Goal: Task Accomplishment & Management: Use online tool/utility

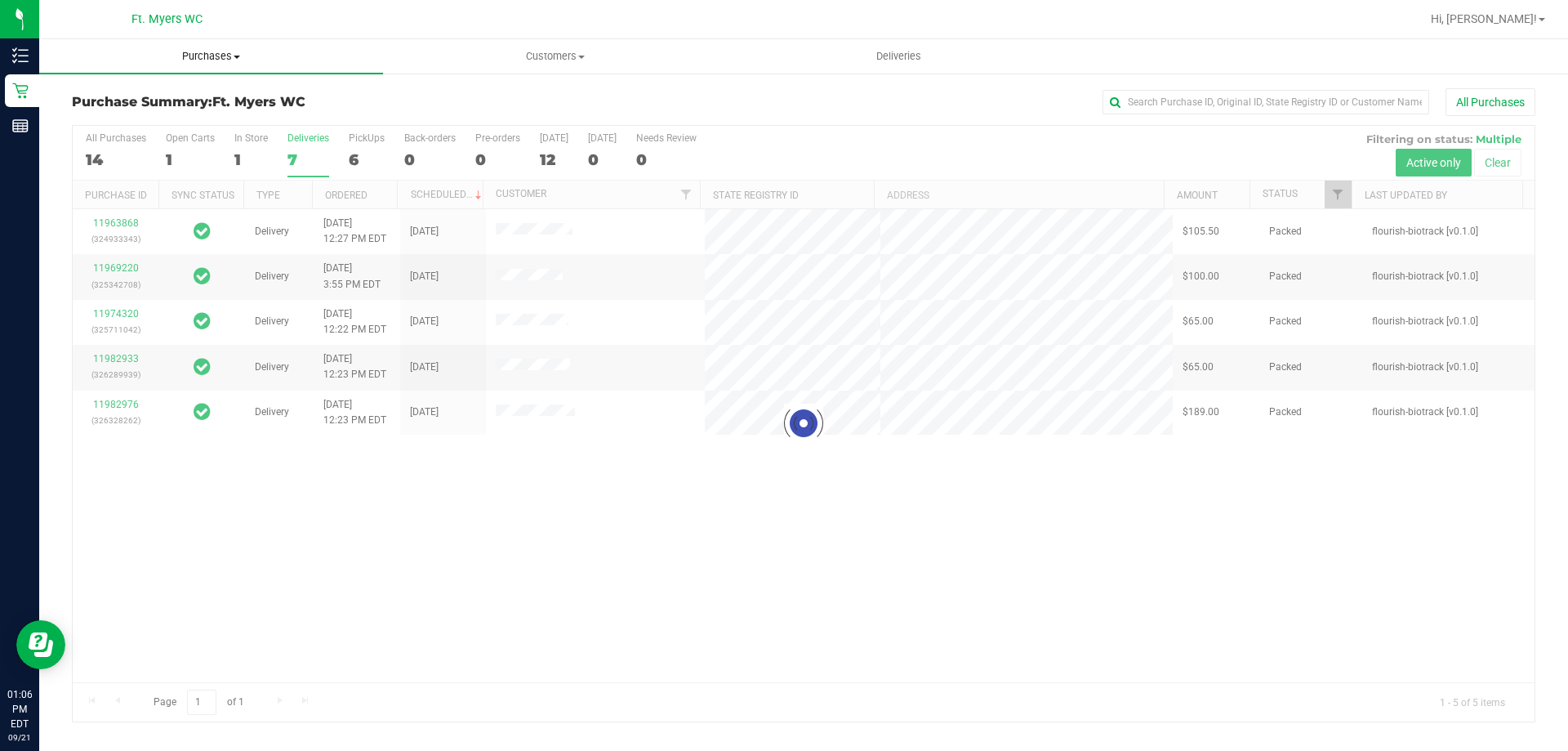
click at [224, 67] on uib-tab-heading "Purchases Summary of purchases Fulfillment All purchases" at bounding box center [210, 56] width 344 height 34
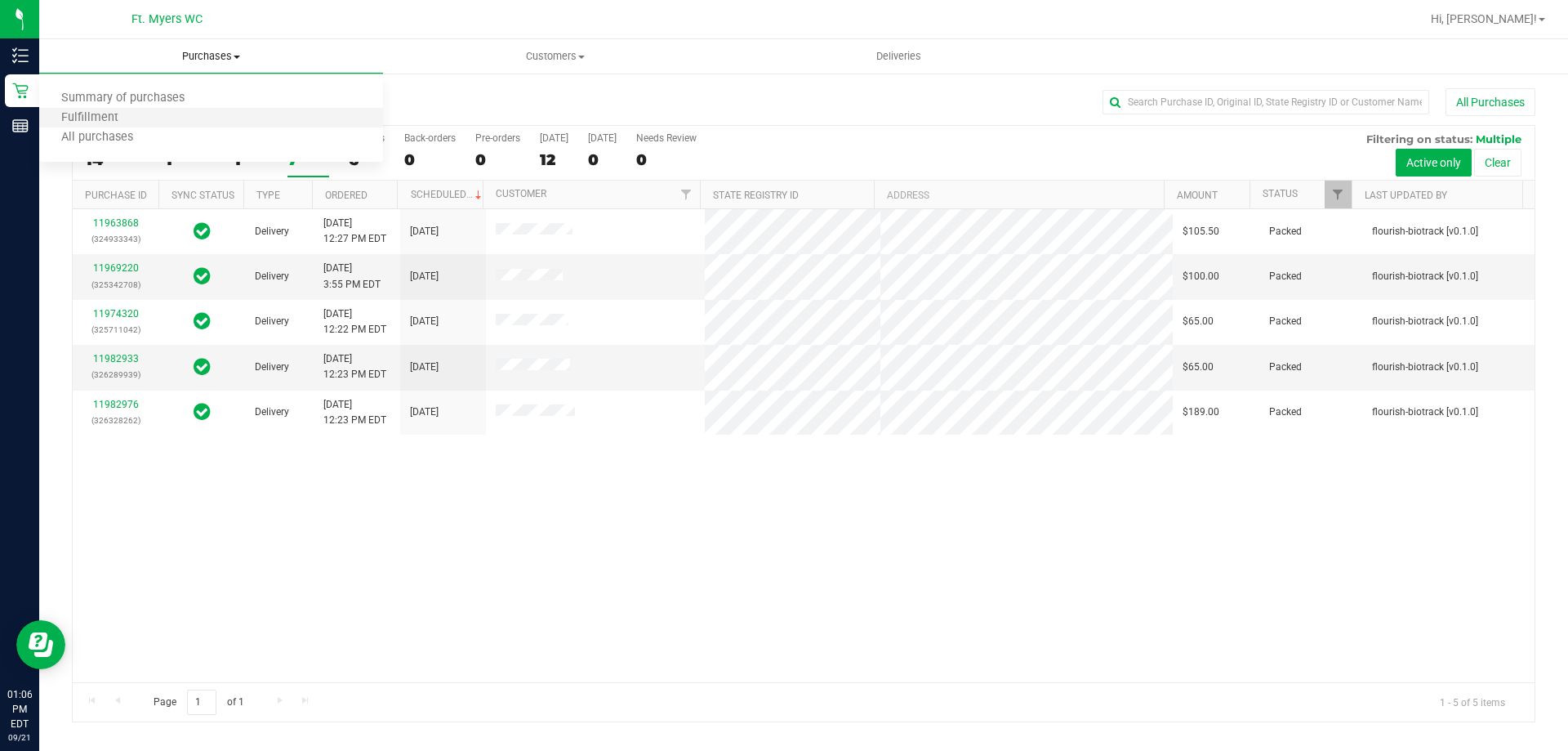
click at [189, 122] on li "Fulfillment" at bounding box center [210, 118] width 344 height 20
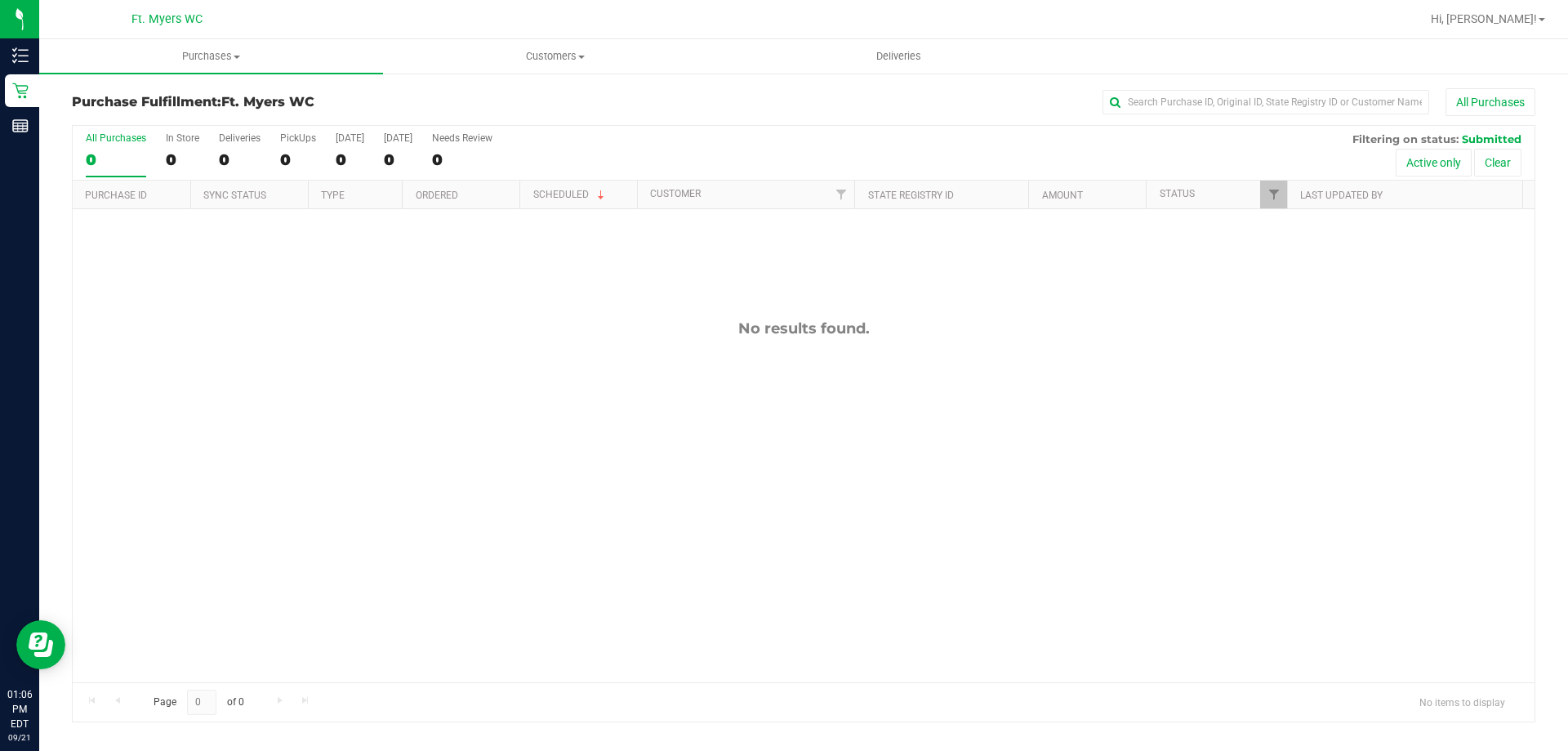
click at [279, 157] on div "All Purchases 0 In Store 0 Deliveries 0 PickUps 0 [DATE] 0 [DATE] 0 Needs Revie…" at bounding box center [804, 153] width 1462 height 55
click at [288, 153] on div "0" at bounding box center [299, 160] width 36 height 19
click at [0, 0] on input "PickUps 0" at bounding box center [0, 0] width 0 height 0
click at [250, 55] on span "Purchases" at bounding box center [210, 56] width 344 height 14
click at [135, 126] on li "Fulfillment" at bounding box center [210, 118] width 344 height 20
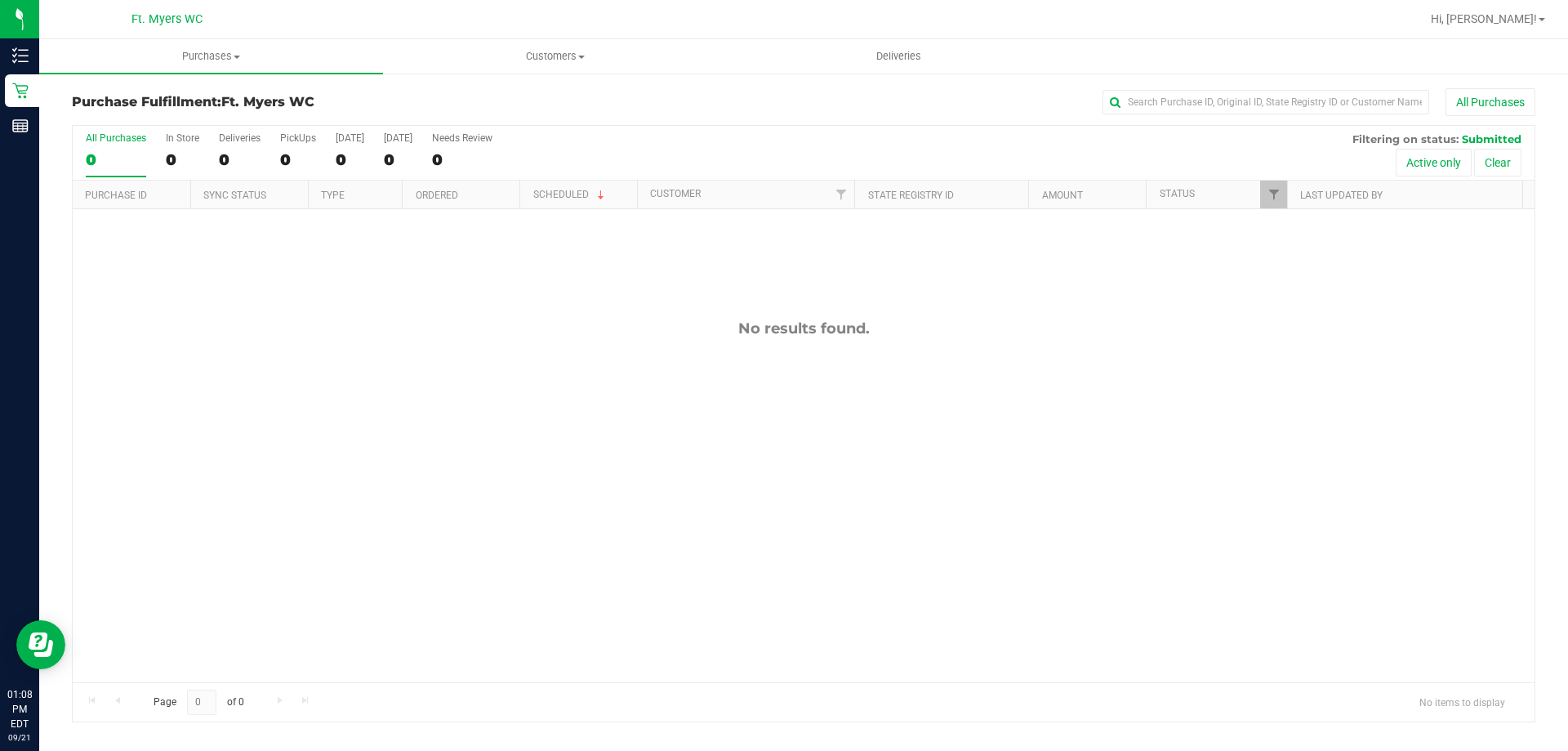
click at [1035, 144] on div "All Purchases 0 In Store 0 Deliveries 0 PickUps 0 [DATE] 0 [DATE] 0 Needs Revie…" at bounding box center [804, 153] width 1462 height 55
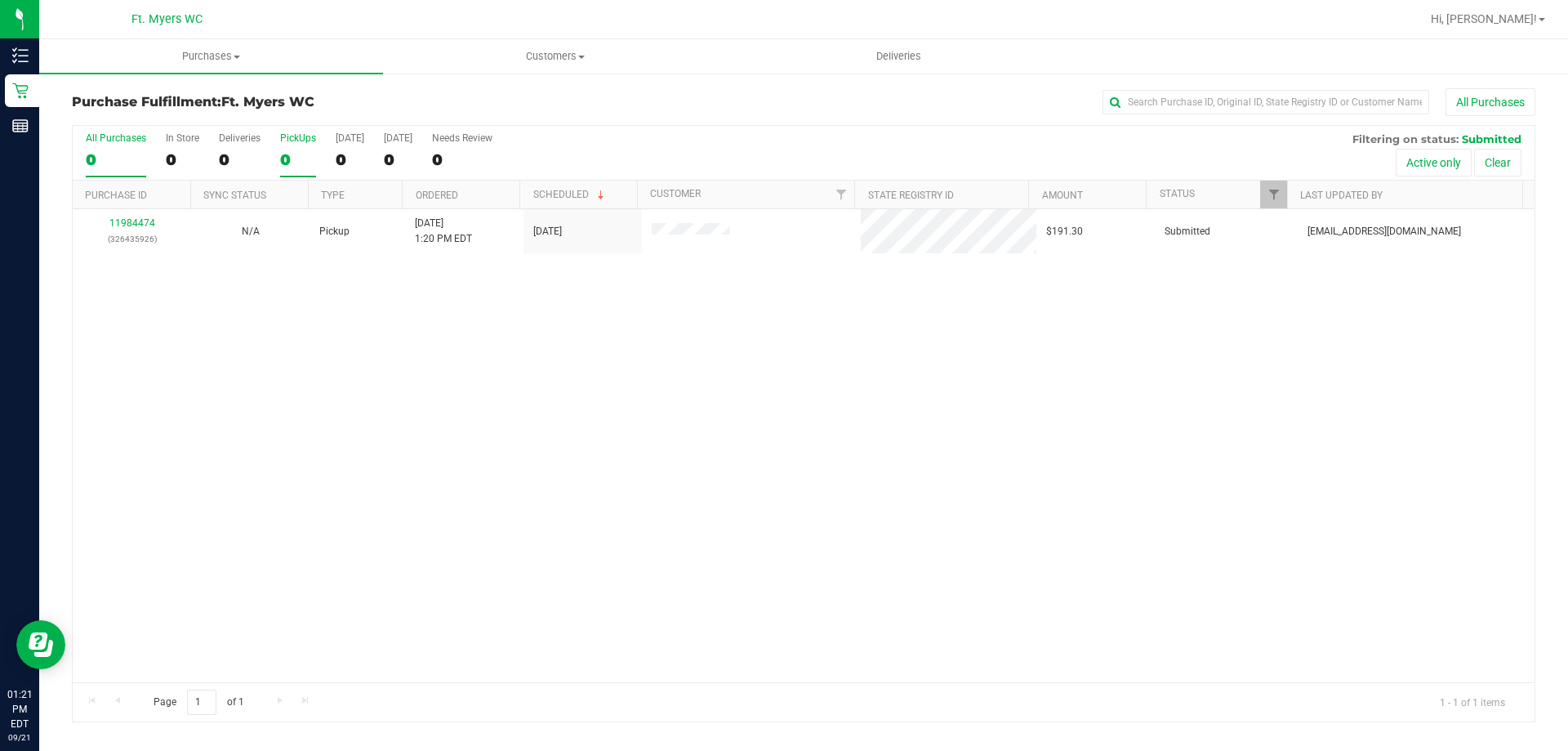
click at [290, 168] on div "0" at bounding box center [299, 160] width 36 height 19
click at [0, 0] on input "PickUps 0" at bounding box center [0, 0] width 0 height 0
click at [219, 60] on span "Purchases" at bounding box center [210, 56] width 344 height 14
click at [198, 116] on li "Fulfillment" at bounding box center [210, 118] width 344 height 20
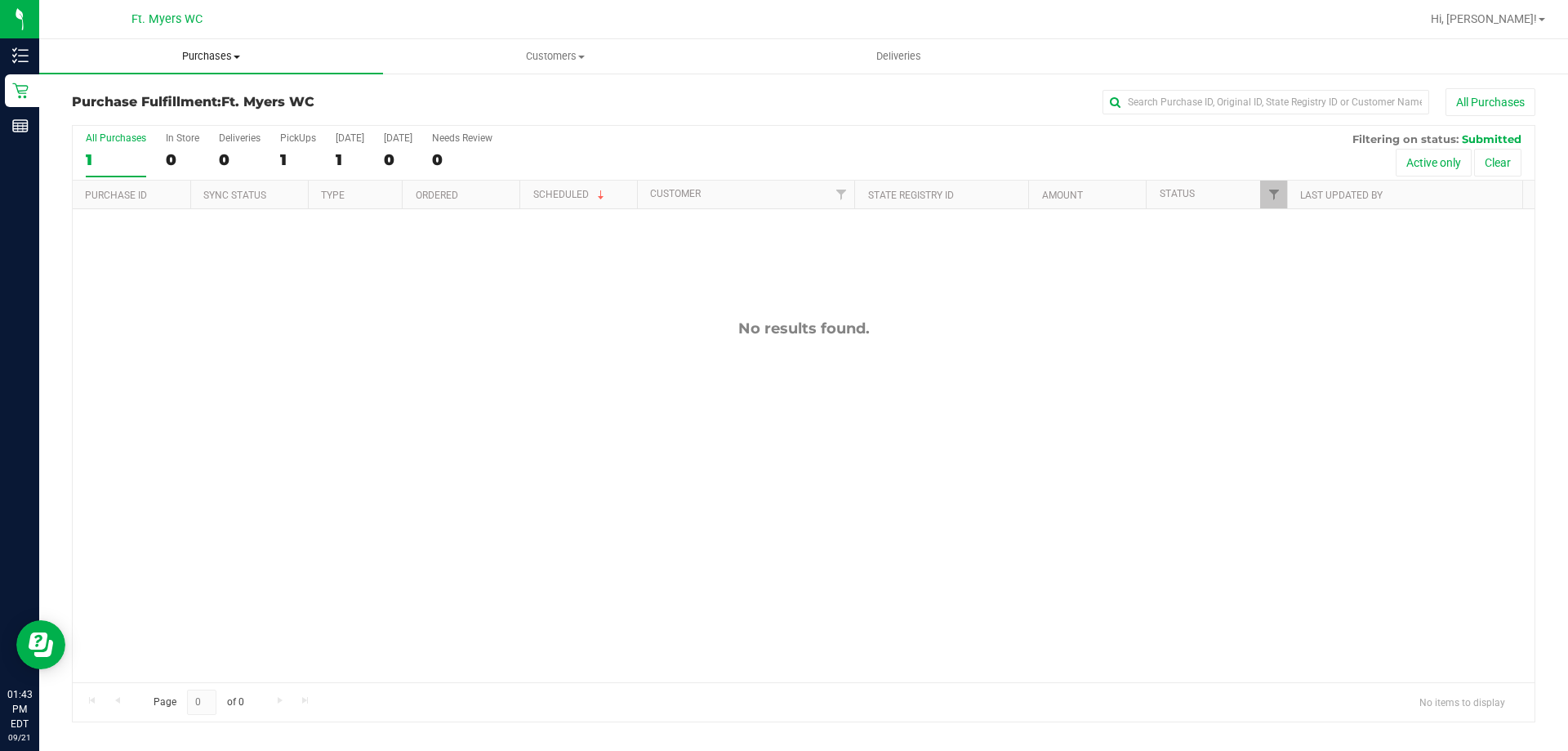
click at [203, 71] on uib-tab-heading "Purchases Summary of purchases Fulfillment All purchases" at bounding box center [210, 56] width 344 height 34
click at [167, 121] on li "Fulfillment" at bounding box center [210, 118] width 344 height 20
click at [241, 143] on div "Deliveries" at bounding box center [240, 138] width 42 height 12
click at [0, 0] on input "Deliveries 0" at bounding box center [0, 0] width 0 height 0
click at [301, 145] on label "PickUps 0" at bounding box center [299, 155] width 36 height 45
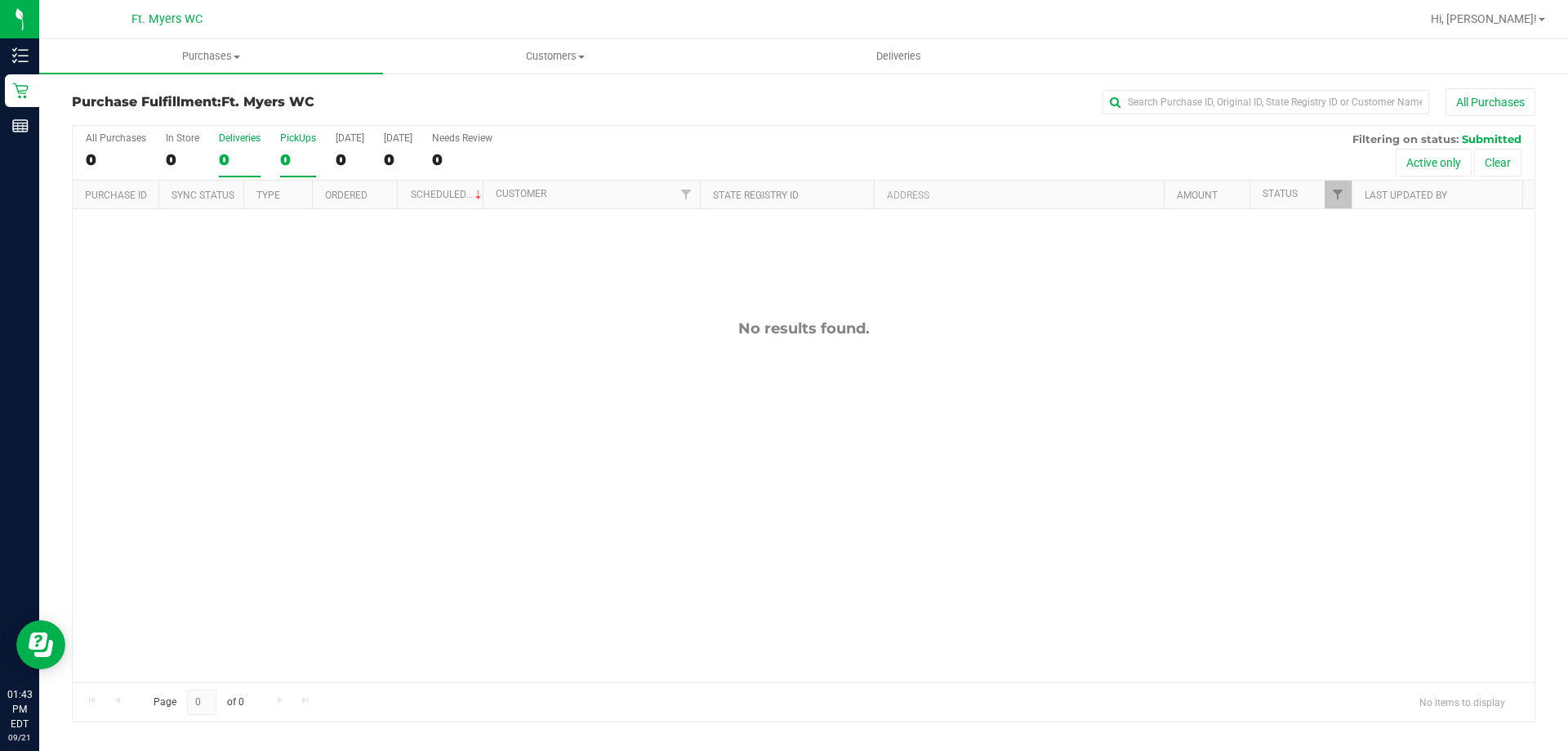
click at [0, 0] on input "PickUps 0" at bounding box center [0, 0] width 0 height 0
click at [203, 44] on uib-tab-heading "Purchases Summary of purchases Fulfillment All purchases" at bounding box center [210, 56] width 344 height 34
click at [158, 125] on li "Fulfillment" at bounding box center [210, 118] width 344 height 20
click at [297, 138] on div "PickUps" at bounding box center [299, 138] width 36 height 12
click at [0, 0] on input "PickUps 0" at bounding box center [0, 0] width 0 height 0
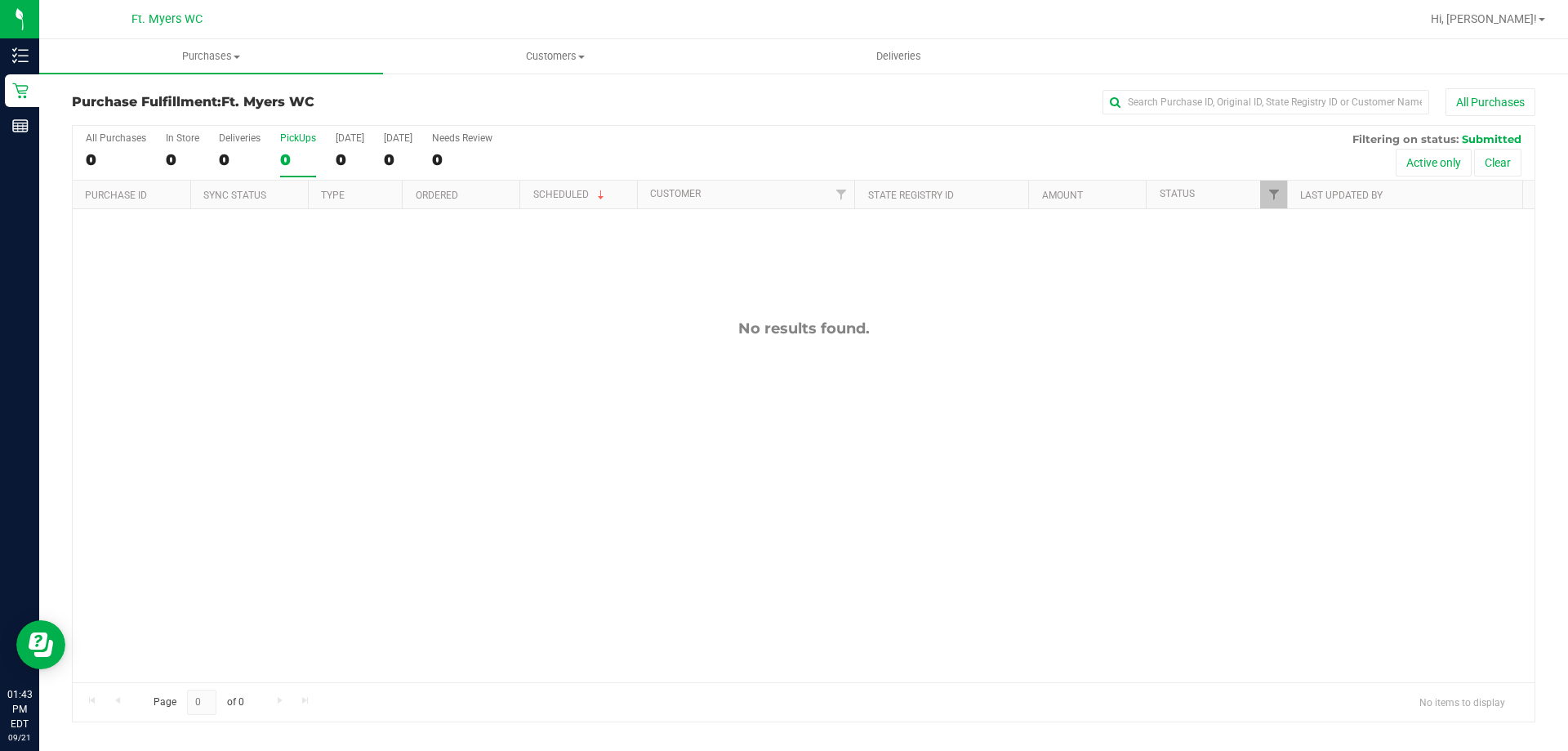
click at [277, 142] on div "All Purchases 0 In Store 0 Deliveries 0 PickUps 0 [DATE] 0 [DATE] 0 Needs Revie…" at bounding box center [804, 153] width 1462 height 55
click at [287, 142] on div "PickUps" at bounding box center [299, 138] width 36 height 12
click at [0, 0] on input "PickUps 0" at bounding box center [0, 0] width 0 height 0
click at [220, 55] on span "Purchases" at bounding box center [210, 56] width 344 height 14
click at [190, 128] on li "All purchases" at bounding box center [210, 138] width 344 height 20
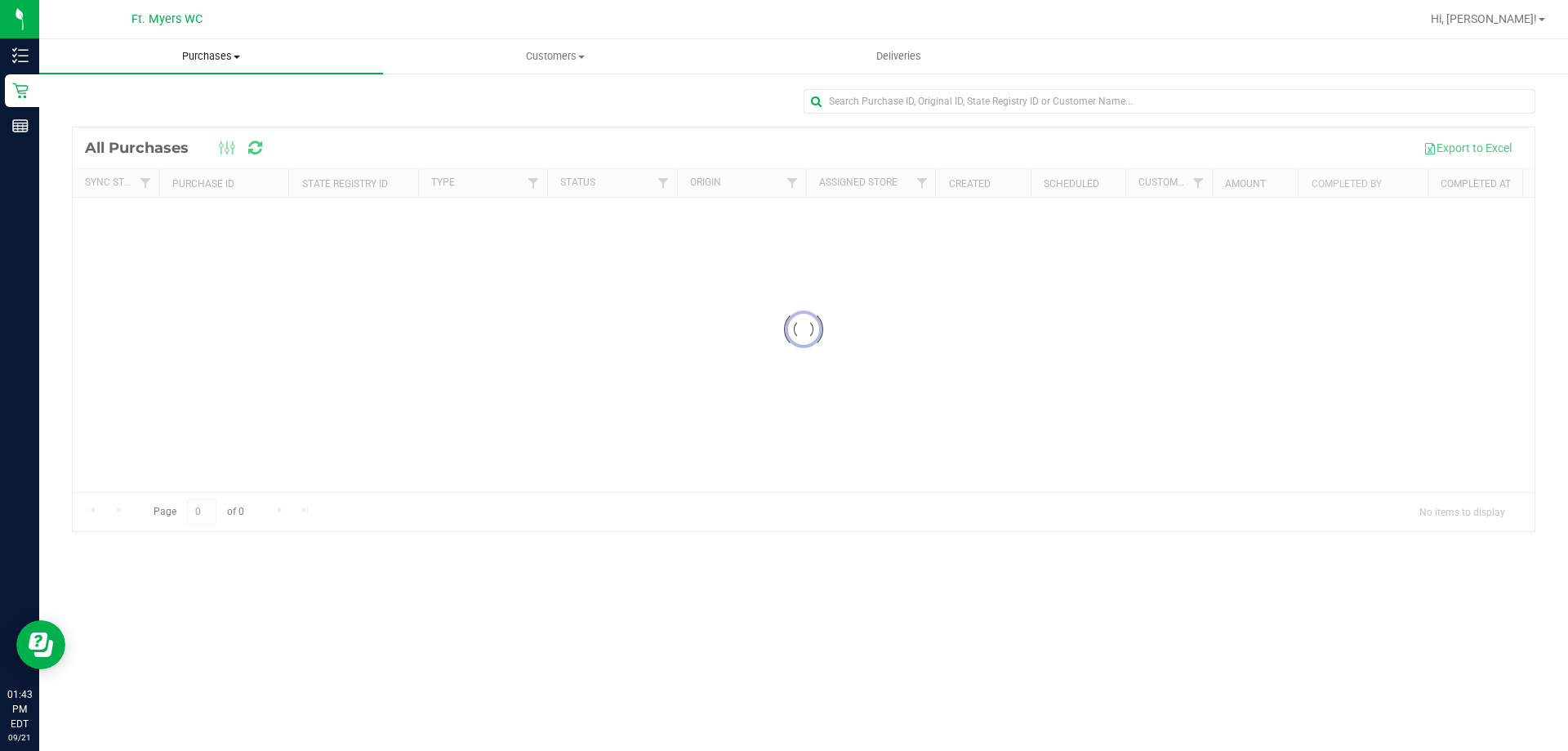
click at [207, 57] on span "Purchases" at bounding box center [210, 56] width 344 height 14
click at [189, 112] on li "Fulfillment" at bounding box center [210, 118] width 344 height 20
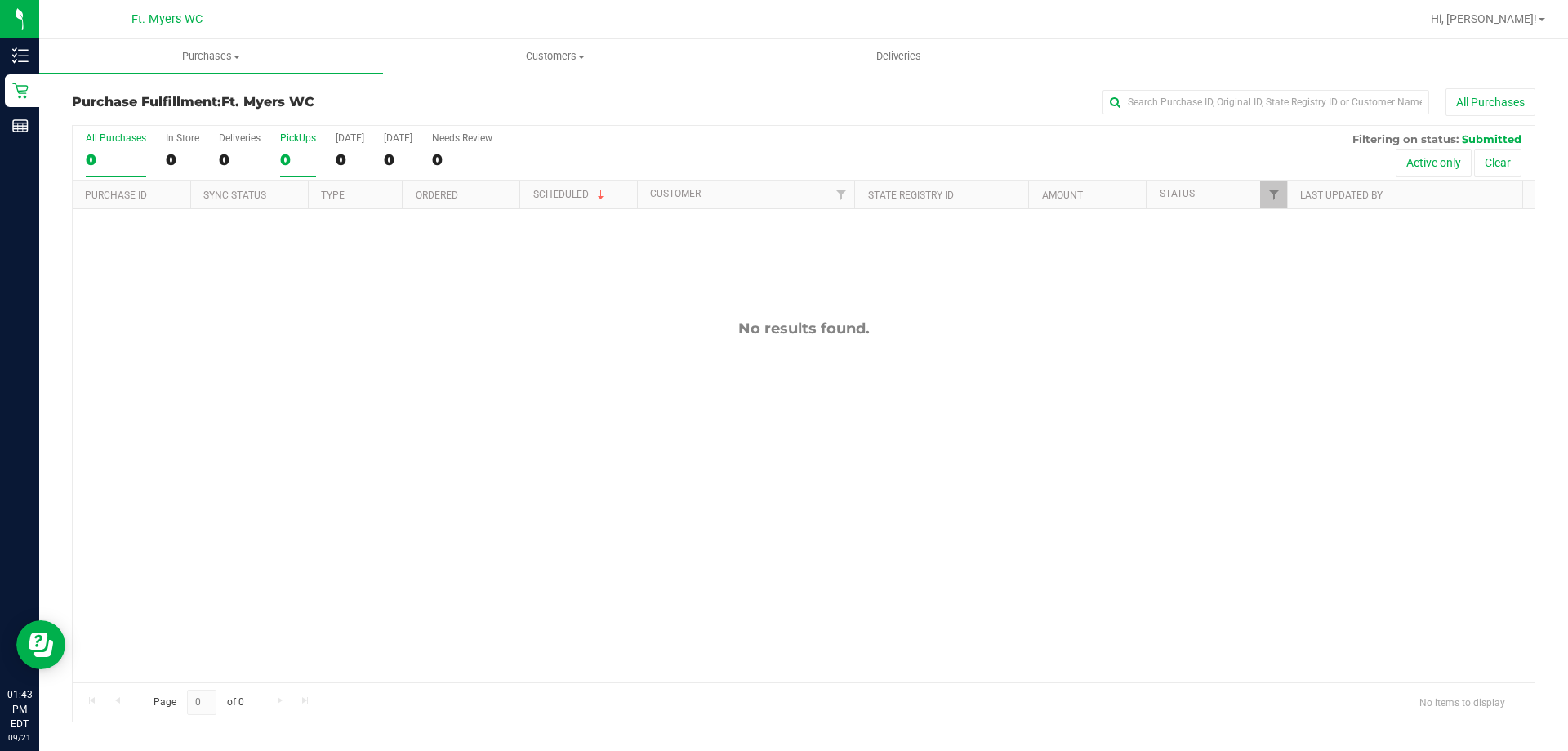
click at [283, 158] on div "0" at bounding box center [299, 160] width 36 height 19
click at [0, 0] on input "PickUps 0" at bounding box center [0, 0] width 0 height 0
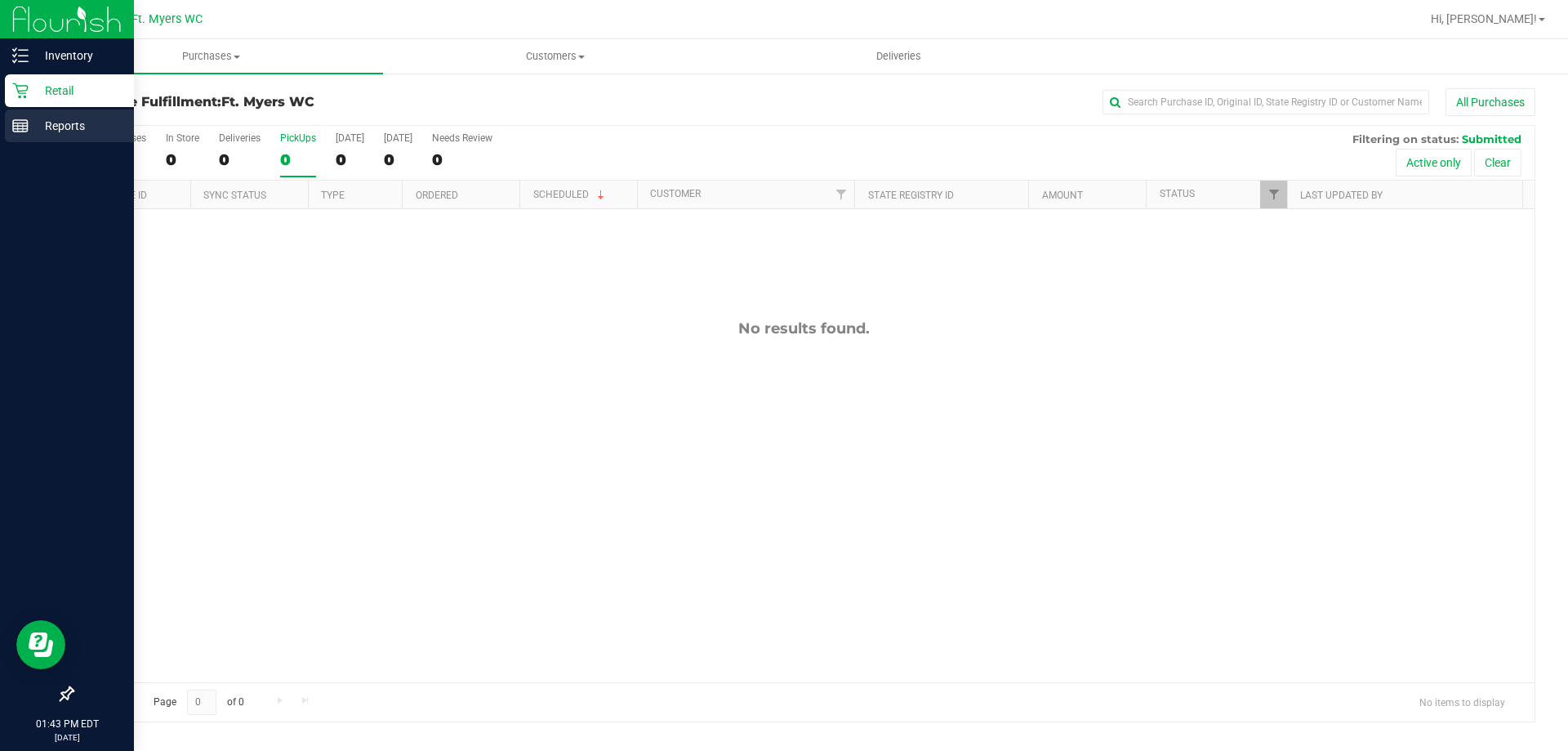
click at [32, 132] on p "Reports" at bounding box center [78, 126] width 98 height 20
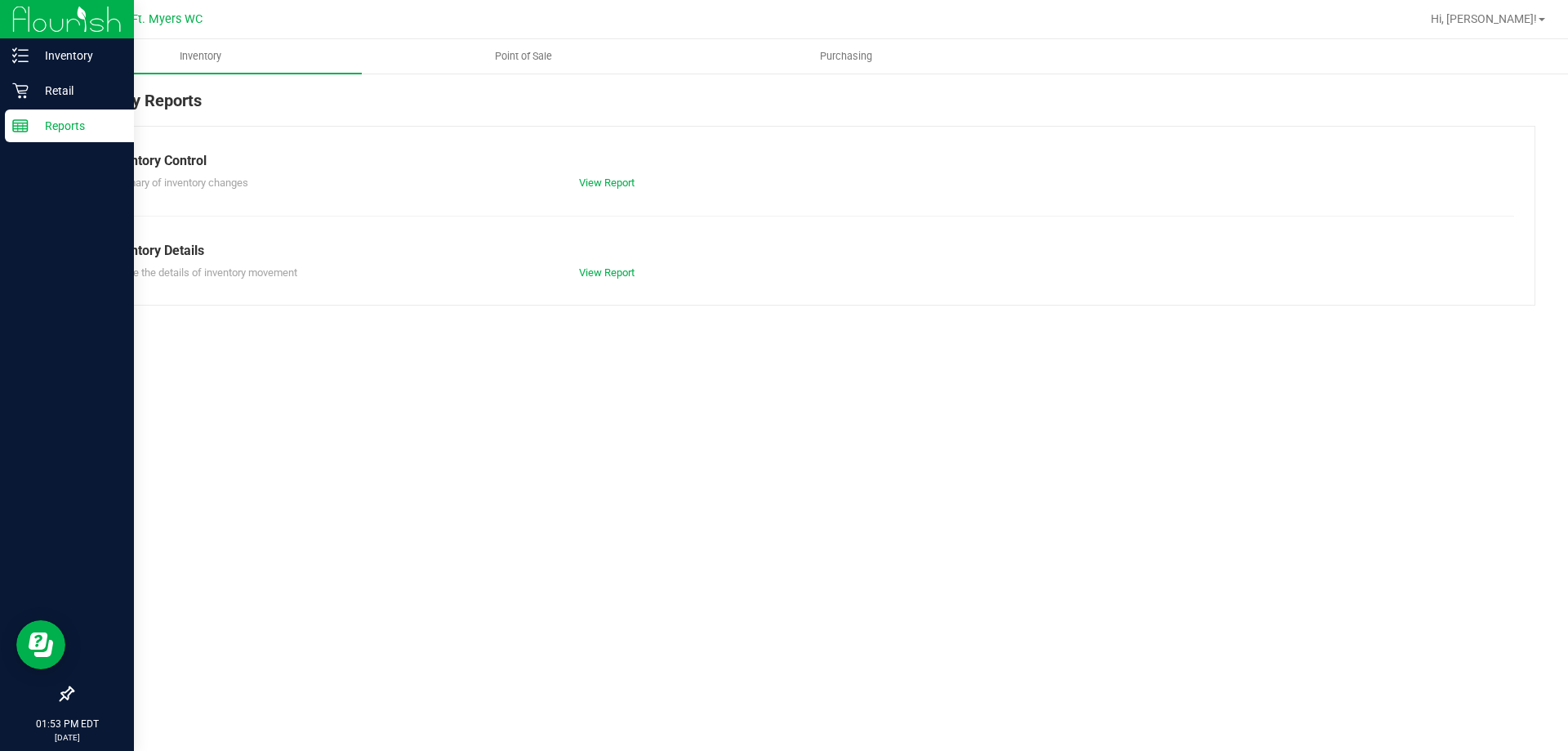
click at [46, 110] on div "Reports" at bounding box center [69, 125] width 129 height 32
click at [79, 97] on p "Retail" at bounding box center [78, 91] width 98 height 20
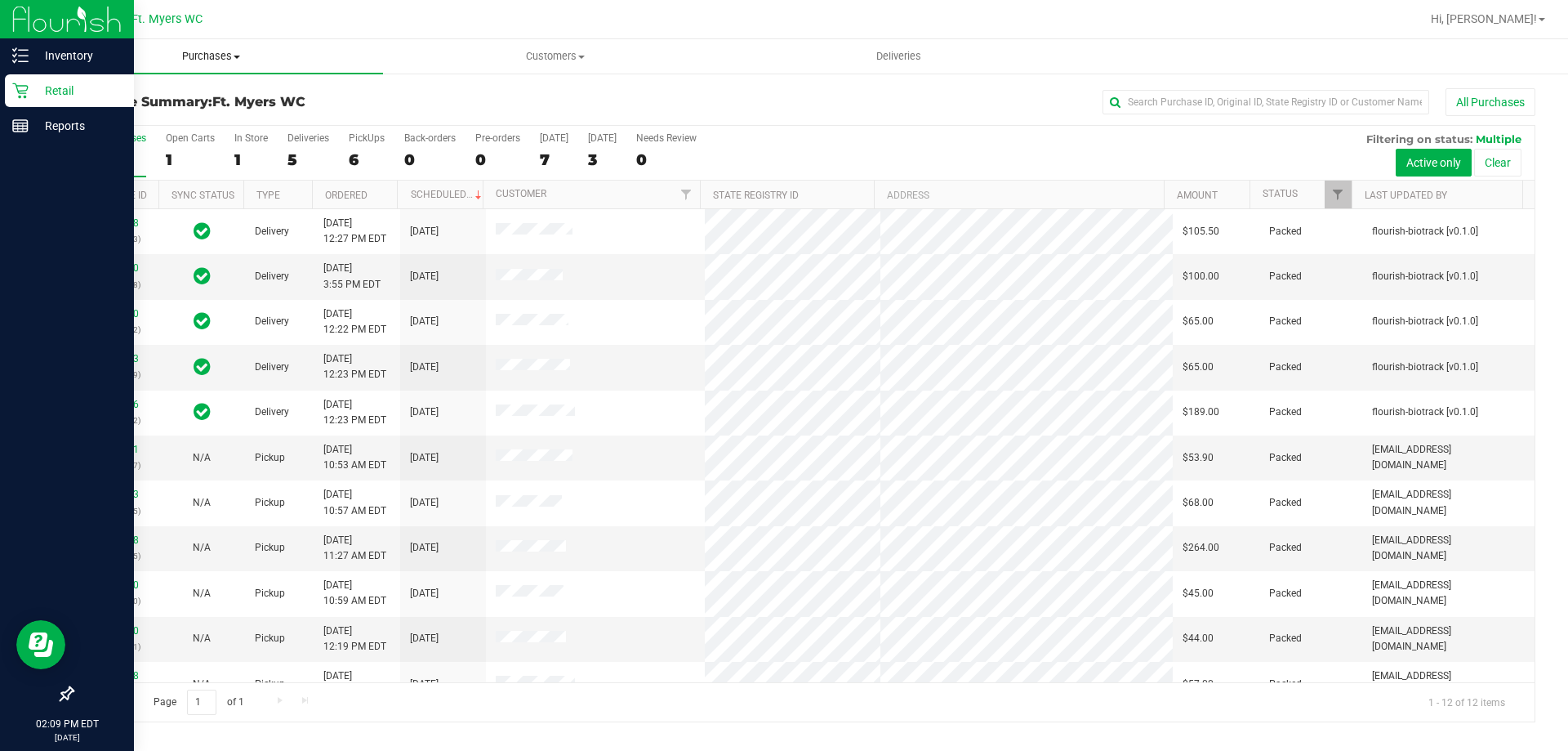
click at [211, 57] on span "Purchases" at bounding box center [210, 56] width 344 height 14
click at [246, 122] on li "Fulfillment" at bounding box center [210, 118] width 344 height 20
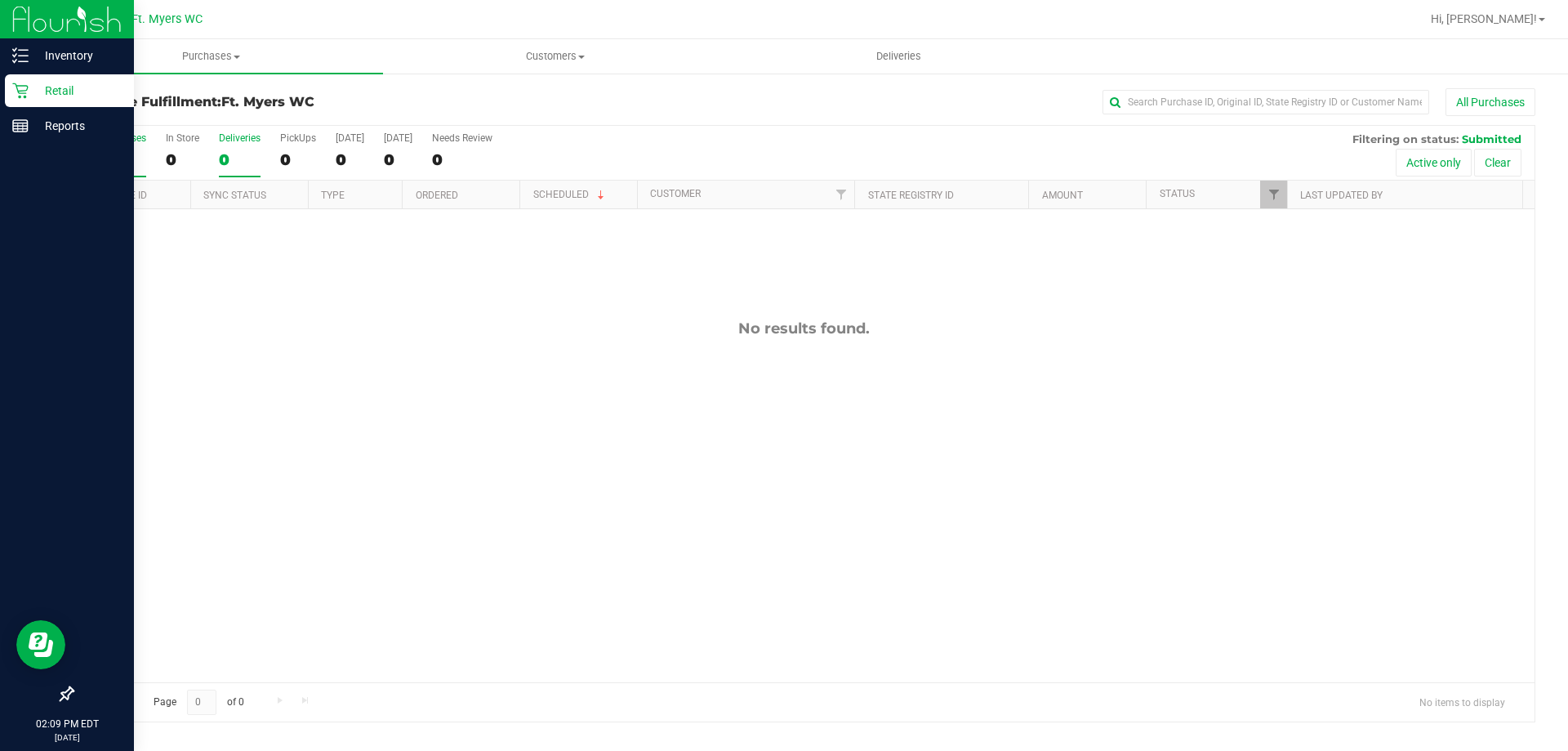
click at [254, 156] on div "0" at bounding box center [240, 160] width 42 height 19
click at [0, 0] on input "Deliveries 0" at bounding box center [0, 0] width 0 height 0
click at [241, 57] on span "Purchases" at bounding box center [210, 56] width 344 height 14
click at [156, 120] on li "Fulfillment" at bounding box center [210, 118] width 344 height 20
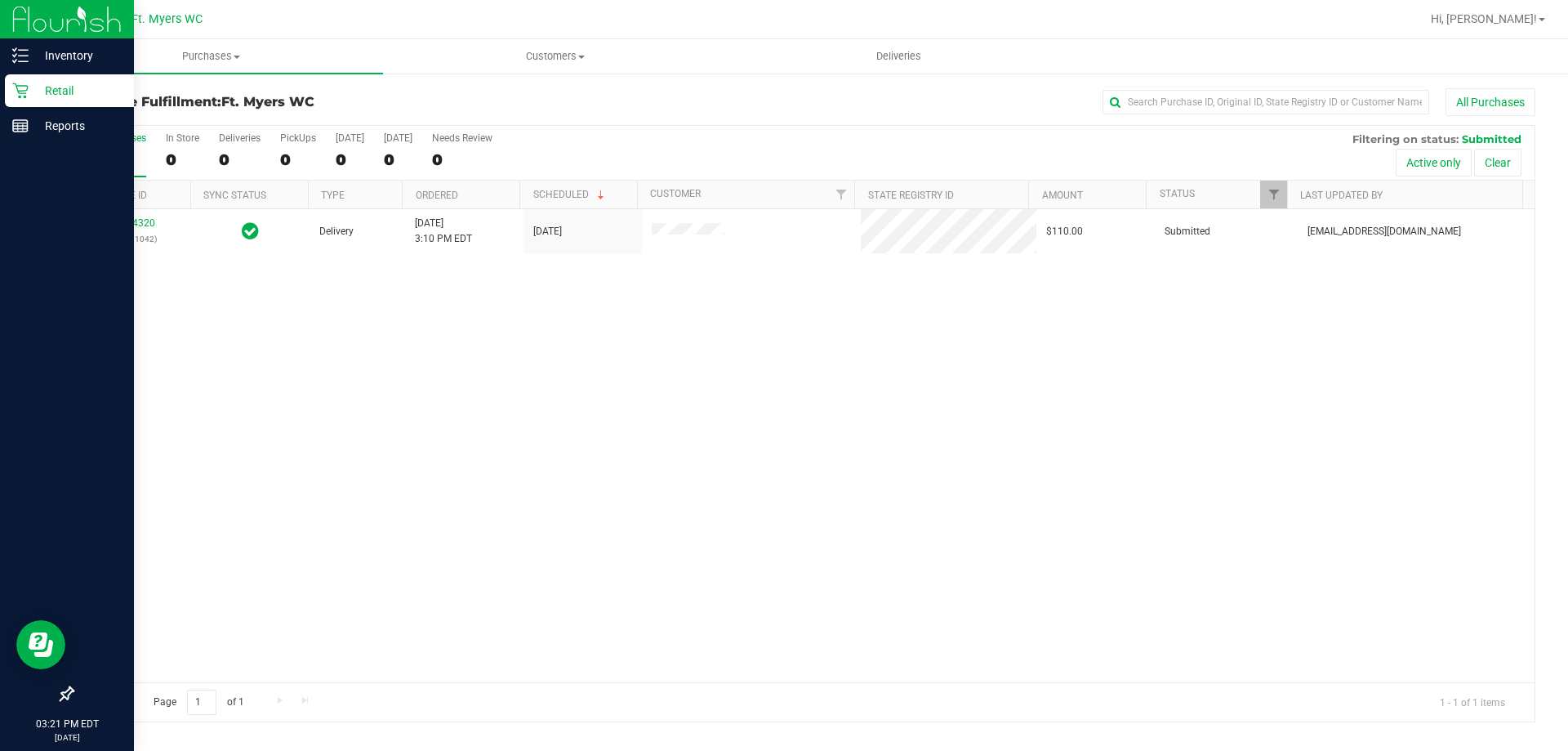
click at [84, 33] on img at bounding box center [67, 19] width 109 height 39
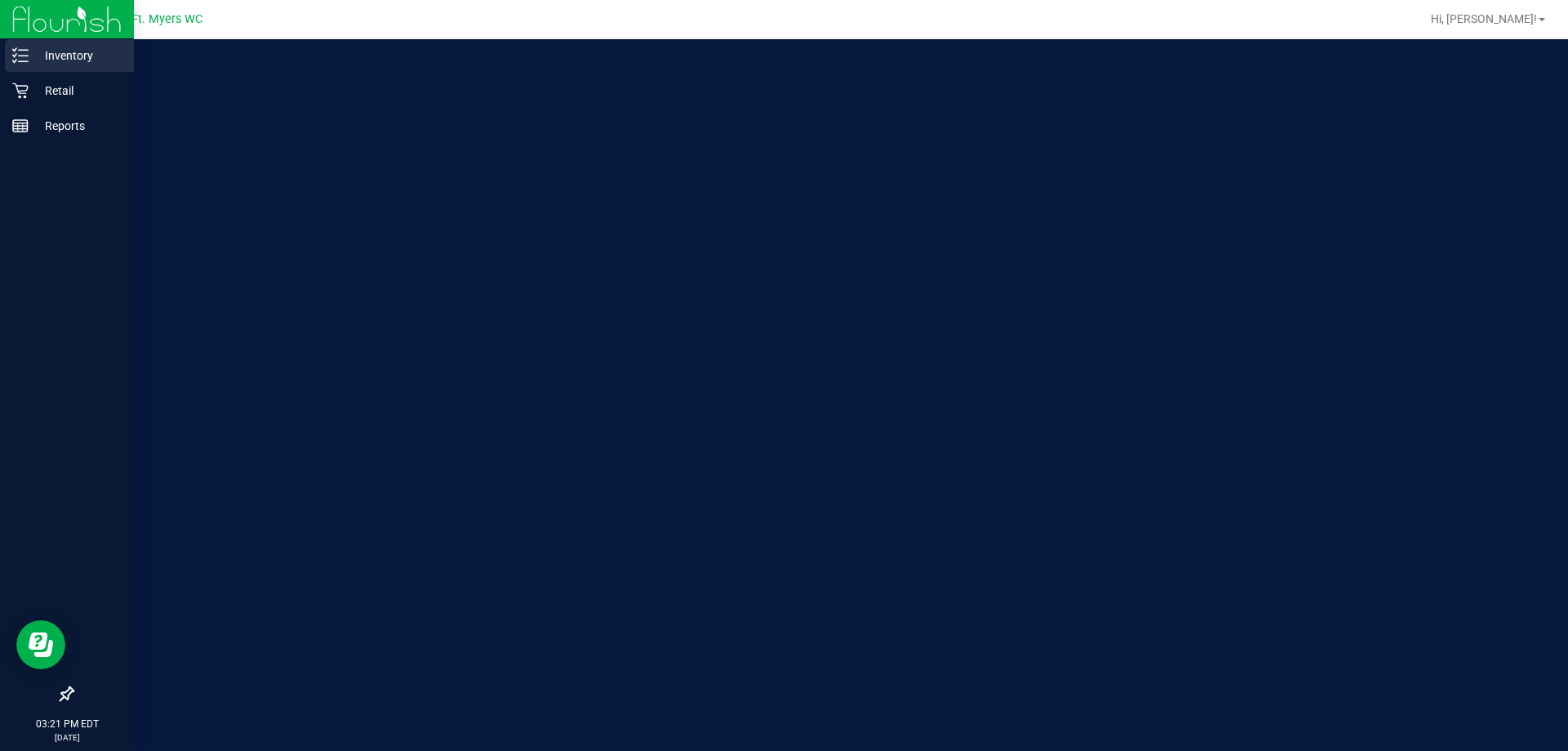
click at [83, 48] on p "Inventory" at bounding box center [78, 56] width 98 height 20
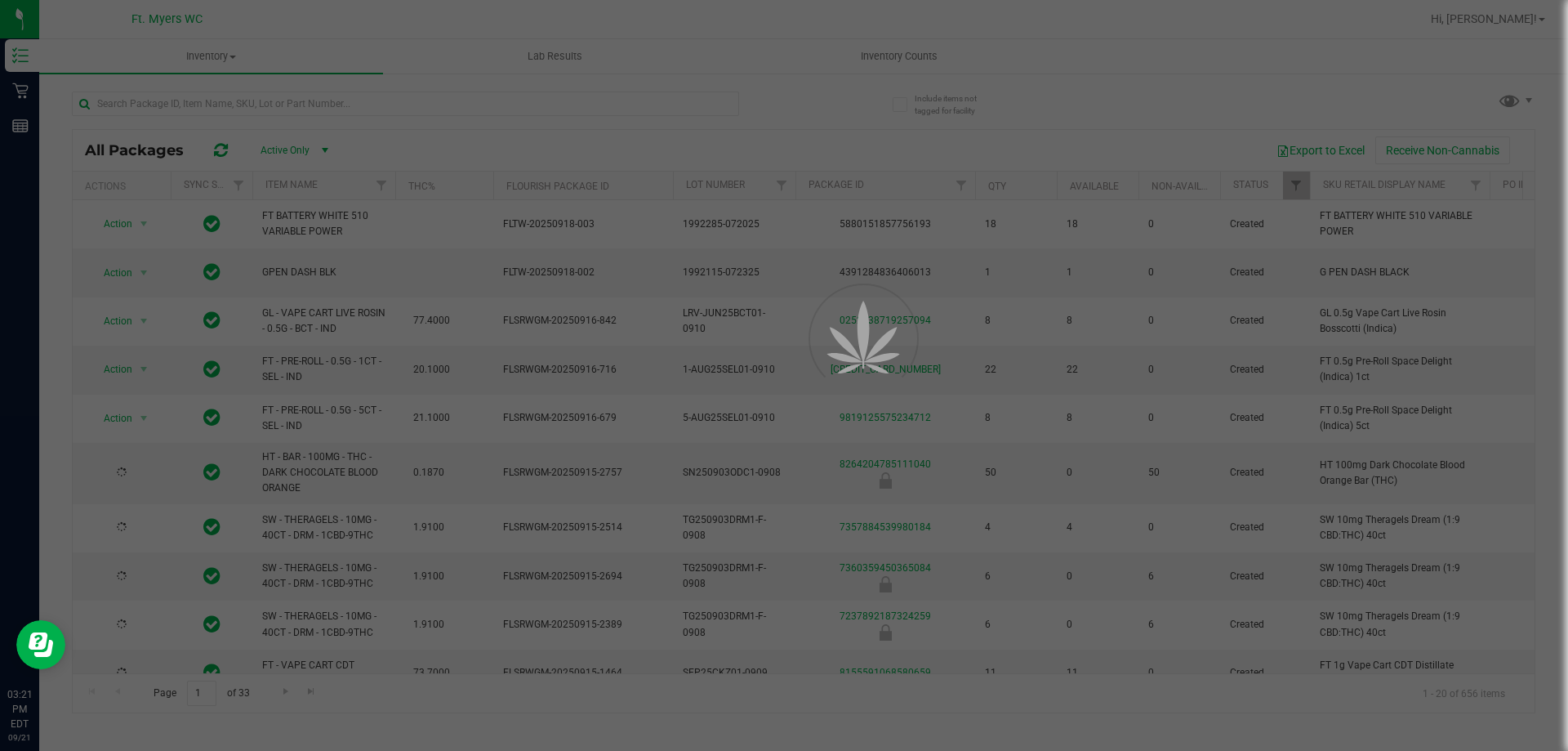
type input "[DATE]"
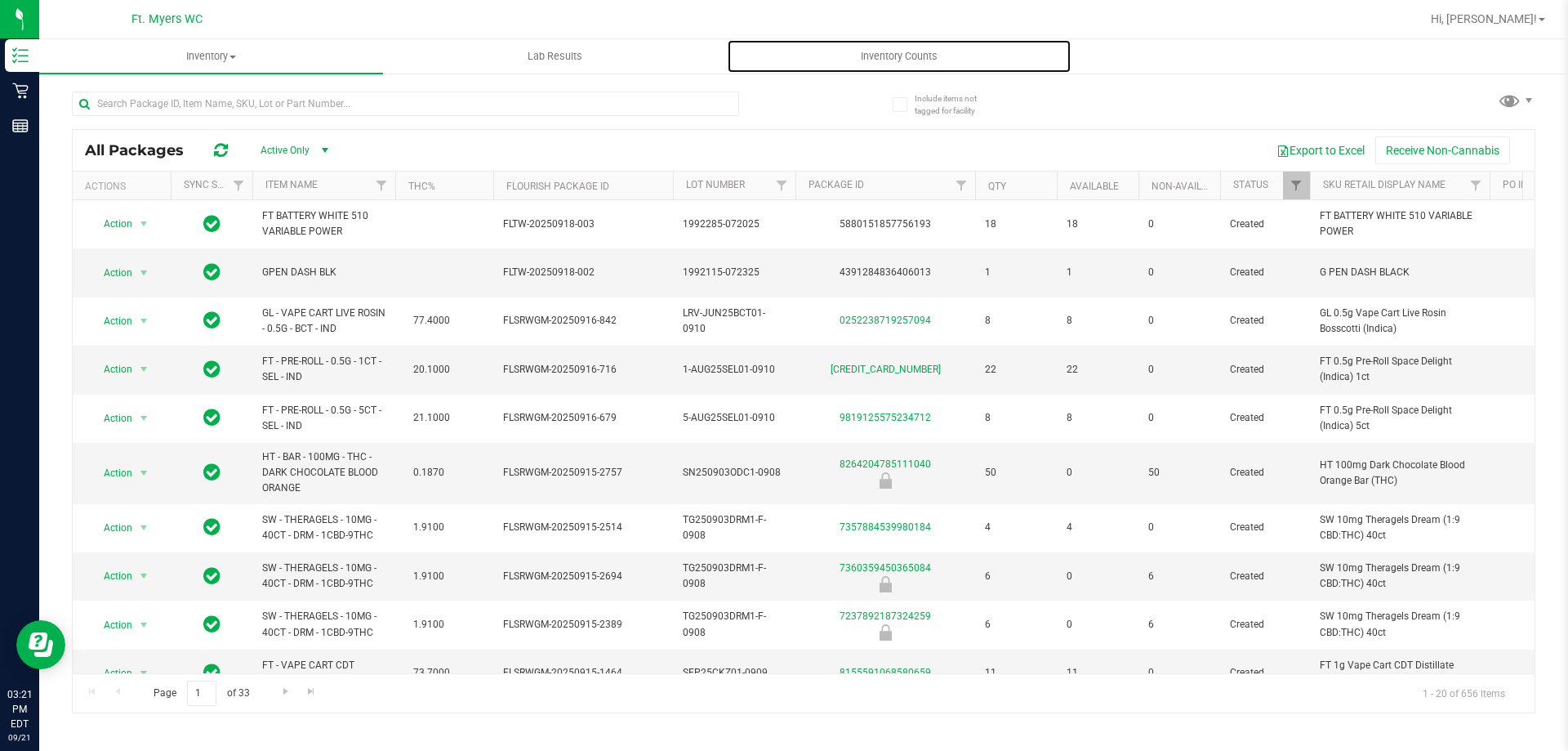
click at [936, 59] on span "Inventory Counts" at bounding box center [899, 56] width 121 height 14
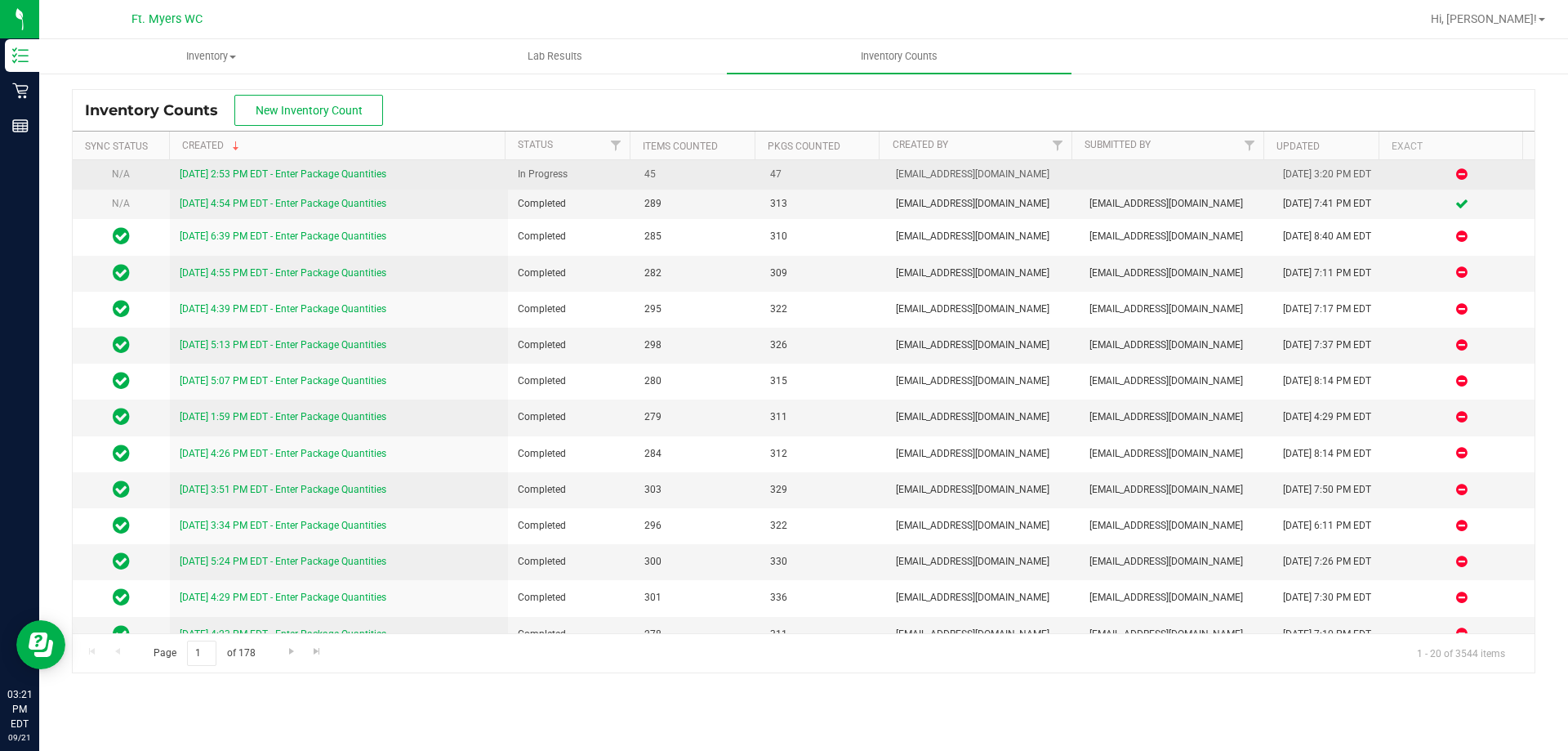
click at [271, 172] on link "[DATE] 2:53 PM EDT - Enter Package Quantities" at bounding box center [282, 174] width 207 height 12
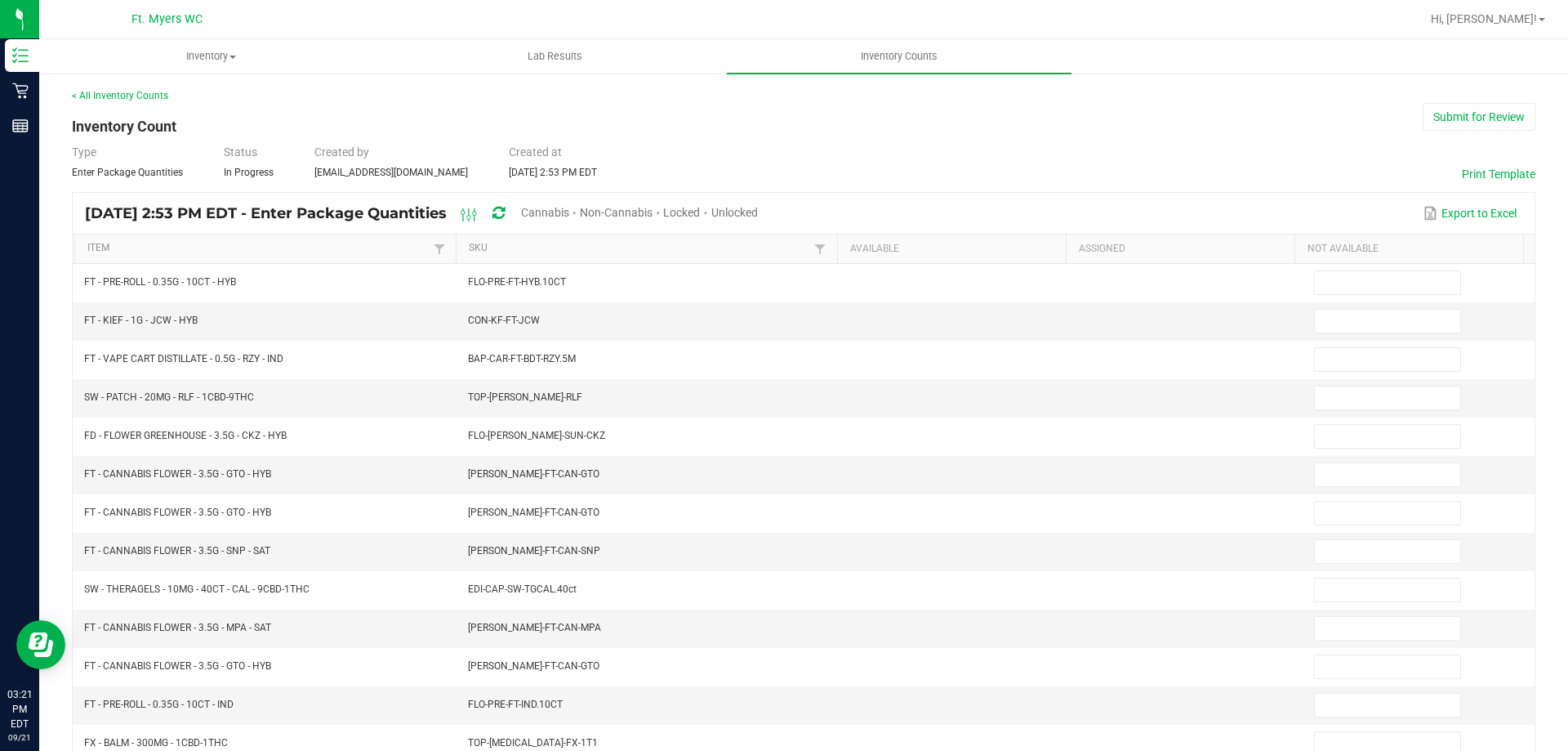
click at [531, 257] on th "SKU" at bounding box center [646, 249] width 382 height 30
click at [524, 249] on link "SKU" at bounding box center [640, 248] width 341 height 13
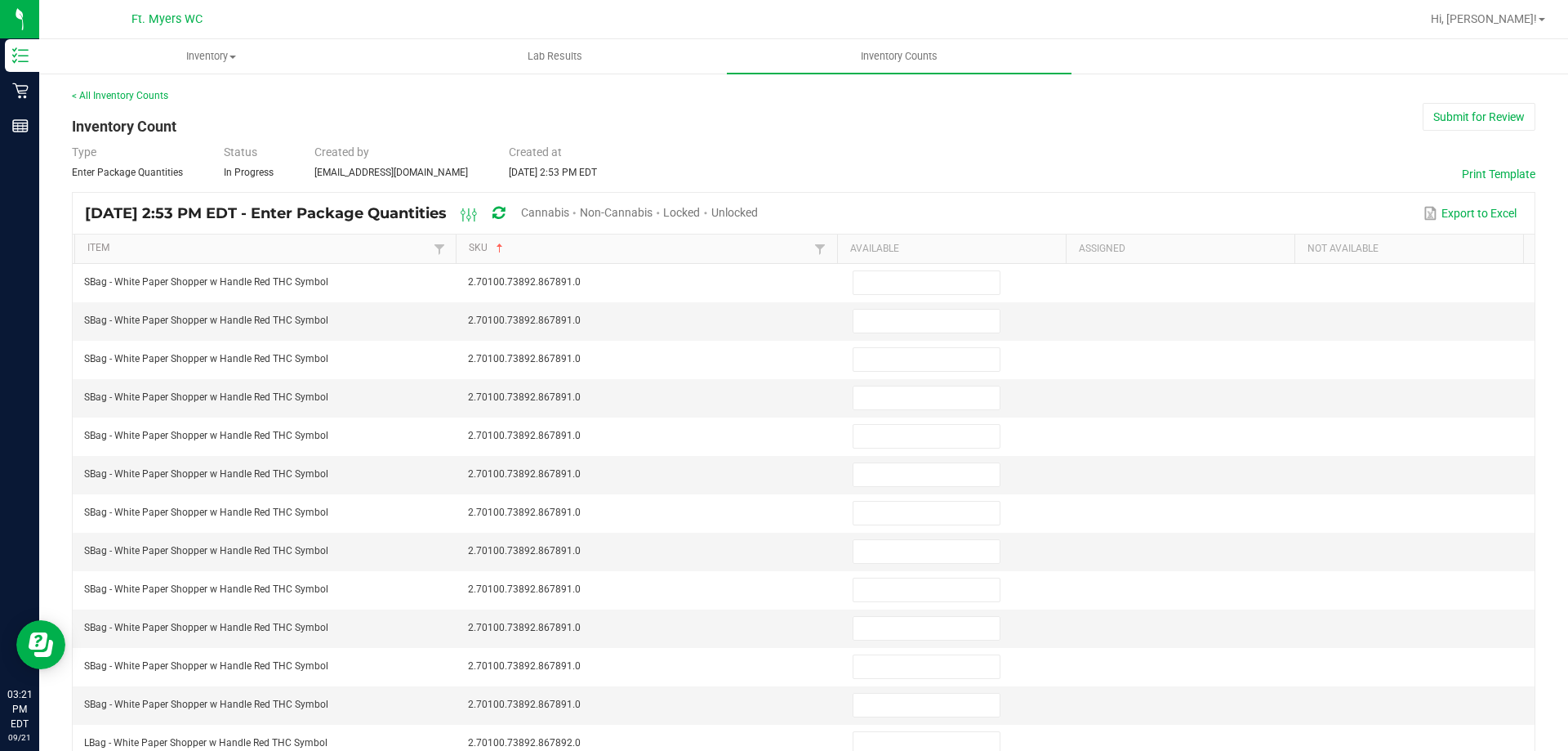
click at [334, 241] on th "Item" at bounding box center [264, 249] width 382 height 30
click at [327, 244] on link "Item" at bounding box center [258, 248] width 341 height 13
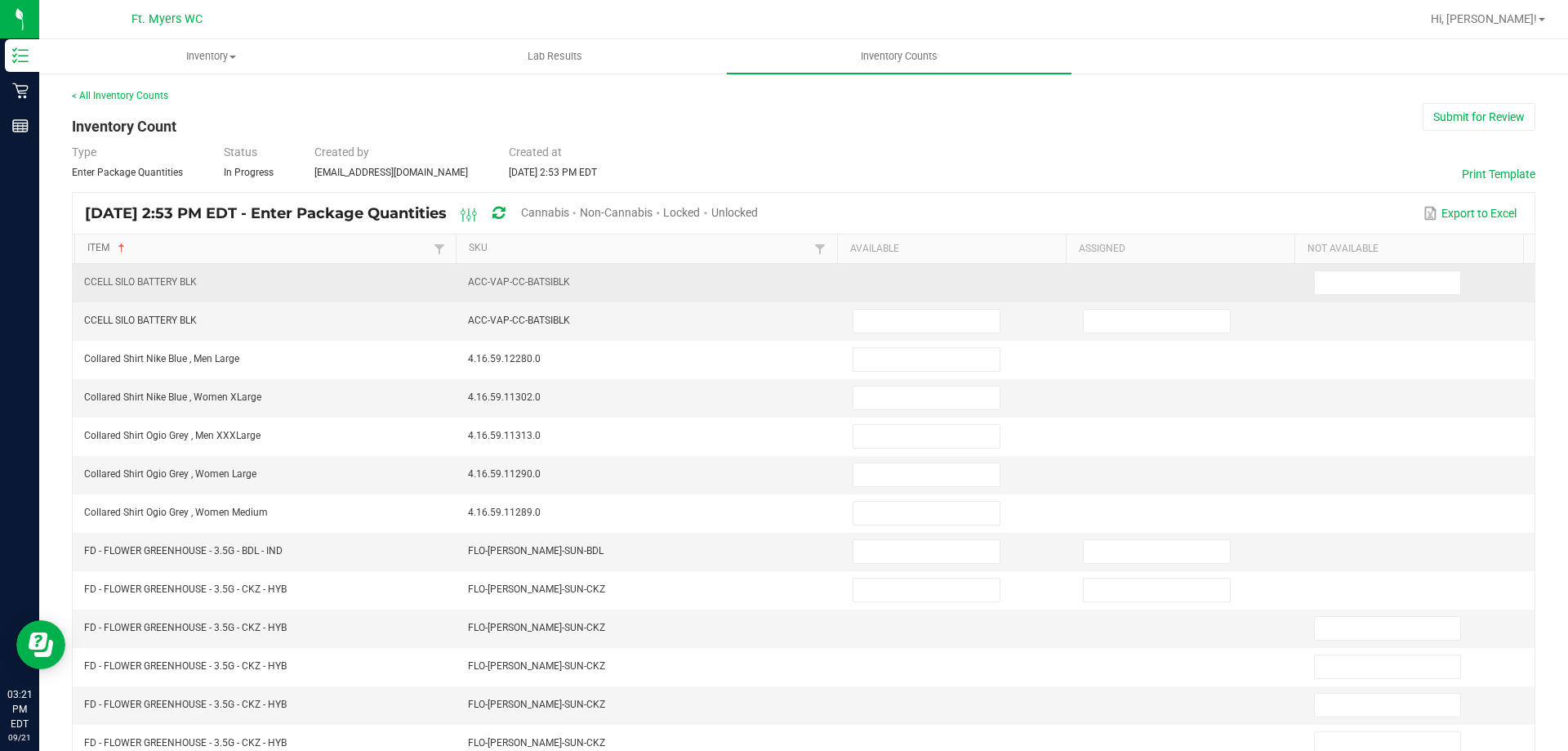
scroll to position [339, 0]
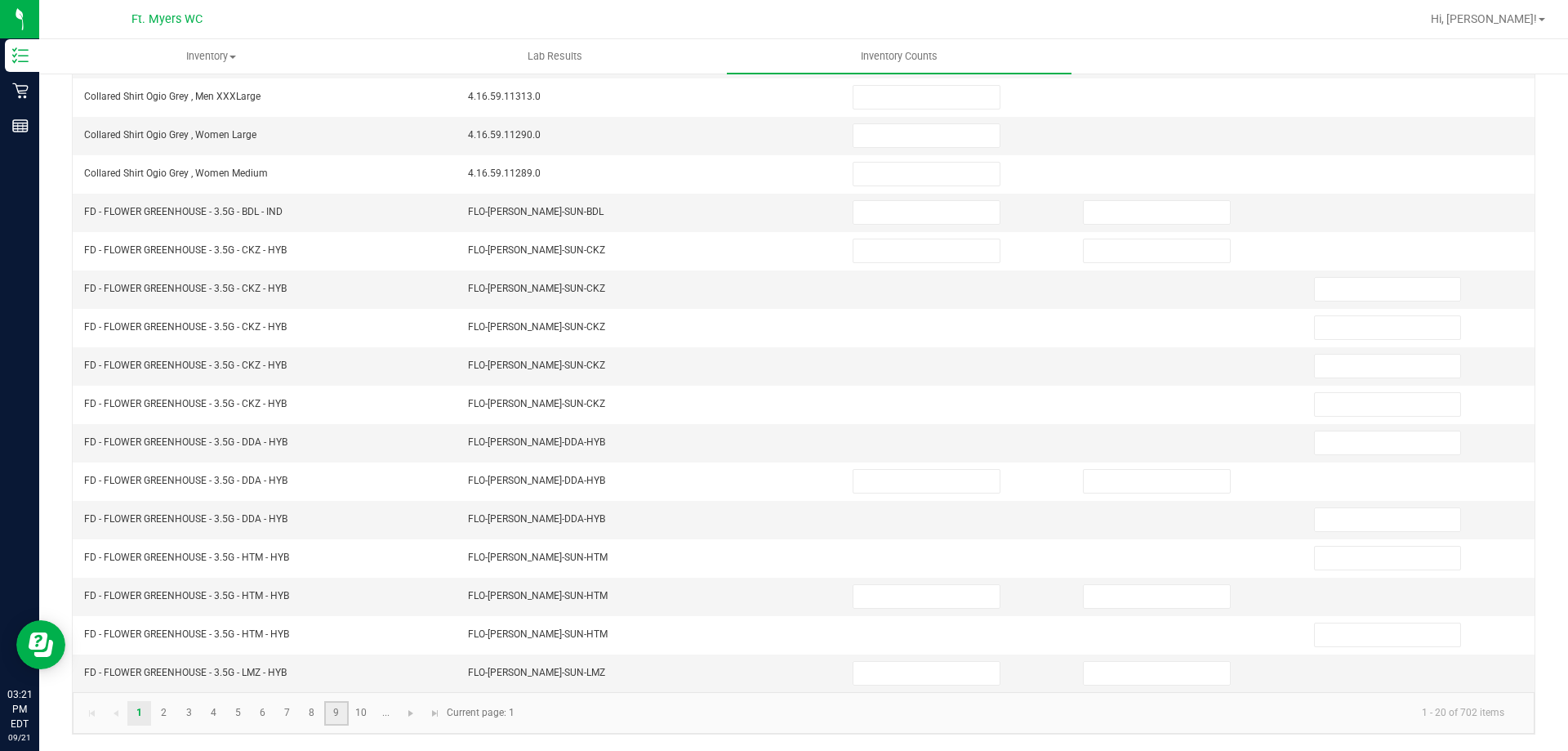
click at [327, 707] on link "9" at bounding box center [336, 713] width 23 height 24
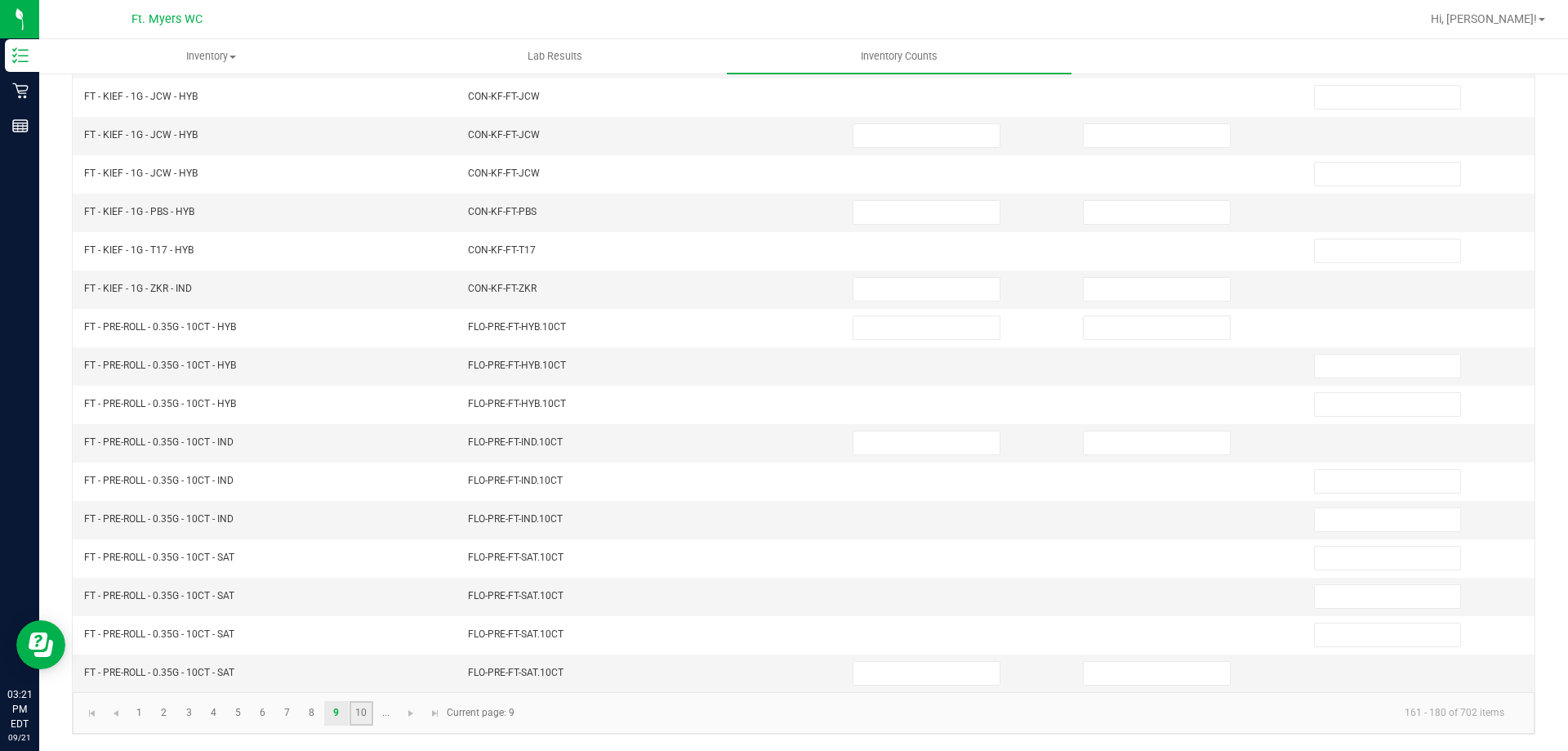
click at [352, 716] on link "10" at bounding box center [362, 713] width 23 height 24
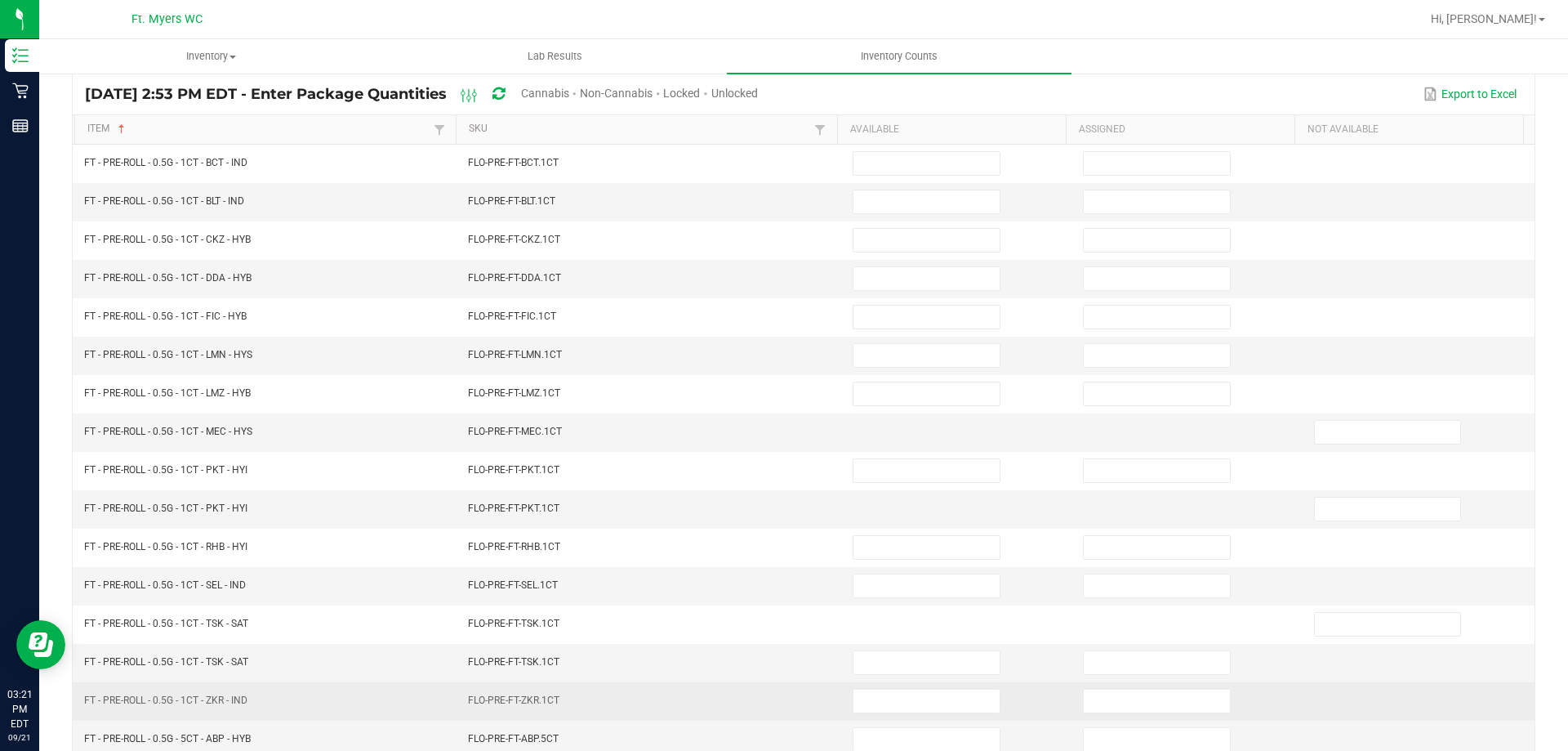
scroll to position [0, 0]
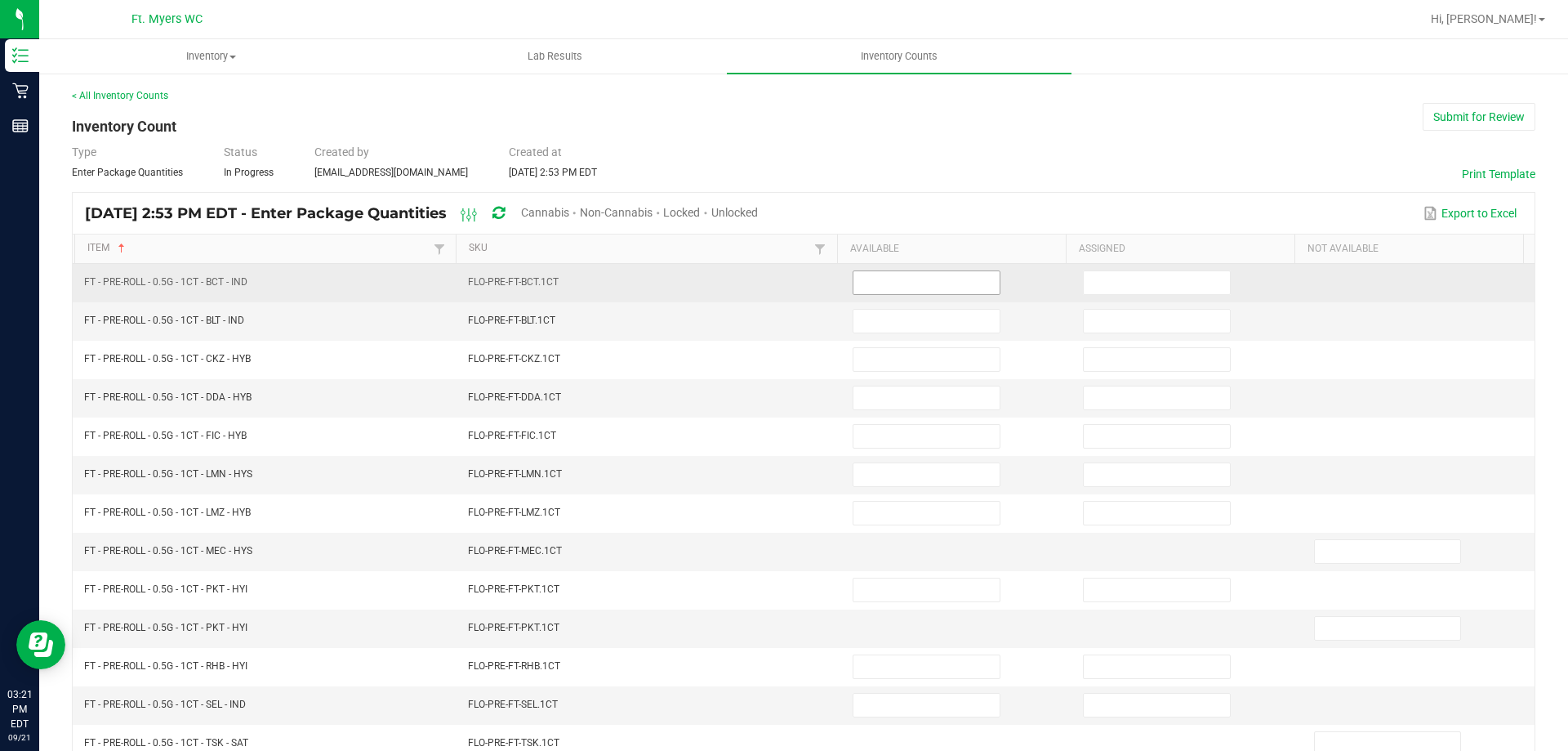
click at [955, 287] on input at bounding box center [927, 283] width 146 height 23
type input "20"
type input "0"
type input "17"
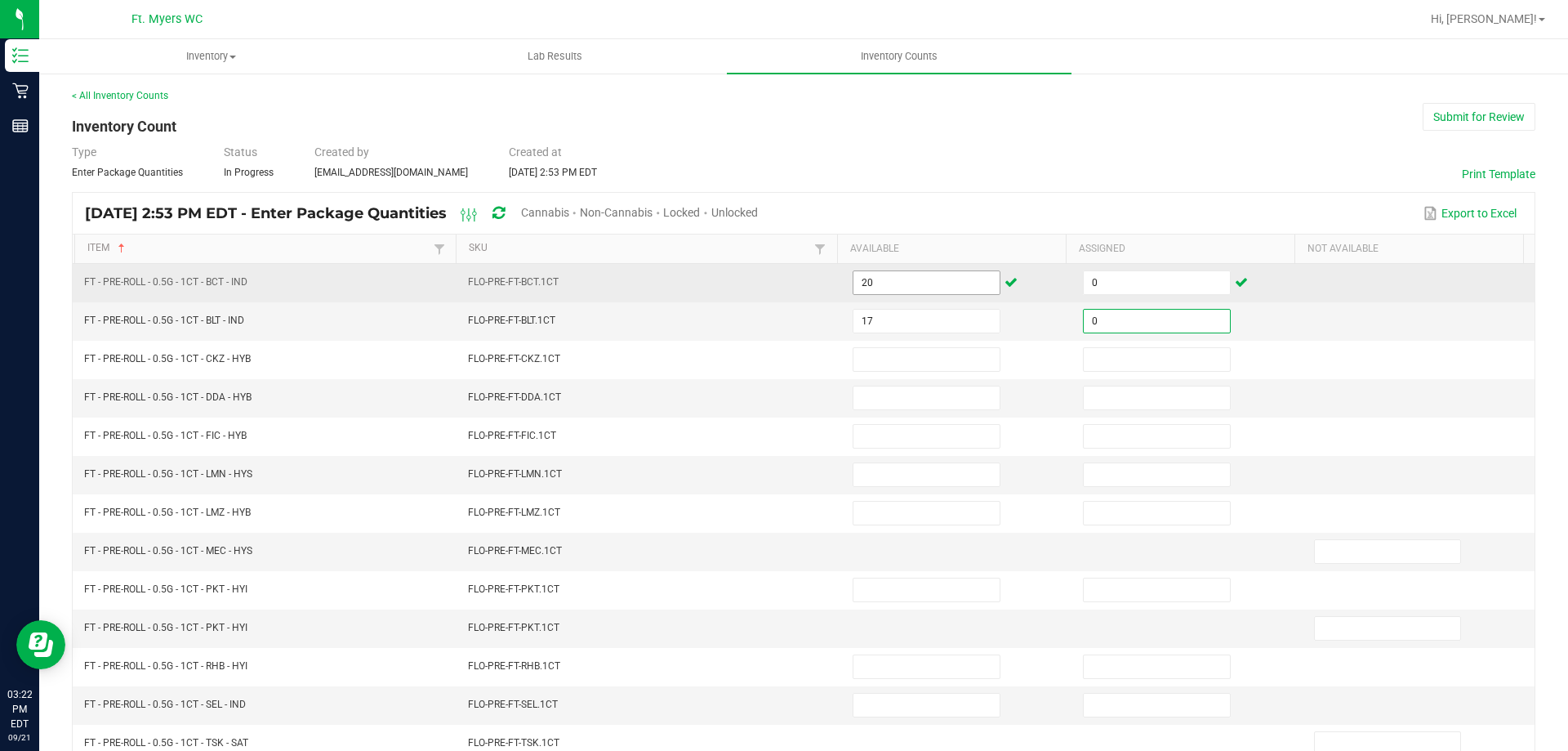
type input "0"
type input "16"
type input "0"
type input "18"
type input "0"
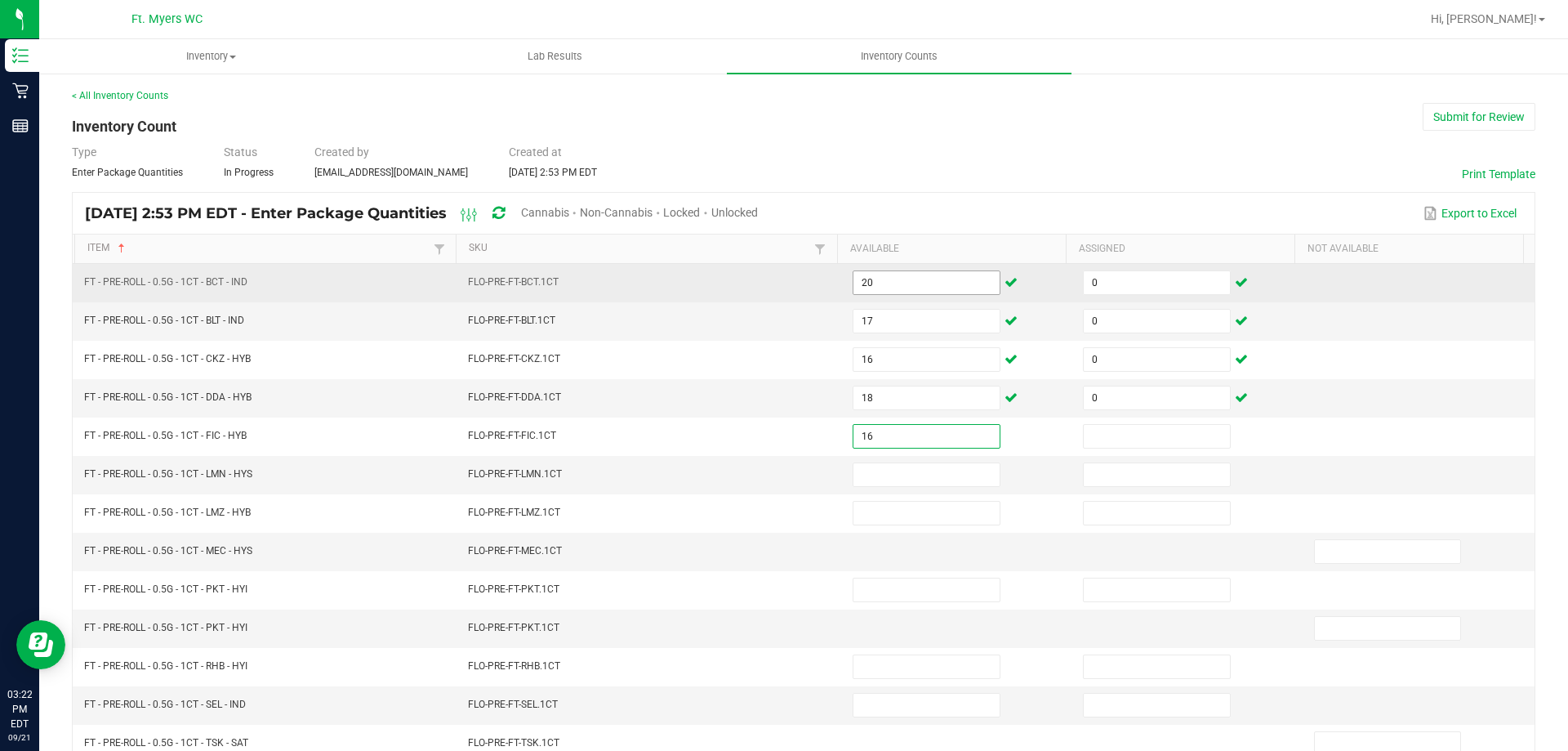
type input "16"
type input "0"
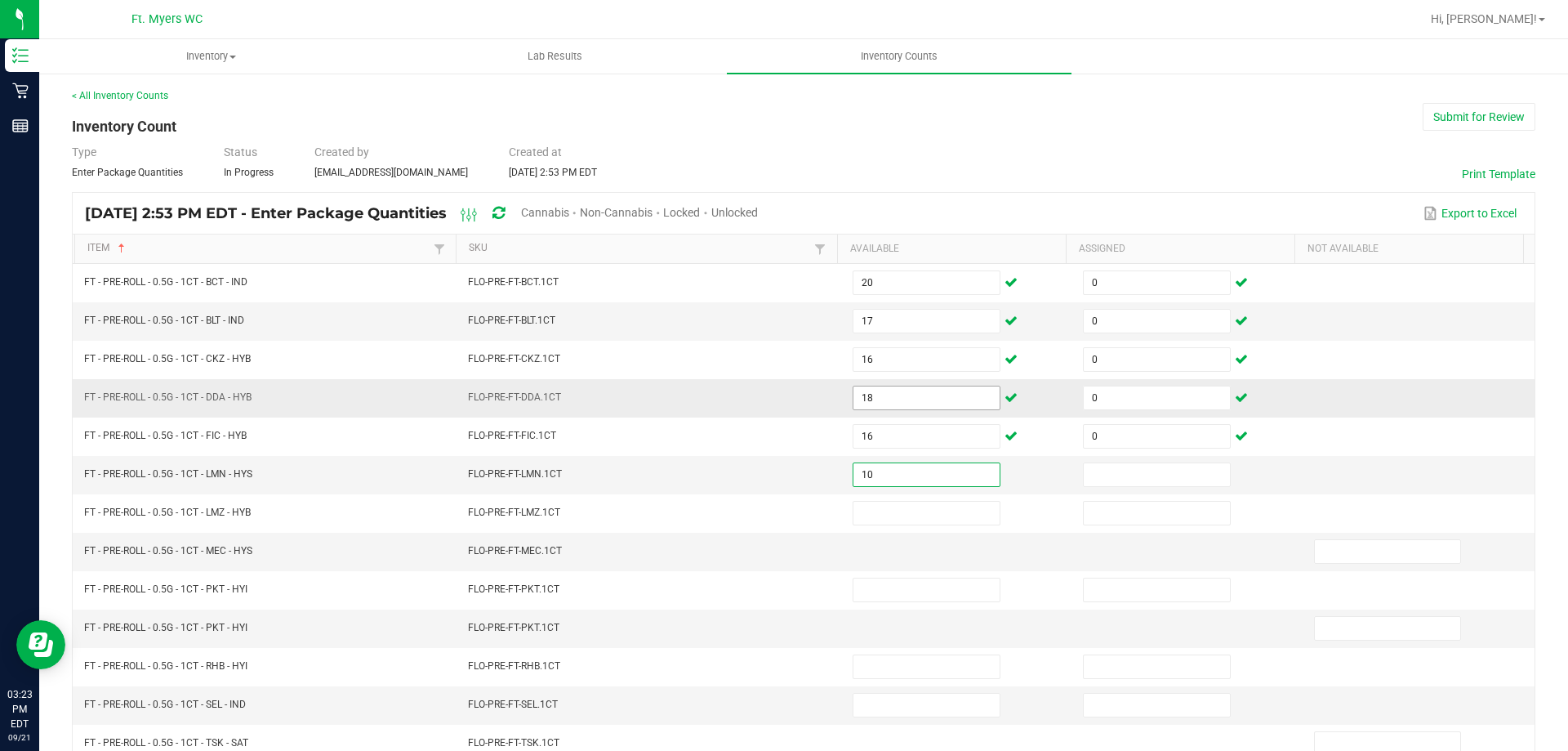
type input "10"
type input "0"
type input "7"
type input "0"
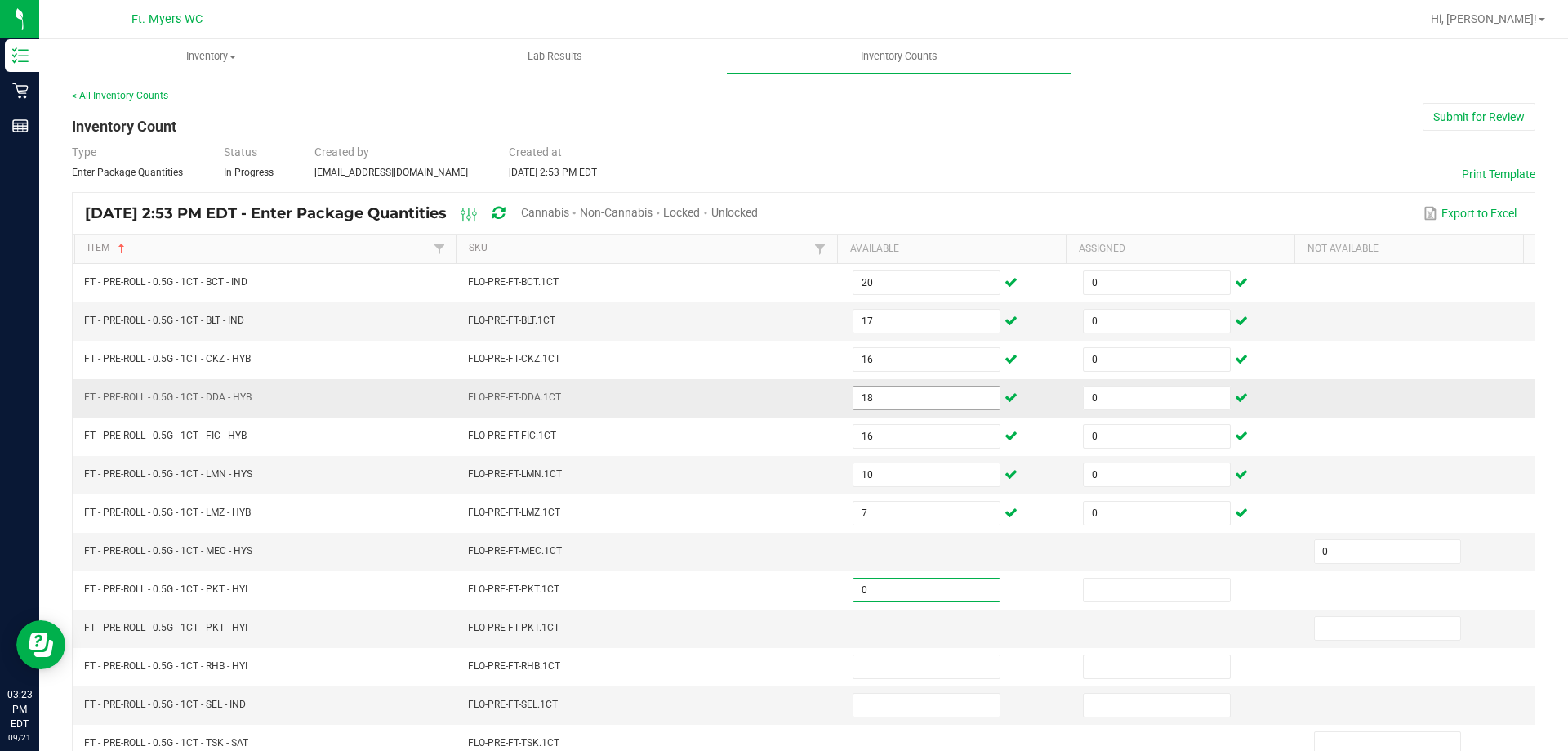
type input "0"
type input "18"
click at [873, 539] on td at bounding box center [957, 552] width 230 height 39
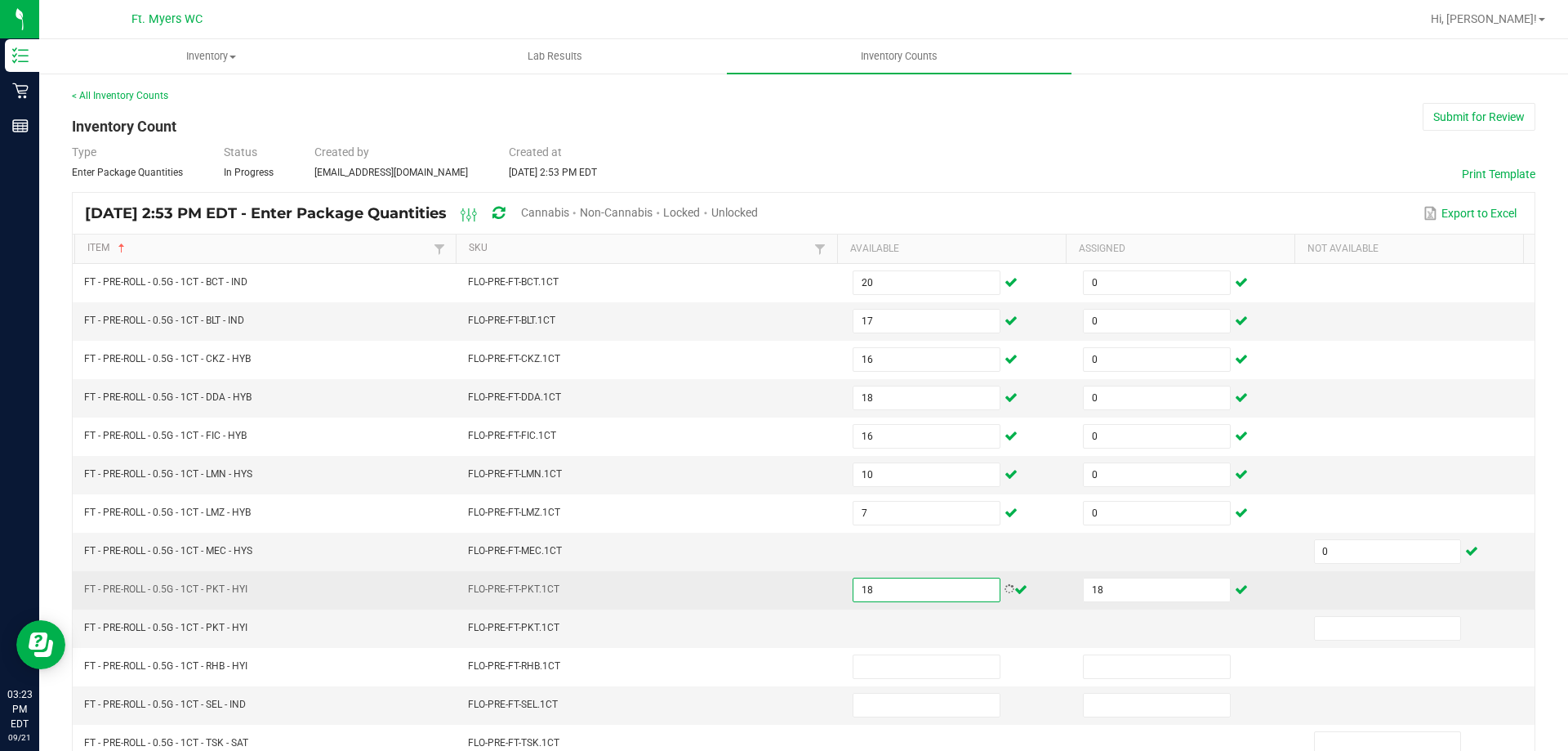
type input "18"
type input "0"
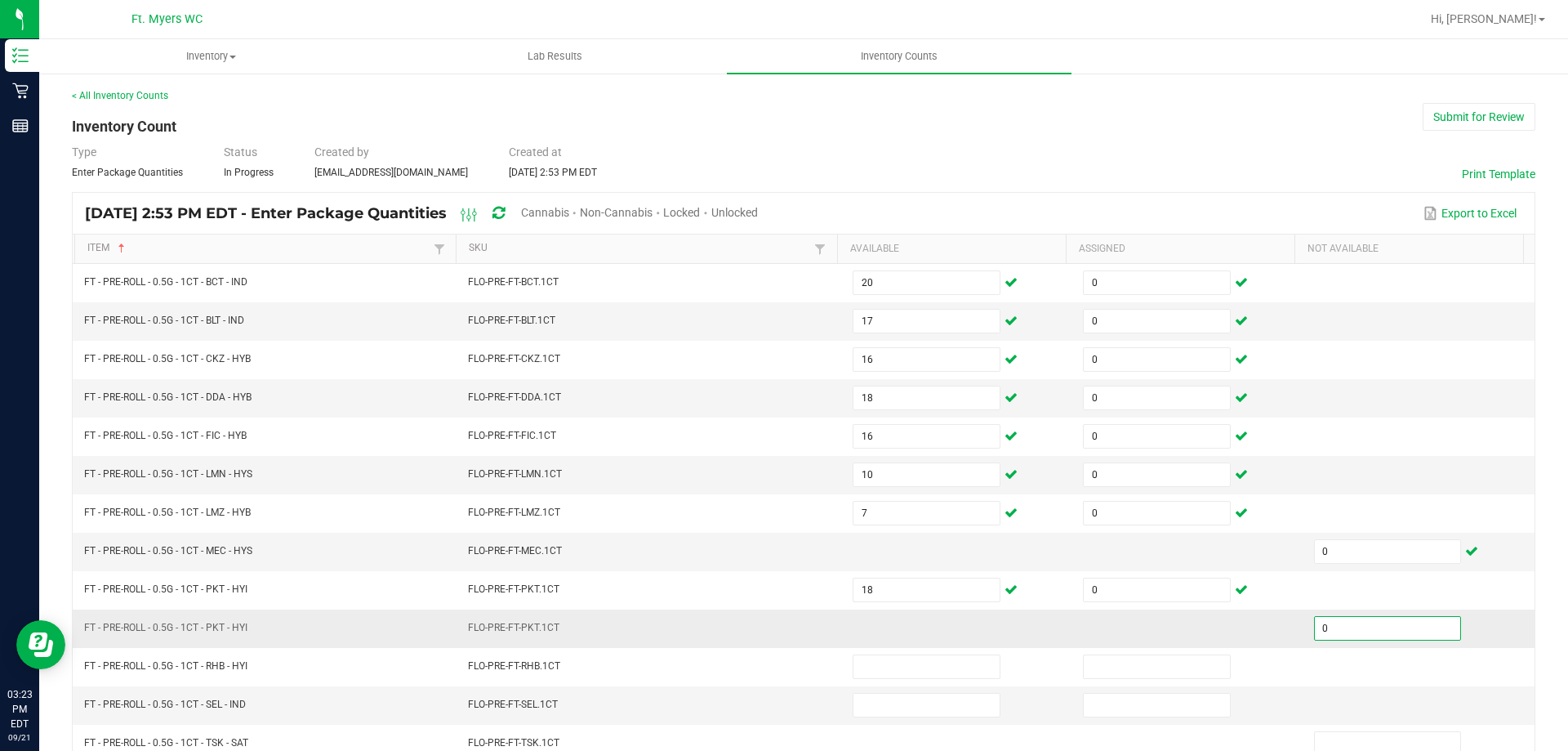
type input "0"
type input "22"
type input "0"
type input "22"
type input "0"
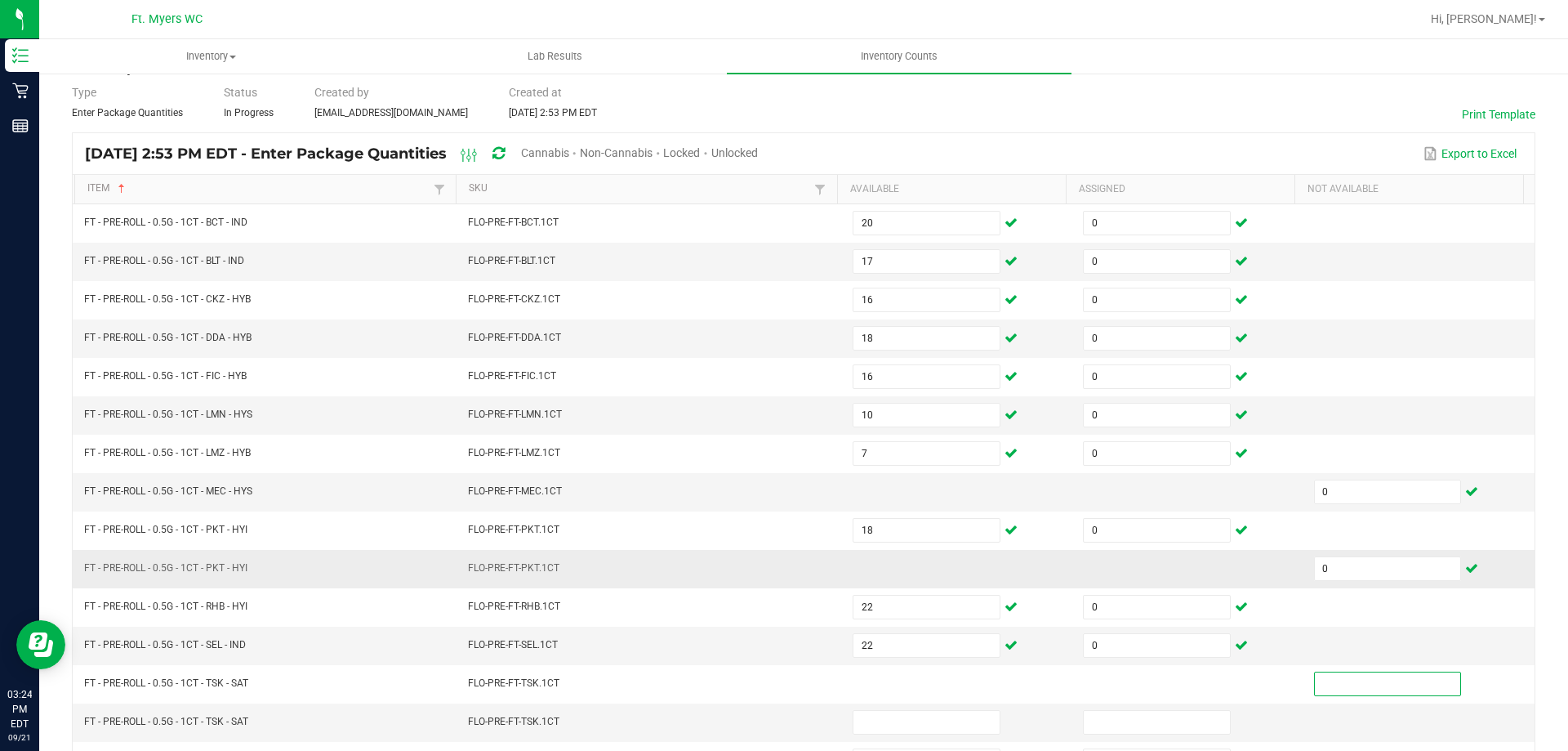
scroll to position [86, 0]
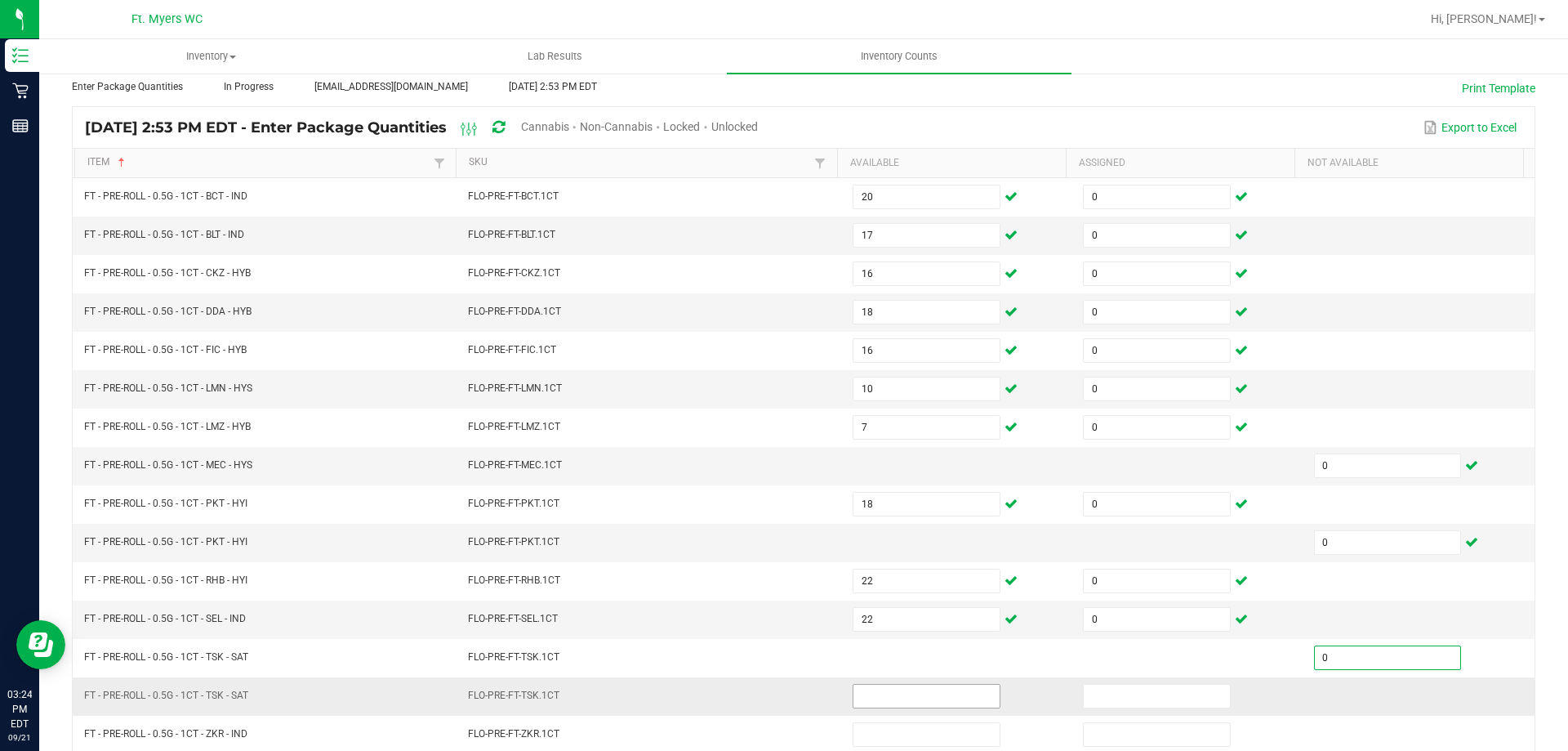
type input "0"
click at [884, 700] on input at bounding box center [927, 696] width 146 height 23
type input "21"
type input "0"
type input "22"
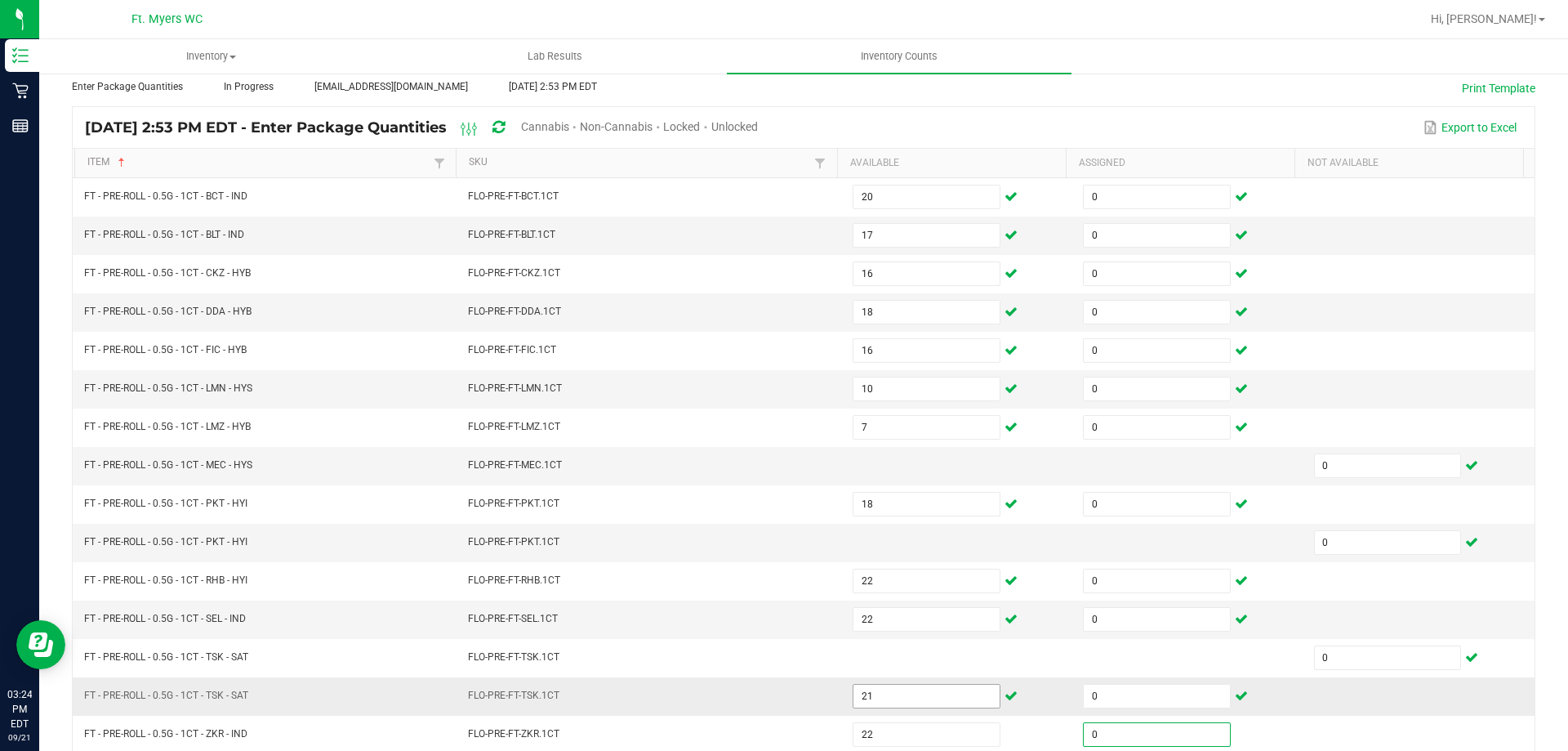
type input "0"
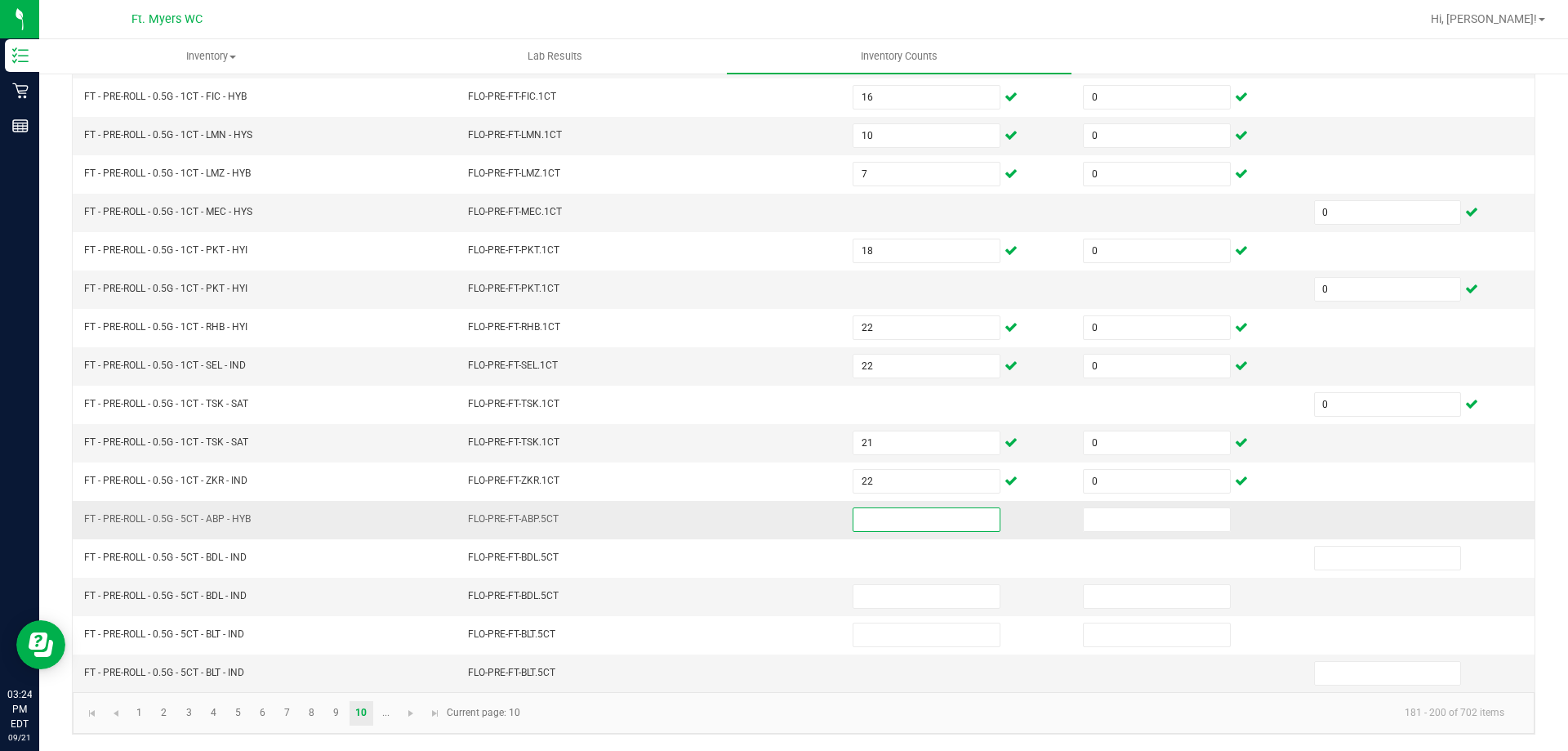
click at [902, 518] on input at bounding box center [927, 519] width 146 height 23
type input "0"
type input "9"
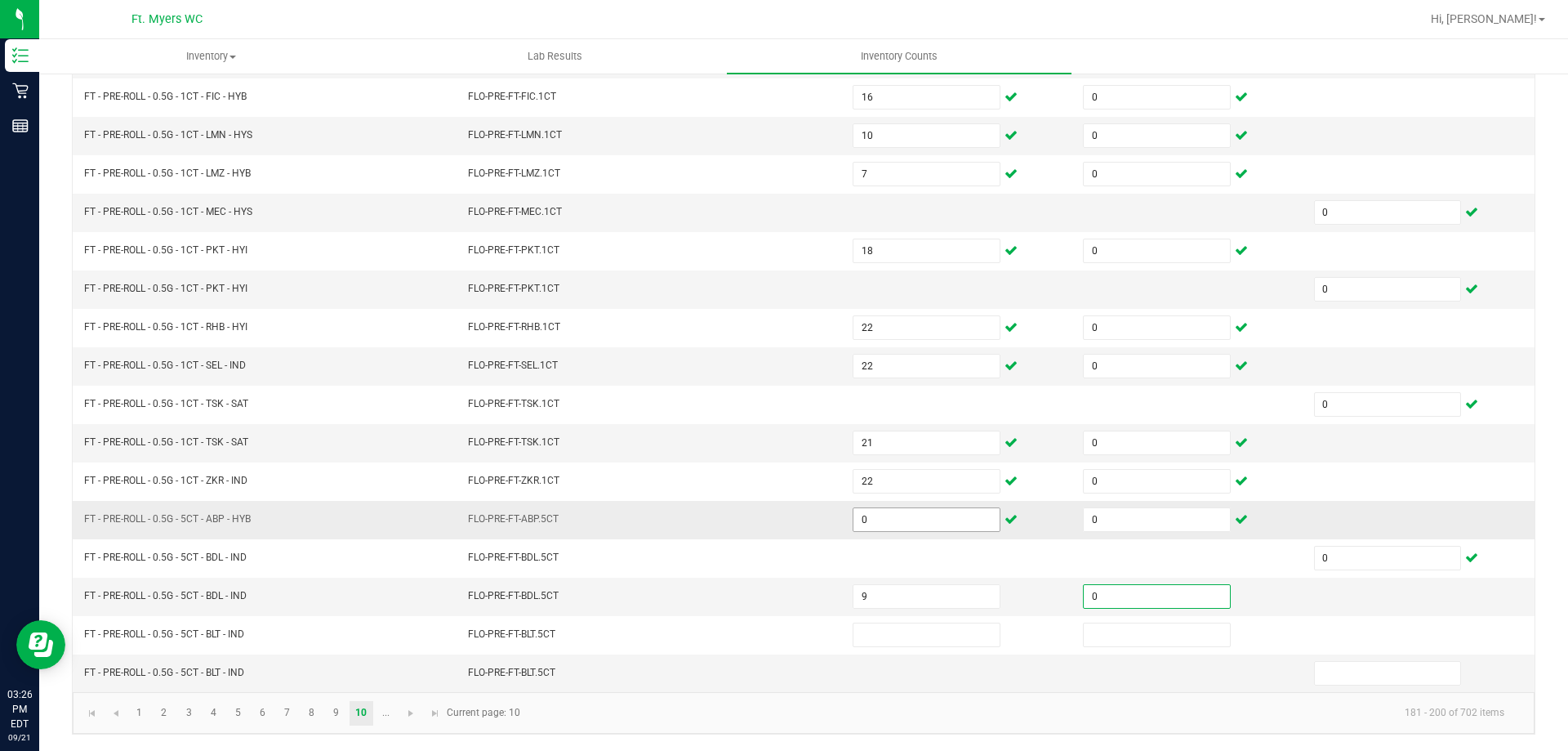
type input "0"
type input "2"
type input "1"
type input "0"
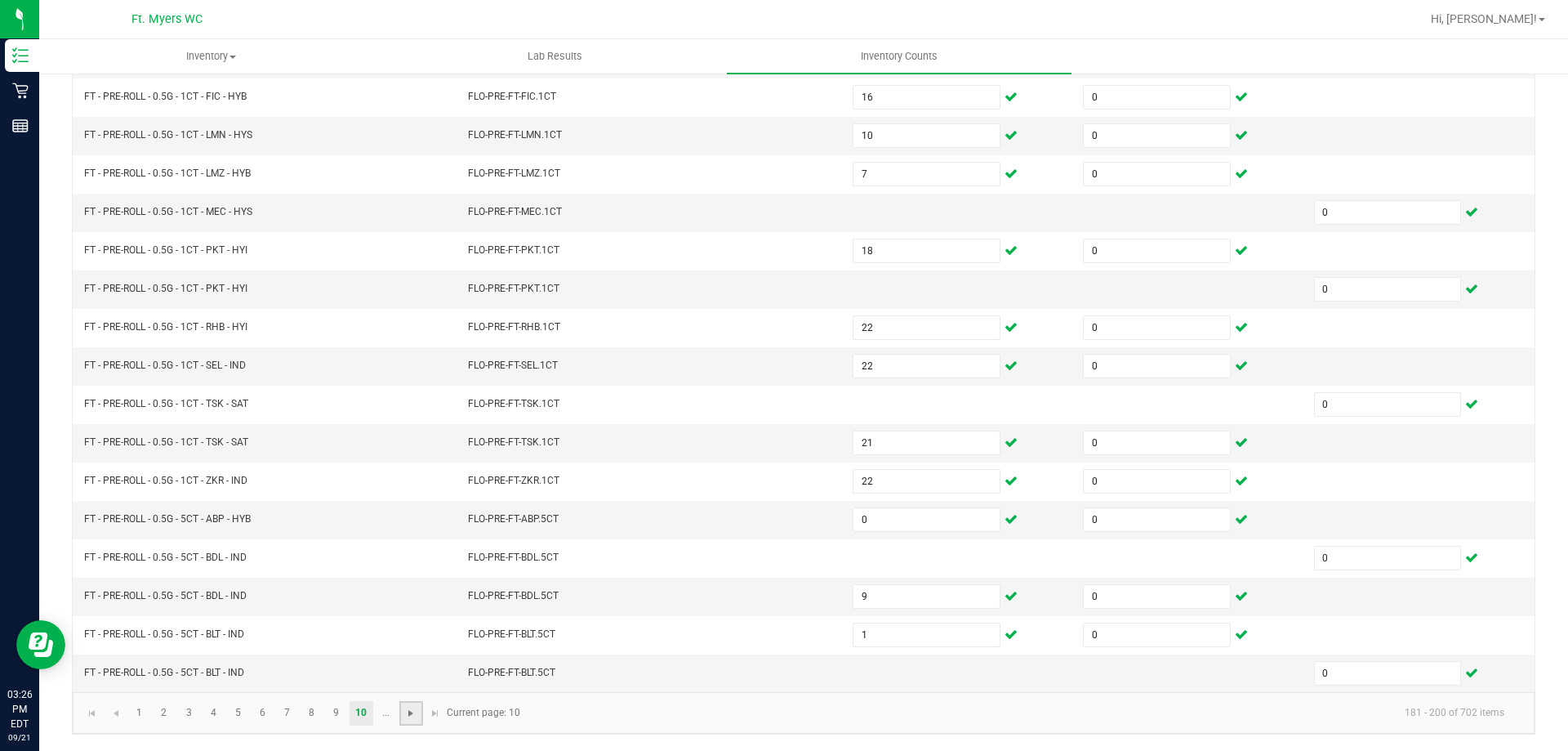
click at [415, 714] on span "Go to the next page" at bounding box center [410, 713] width 13 height 13
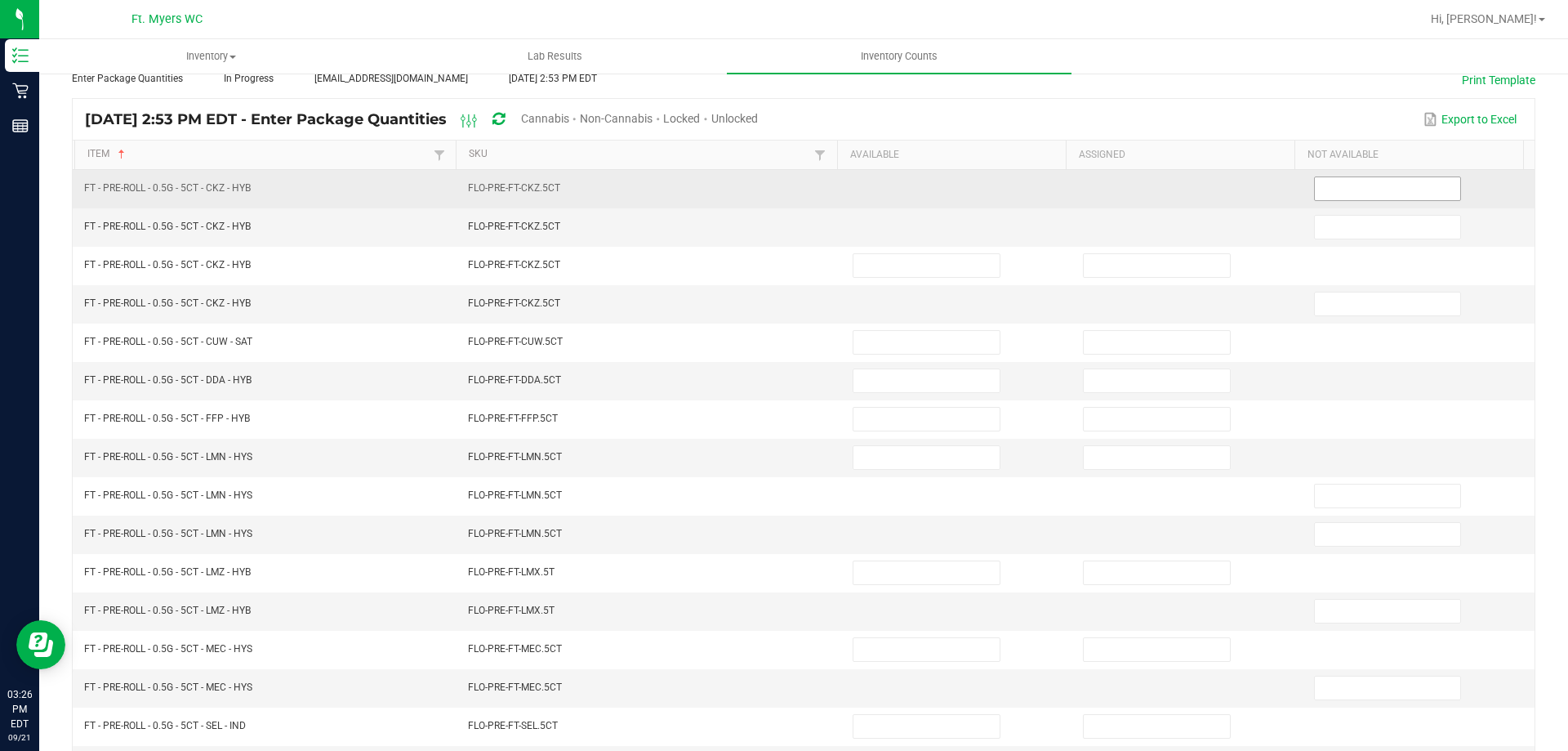
click at [1388, 190] on input at bounding box center [1388, 188] width 146 height 23
type input "0"
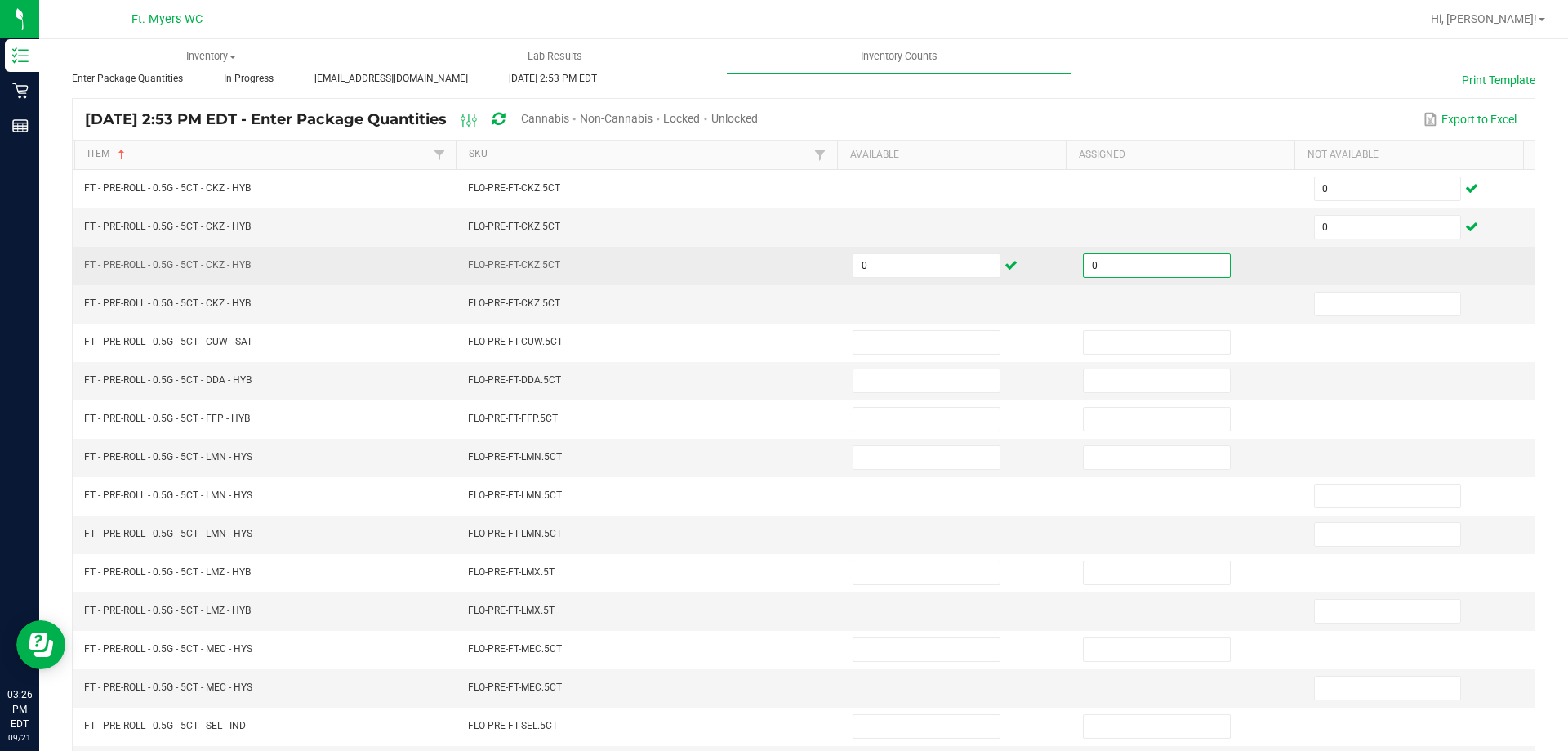
type input "0"
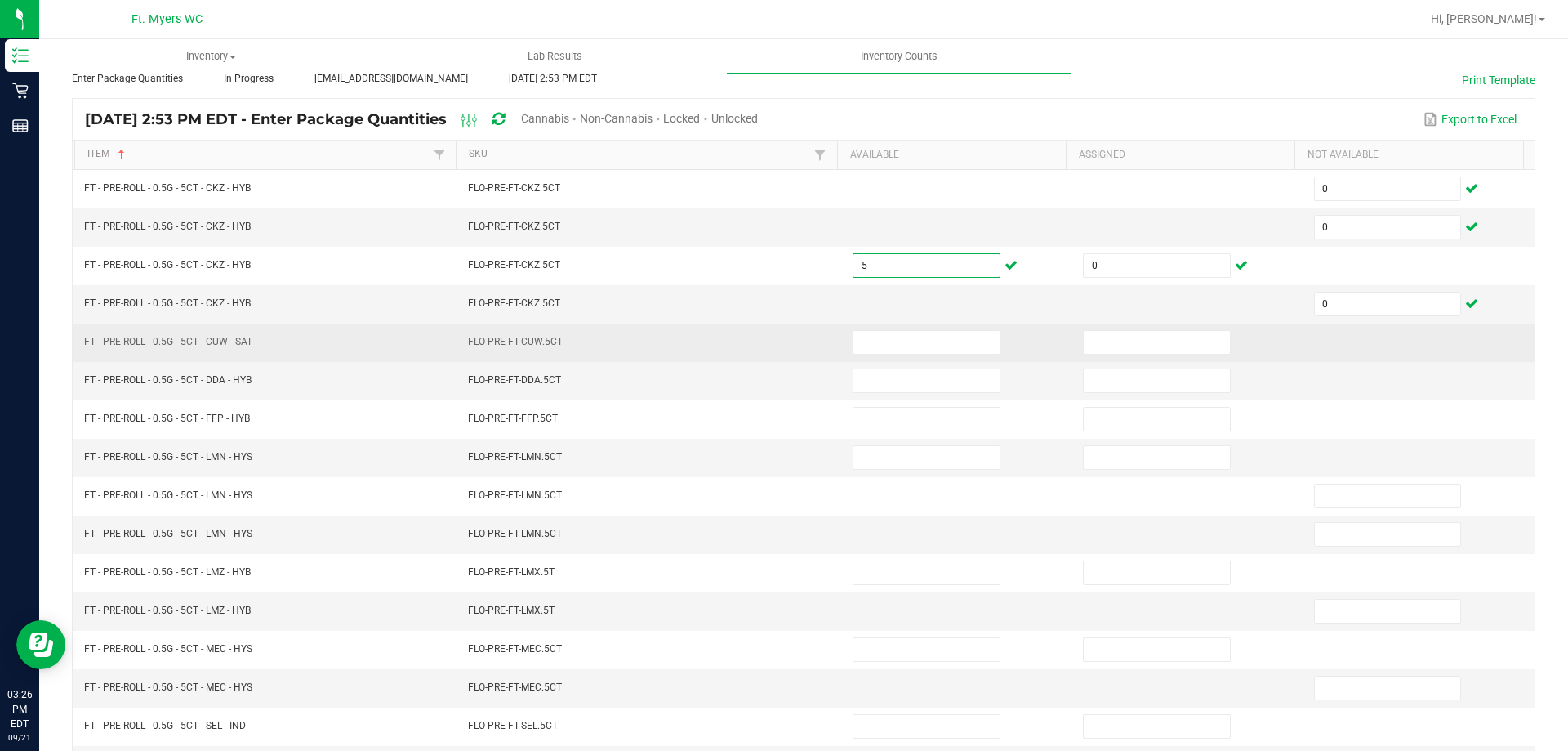
type input "5"
click at [890, 339] on input at bounding box center [927, 342] width 146 height 23
type input "4"
type input "0"
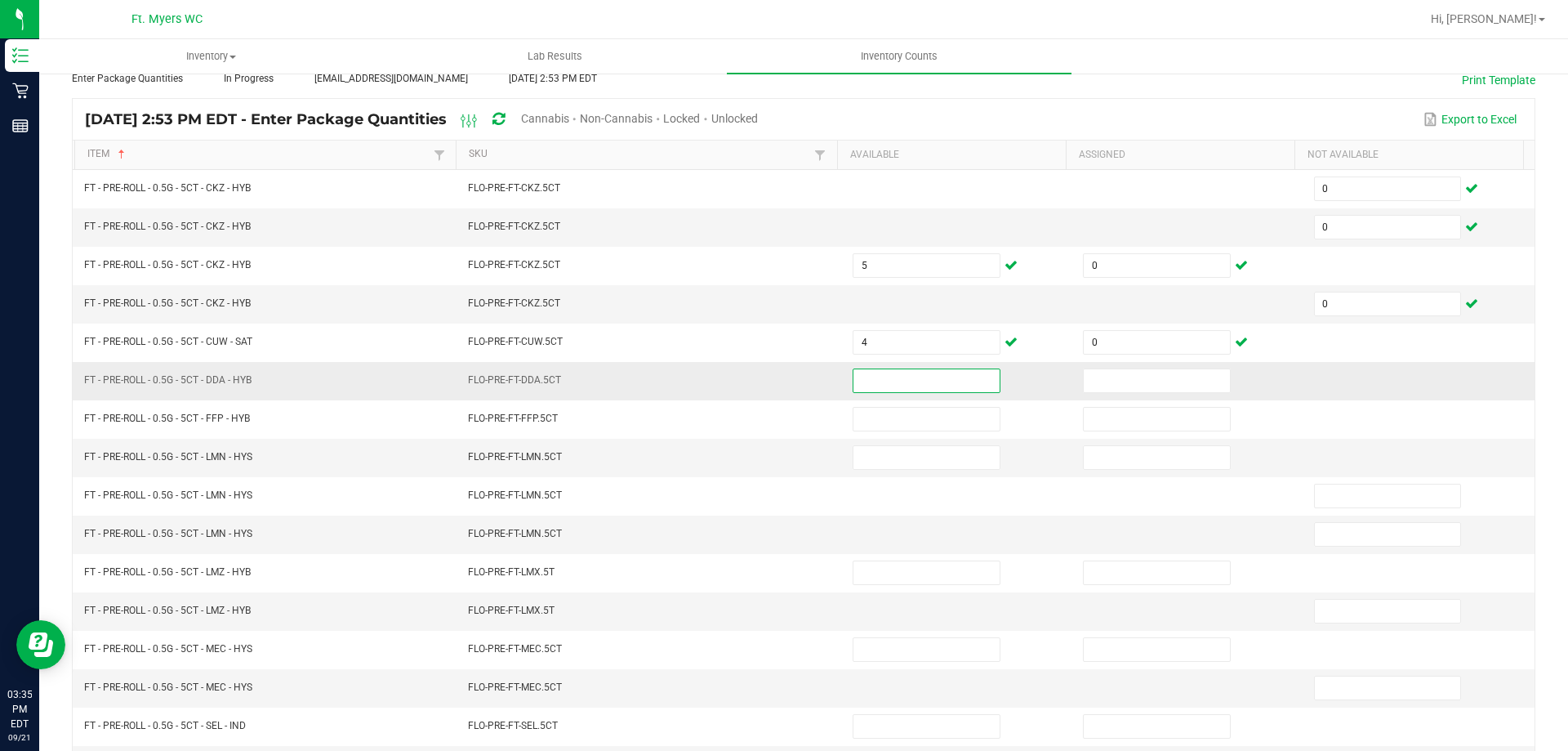
click at [935, 377] on input at bounding box center [927, 380] width 146 height 23
click at [937, 373] on input at bounding box center [927, 380] width 146 height 23
type input "1"
type input "0"
click at [937, 373] on input "1" at bounding box center [927, 380] width 146 height 23
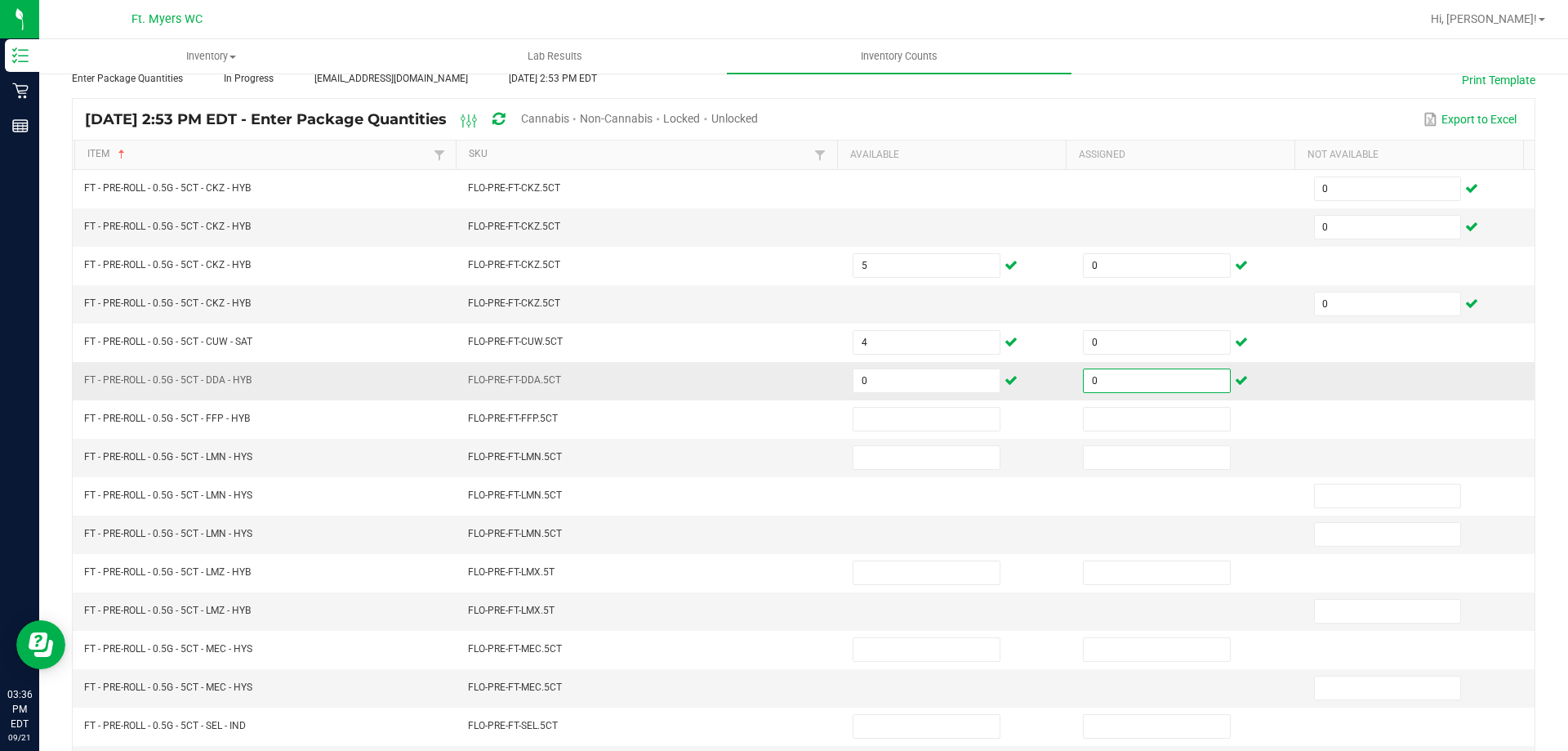
click at [1112, 390] on input "0" at bounding box center [1157, 380] width 146 height 23
click at [906, 388] on input "0" at bounding box center [927, 380] width 146 height 23
type input "10"
click at [1084, 378] on input "0" at bounding box center [1157, 380] width 146 height 23
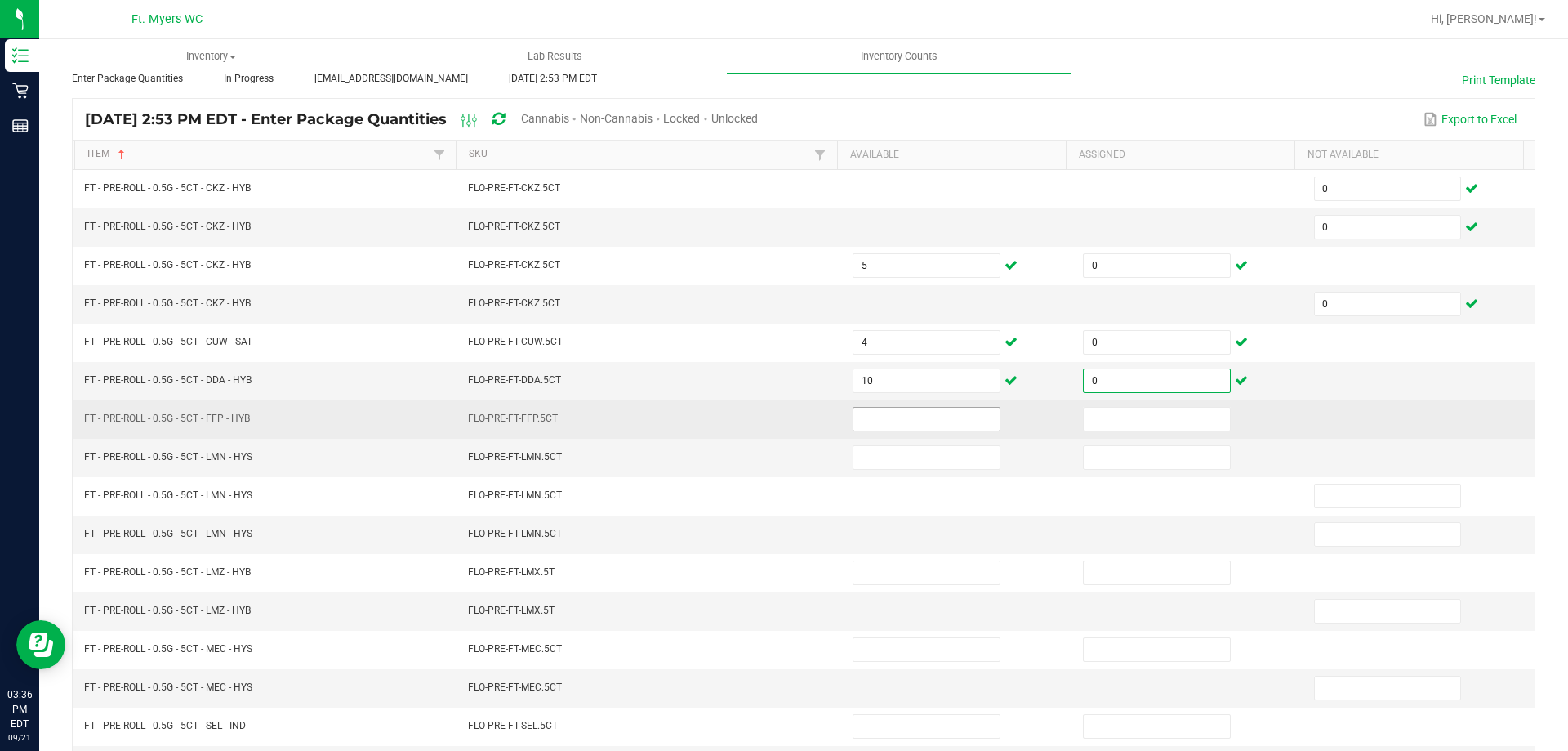
click at [978, 415] on input at bounding box center [927, 419] width 146 height 23
click at [867, 422] on input at bounding box center [927, 419] width 146 height 23
type input "0"
click at [1141, 418] on input at bounding box center [1157, 419] width 146 height 23
type input "0"
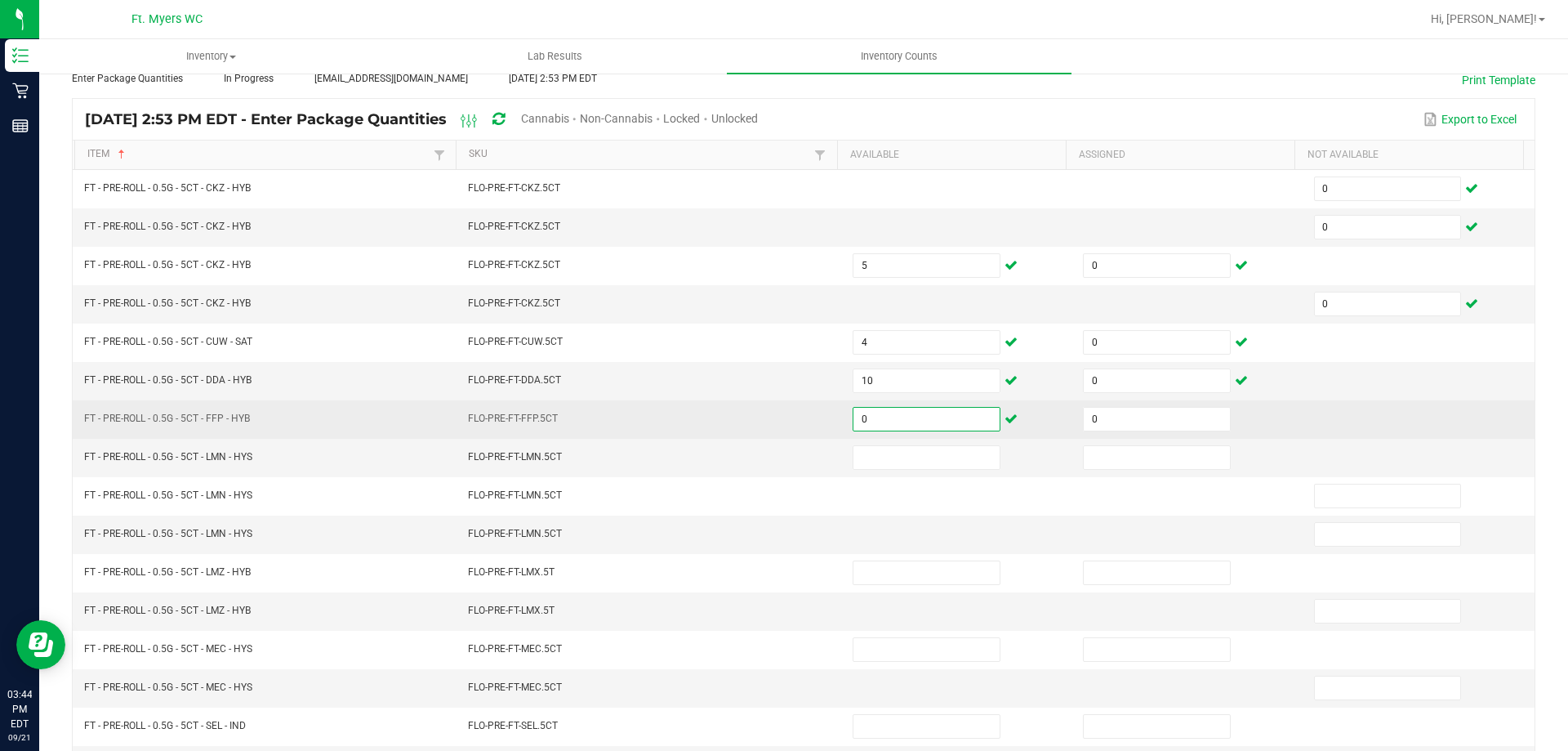
drag, startPoint x: 926, startPoint y: 413, endPoint x: 712, endPoint y: 437, distance: 215.3
click at [713, 437] on tr "FT - PRE-ROLL - 0.5G - 5CT - FFP - HYB FLO-PRE-FT-FFP.5CT 0 0" at bounding box center [804, 420] width 1462 height 39
drag, startPoint x: 861, startPoint y: 422, endPoint x: 827, endPoint y: 427, distance: 34.4
click at [827, 427] on tr "FT - PRE-ROLL - 0.5G - 5CT - FFP - HYB FLO-PRE-FT-FFP.5CT 0 0" at bounding box center [804, 420] width 1462 height 39
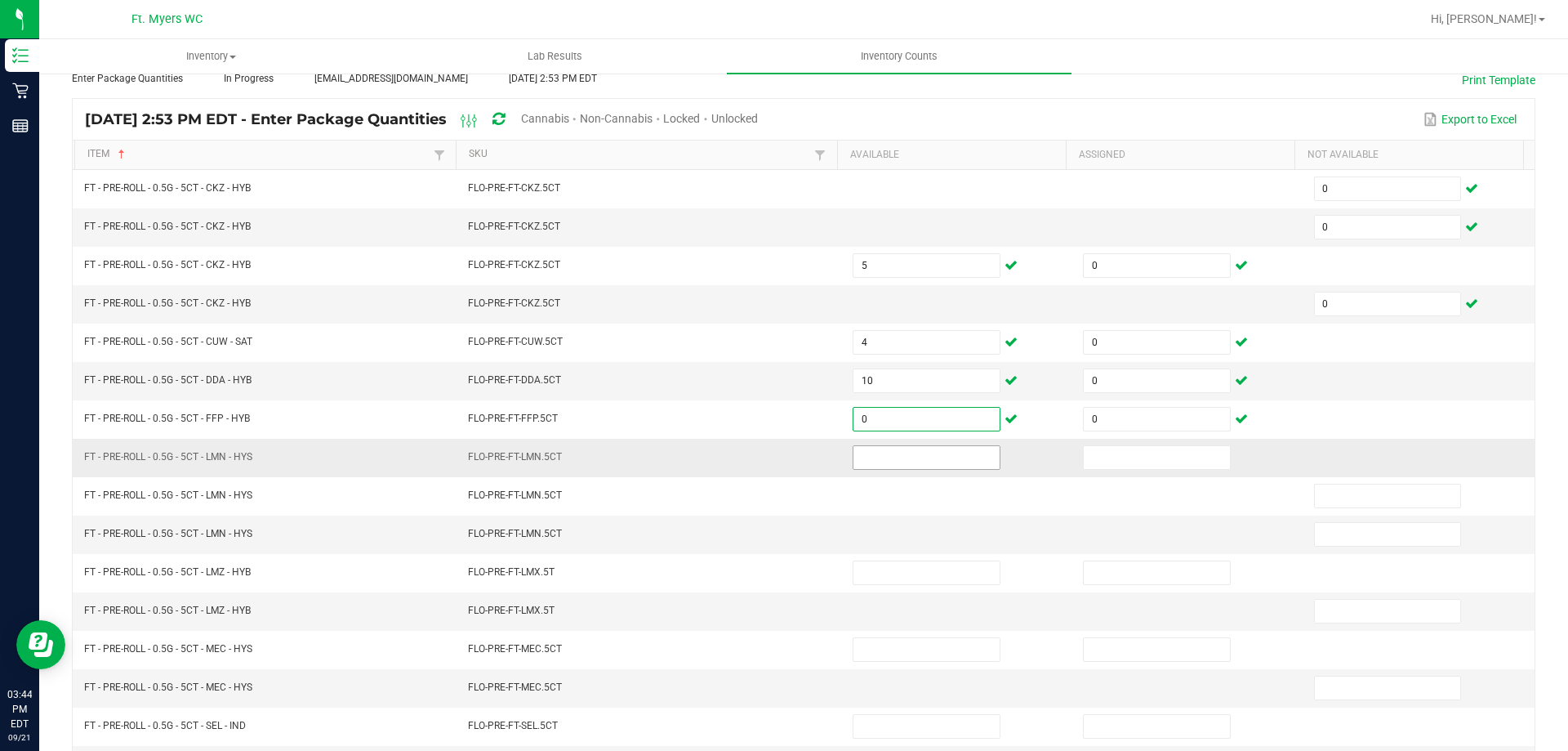
click at [866, 454] on input at bounding box center [927, 457] width 146 height 23
type input "8"
type input "0"
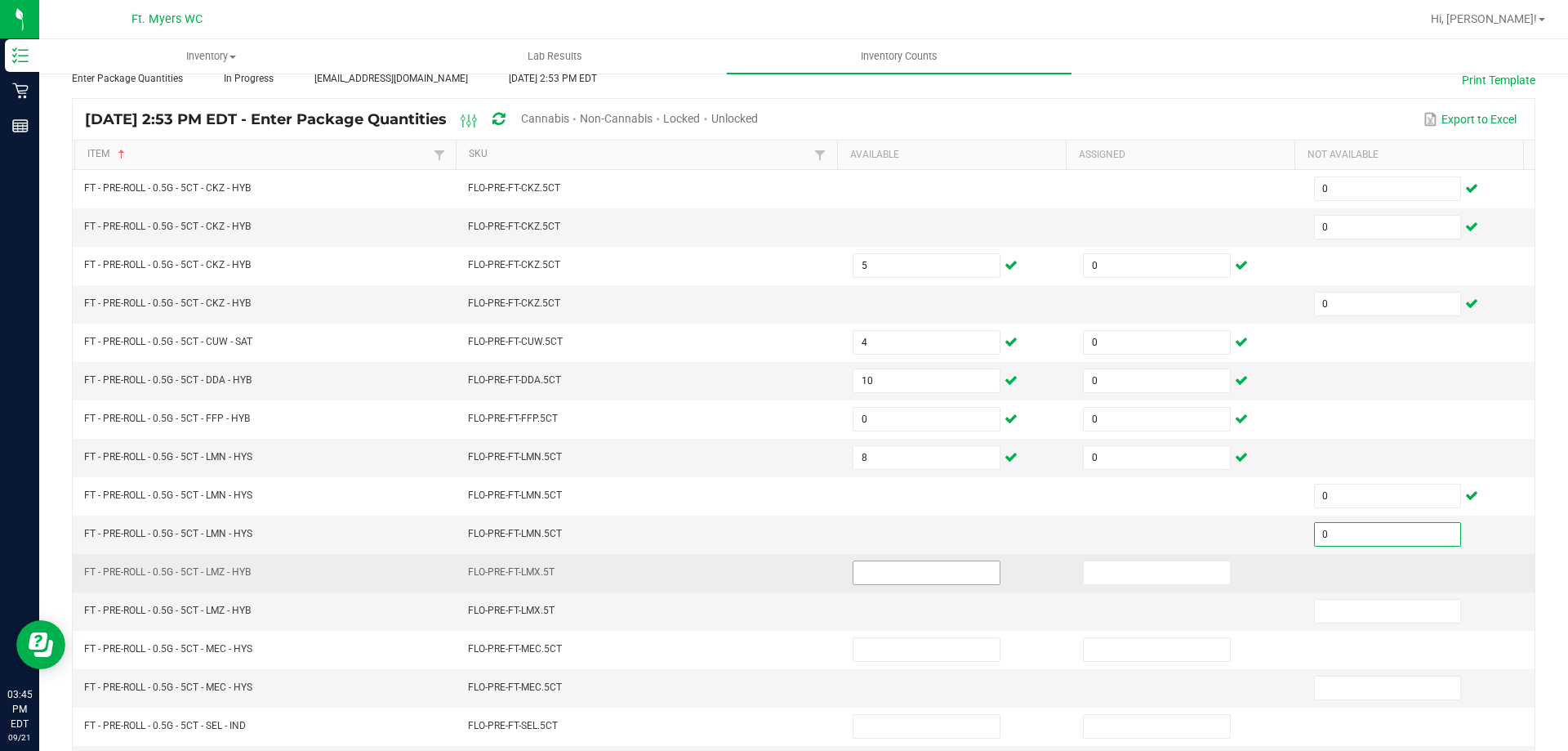
type input "0"
type input "4"
type input "0"
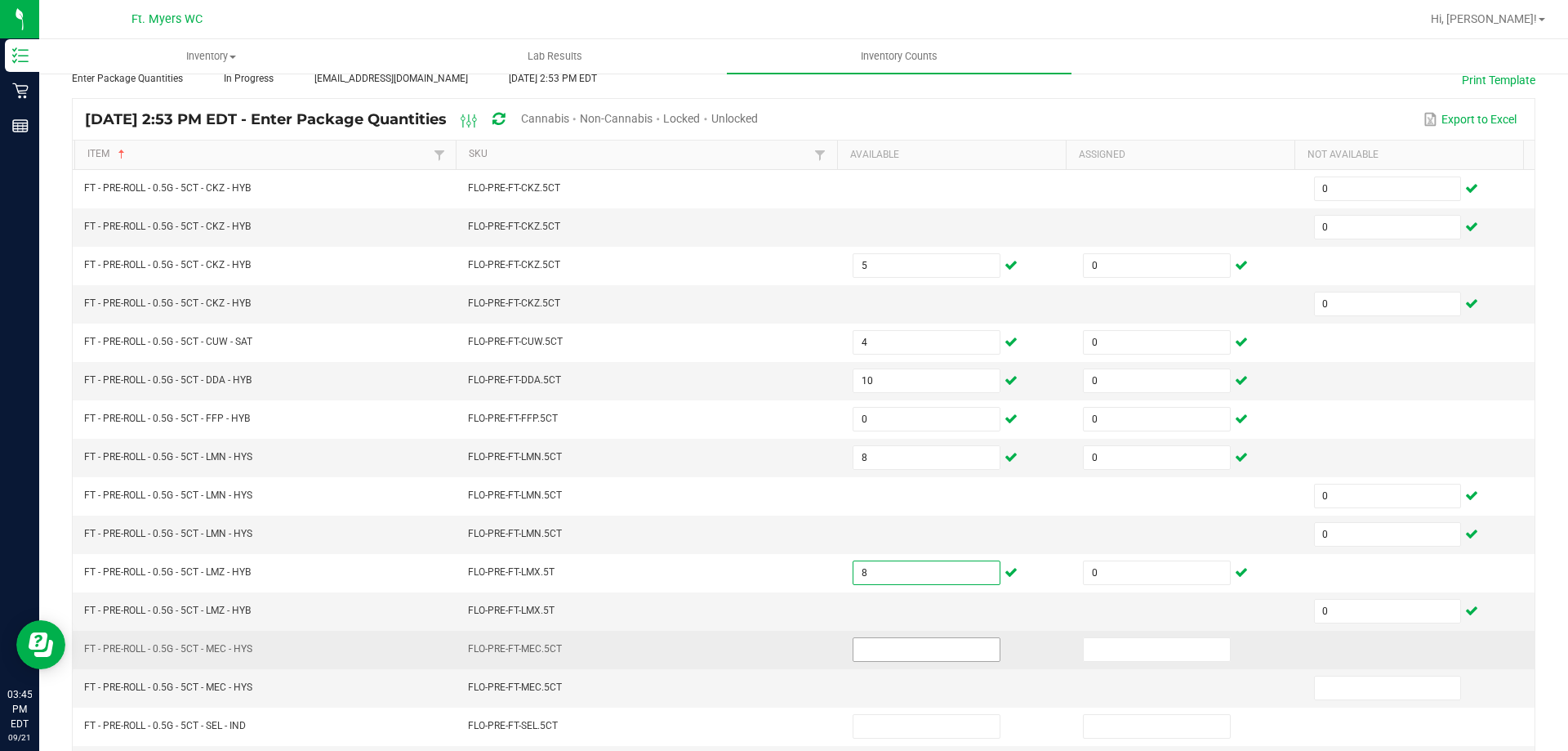
click at [873, 648] on input at bounding box center [927, 649] width 146 height 23
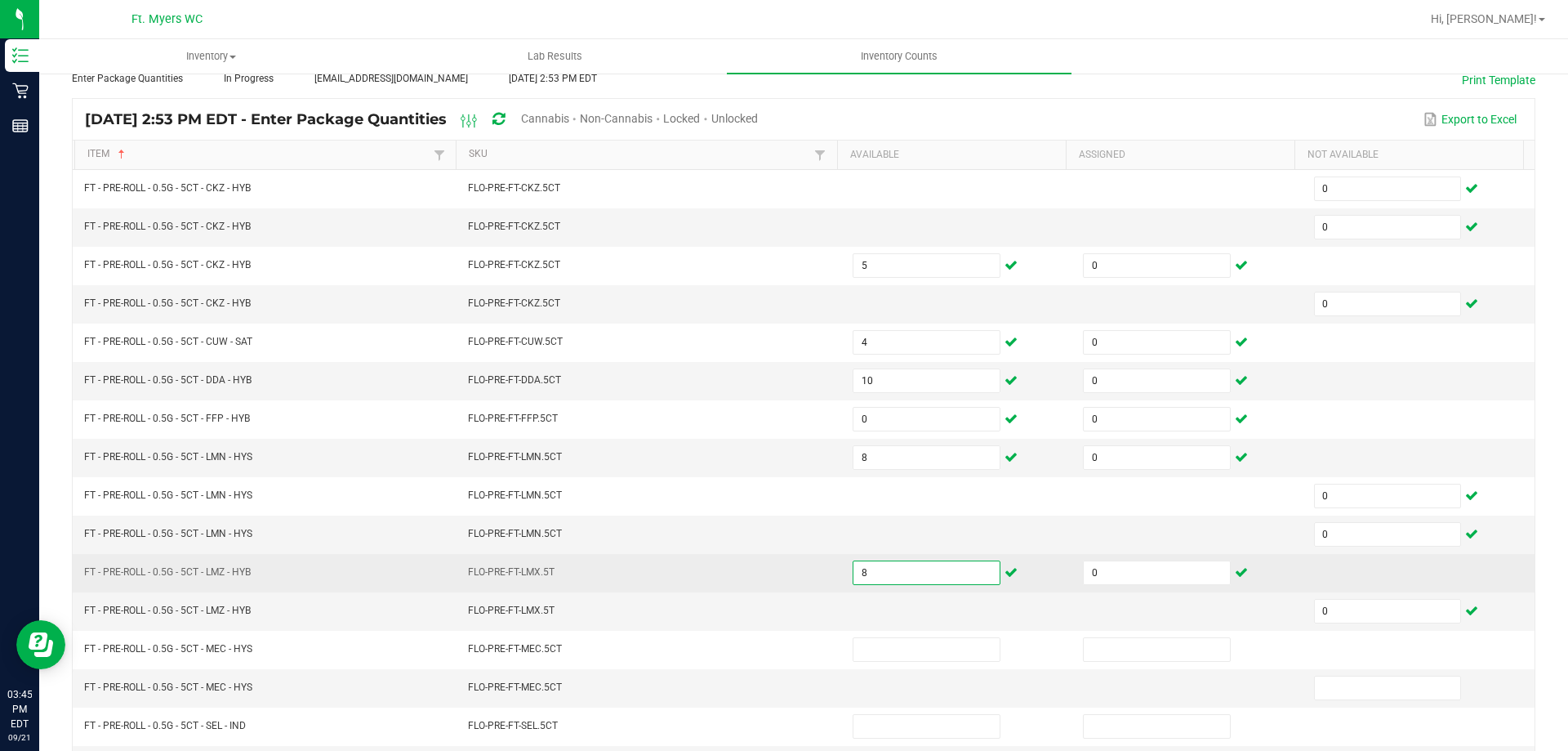
drag, startPoint x: 861, startPoint y: 573, endPoint x: 820, endPoint y: 577, distance: 41.2
click at [821, 577] on tr "FT - PRE-ROLL - 0.5G - 5CT - LMZ - HYB FLO-PRE-FT-LMX.5T 8 0" at bounding box center [804, 573] width 1462 height 39
drag, startPoint x: 864, startPoint y: 579, endPoint x: 844, endPoint y: 573, distance: 20.9
click at [853, 573] on input "8" at bounding box center [927, 572] width 146 height 23
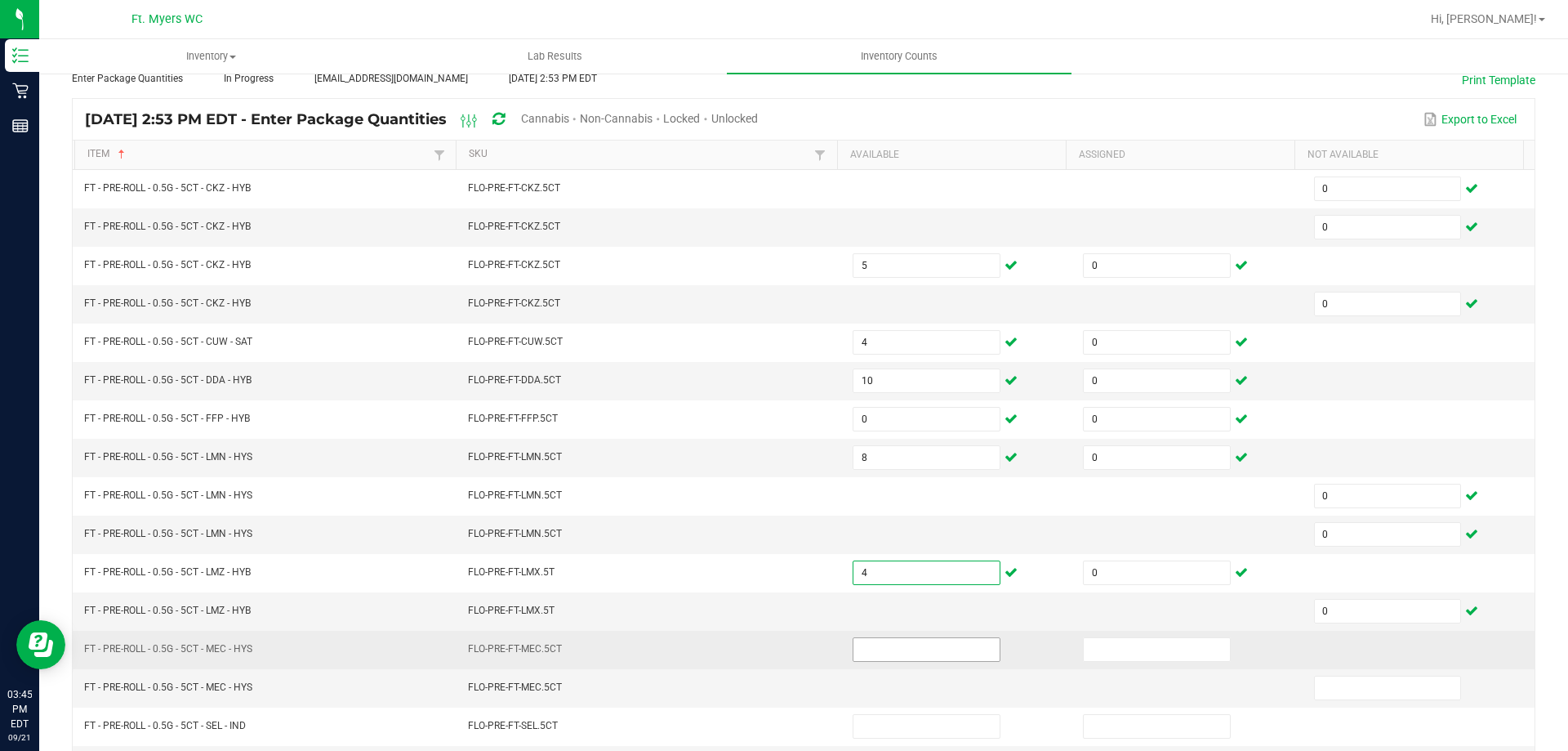
type input "4"
click at [853, 644] on input at bounding box center [927, 649] width 146 height 23
type input "8"
click at [1103, 642] on input at bounding box center [1157, 649] width 146 height 23
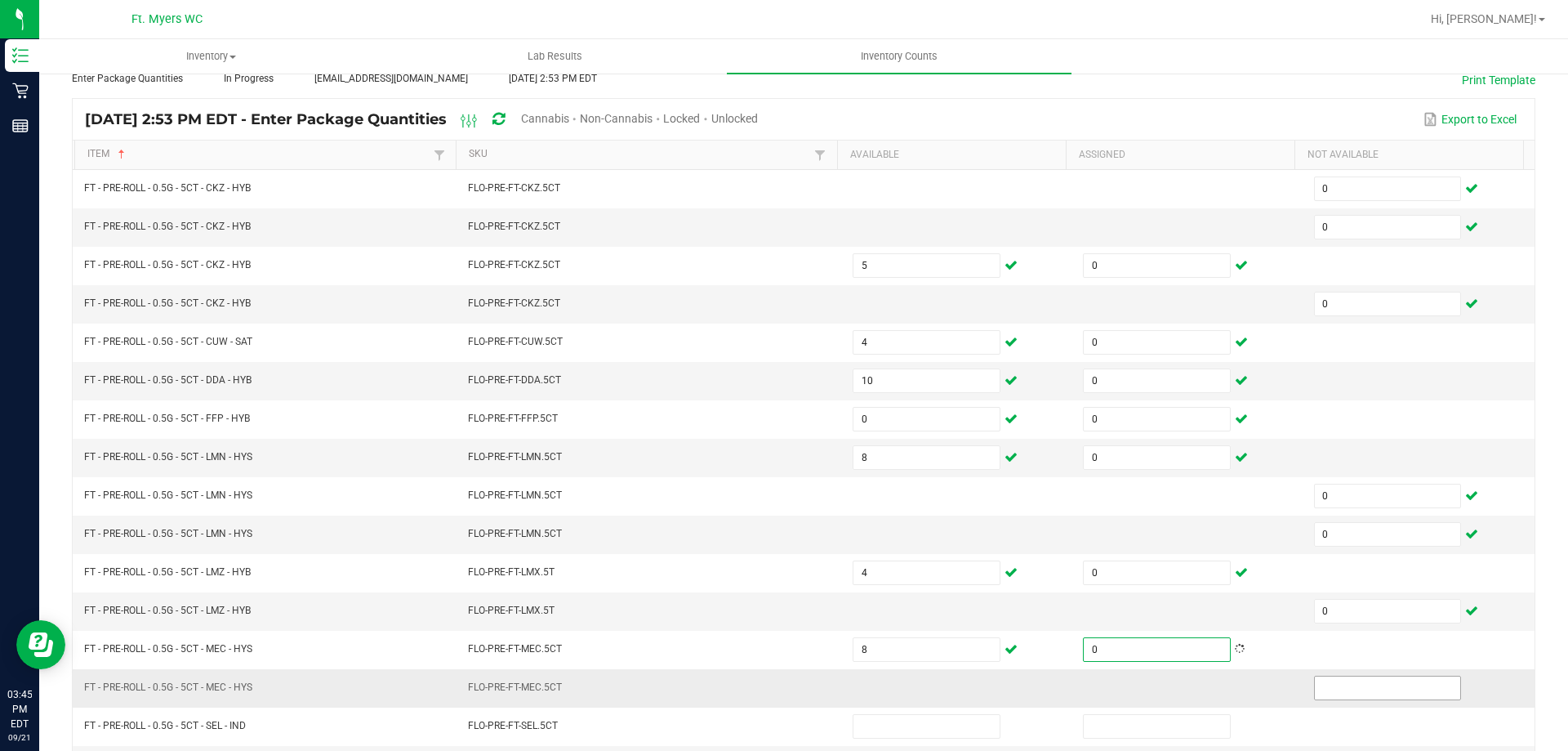
type input "0"
click at [1321, 698] on input at bounding box center [1388, 688] width 146 height 23
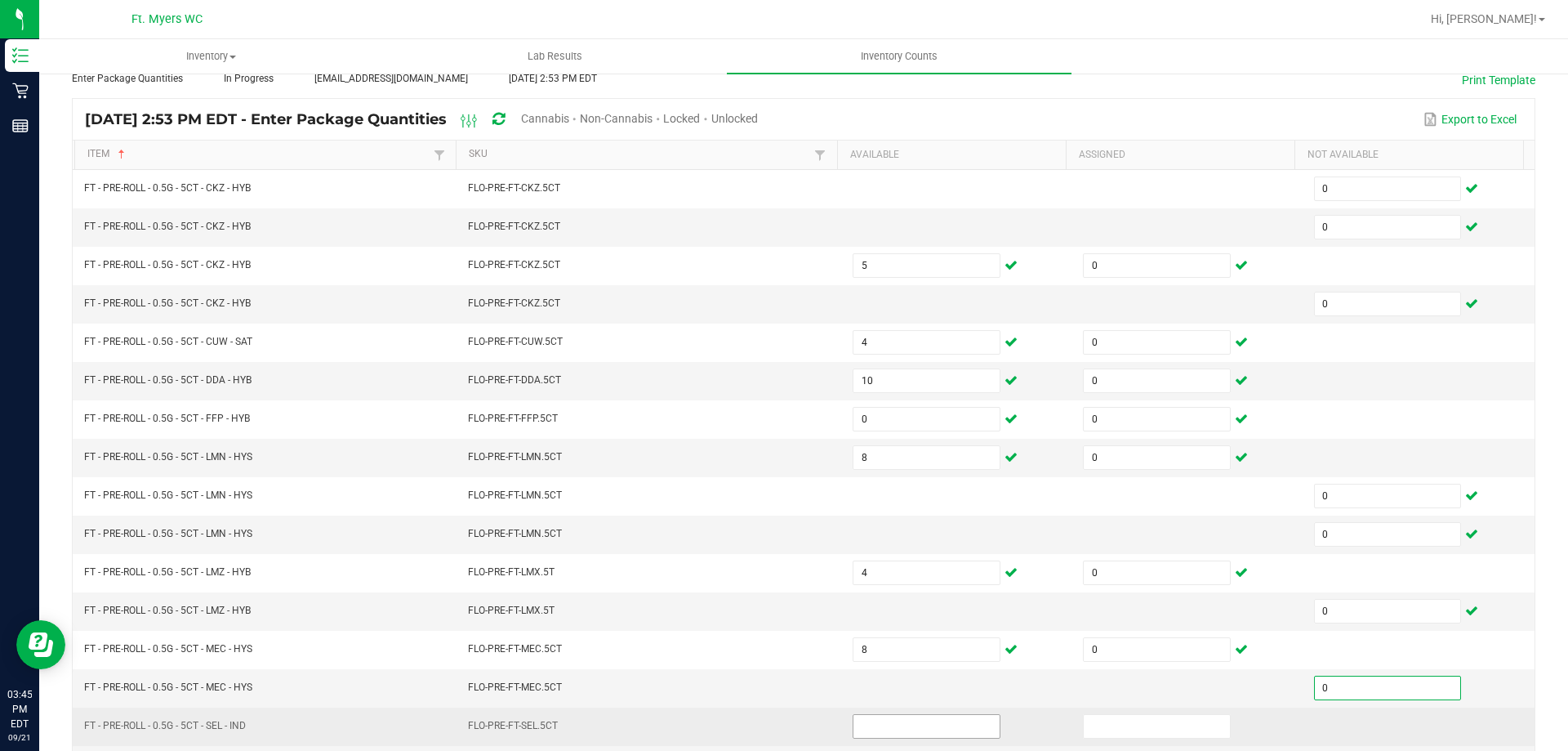
type input "0"
click at [942, 731] on input at bounding box center [927, 726] width 146 height 23
type input "8"
type input "0"
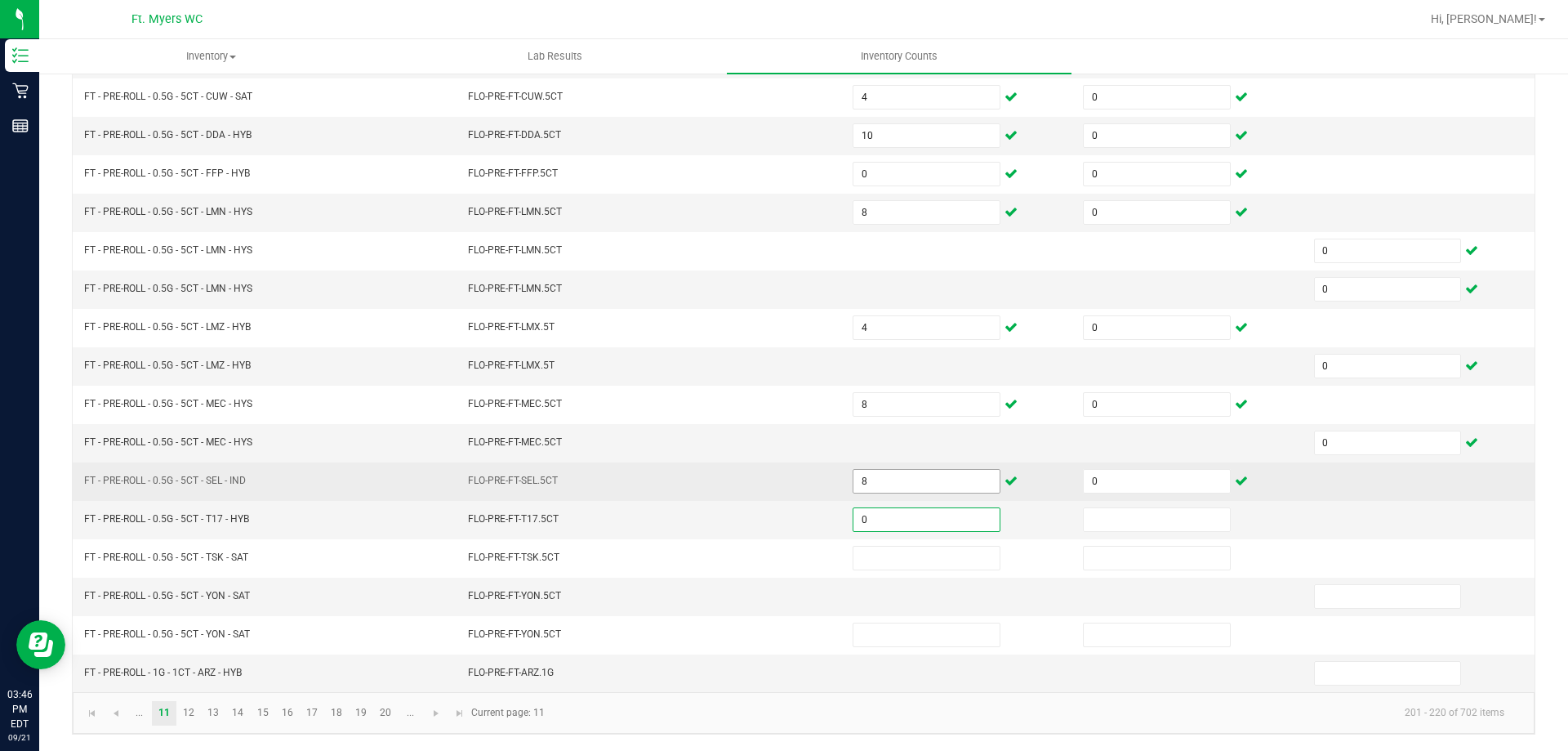
type input "0"
type input "8"
type input "0"
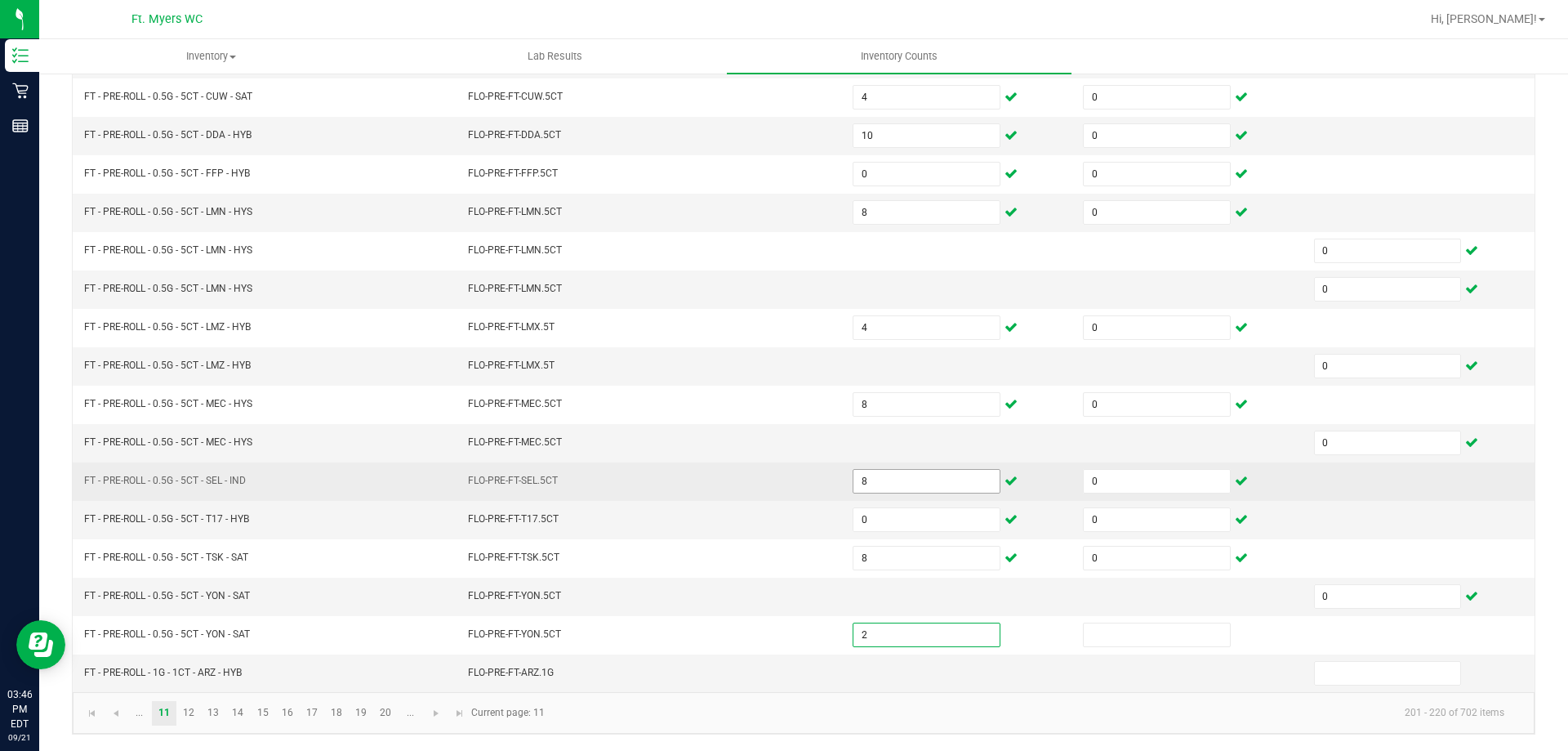
type input "2"
type input "0"
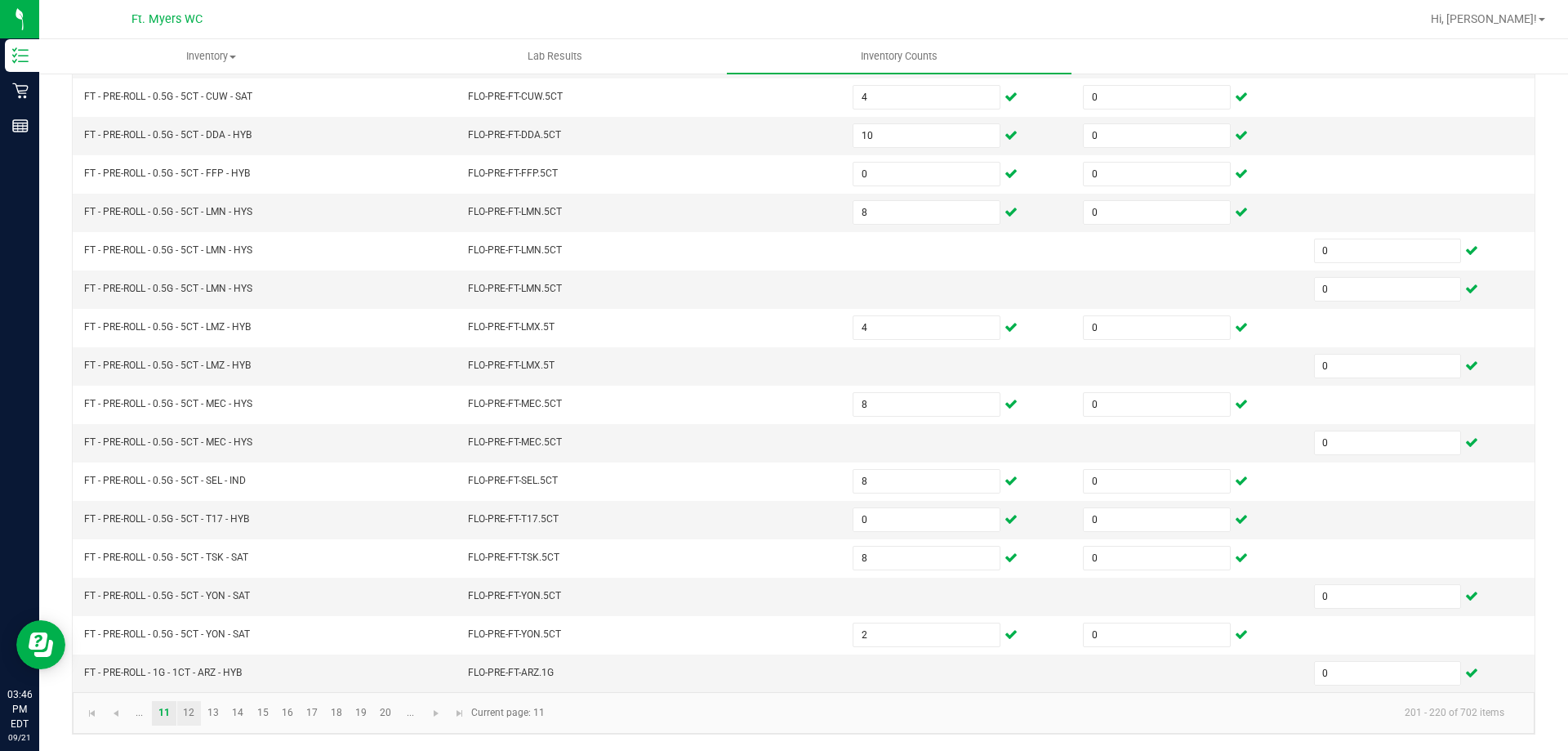
click at [187, 708] on link "12" at bounding box center [189, 713] width 23 height 24
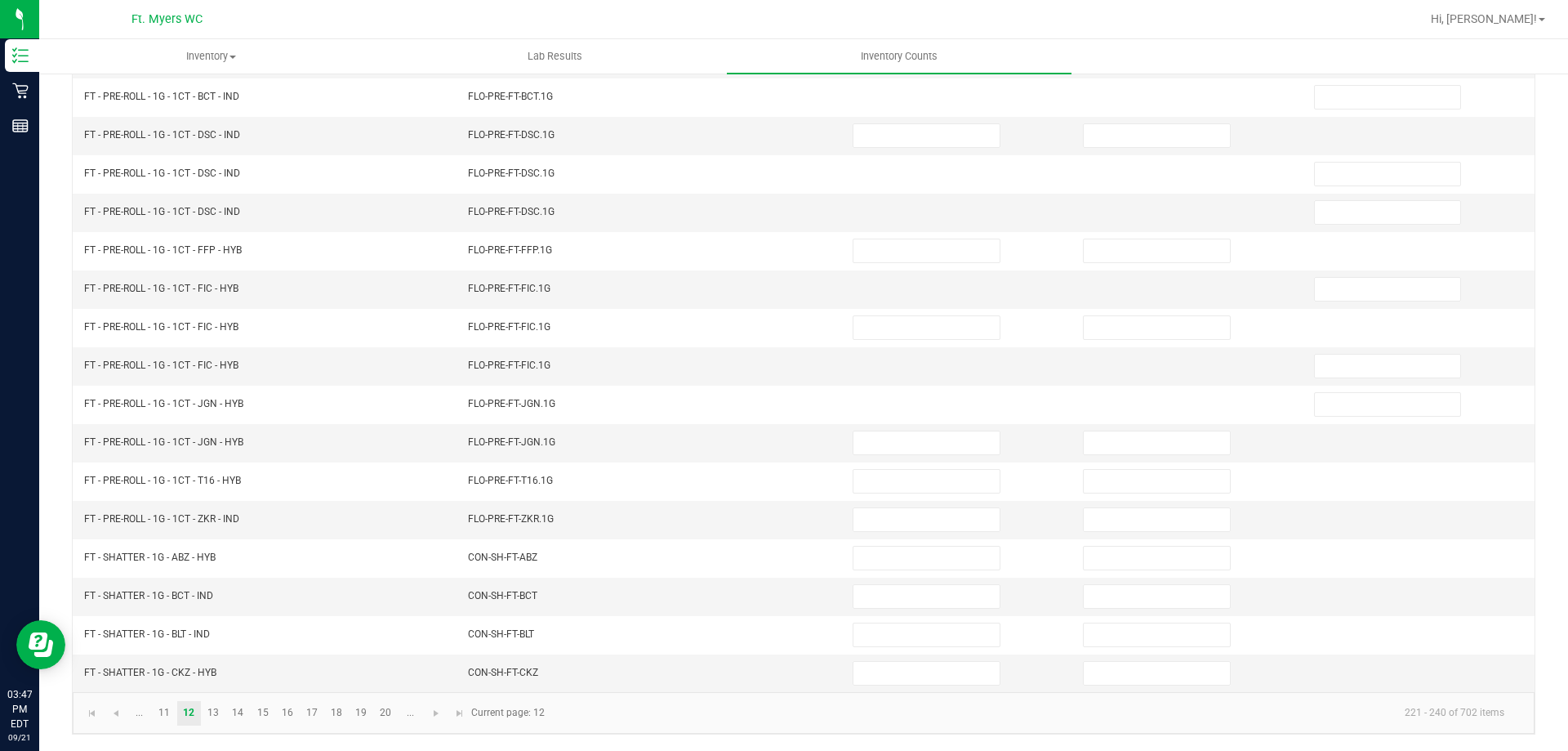
scroll to position [0, 0]
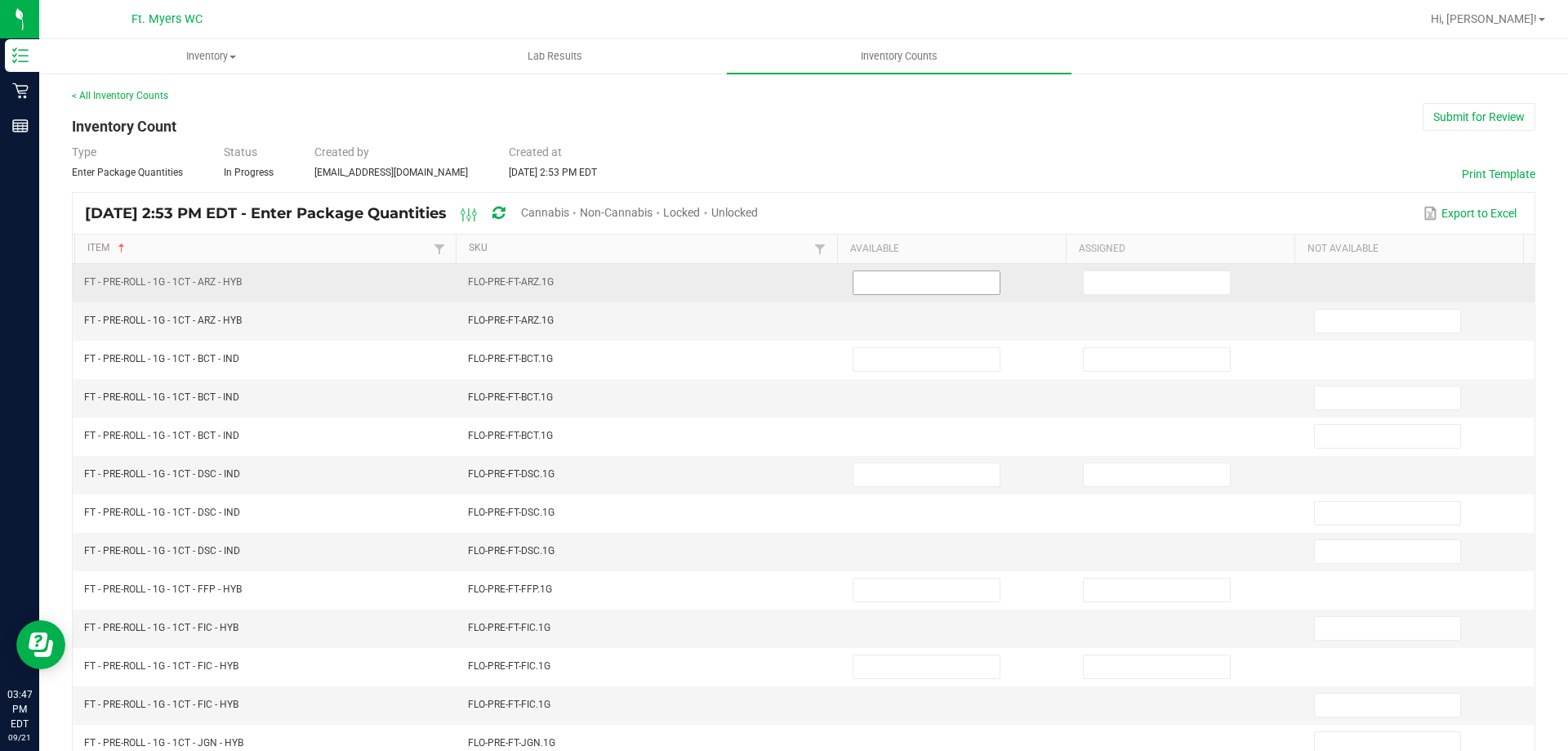
click at [904, 286] on input at bounding box center [927, 283] width 146 height 23
type input "26"
click at [1177, 273] on input at bounding box center [1157, 283] width 146 height 23
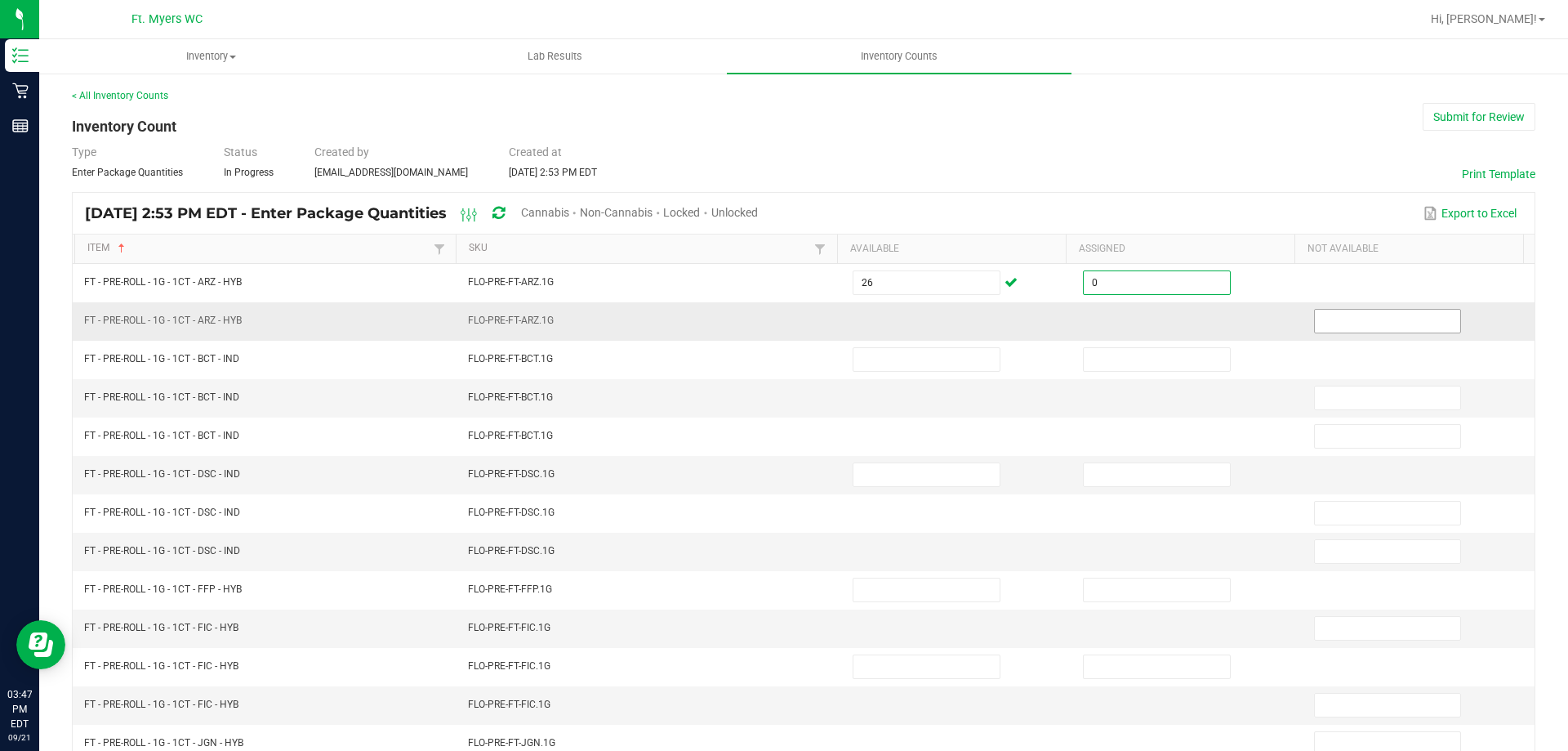
type input "0"
click at [1347, 328] on input at bounding box center [1388, 320] width 146 height 23
type input "0"
click at [916, 185] on div "< All Inventory Counts Inventory Count Submit for Review Type Enter Package Qua…" at bounding box center [804, 581] width 1464 height 986
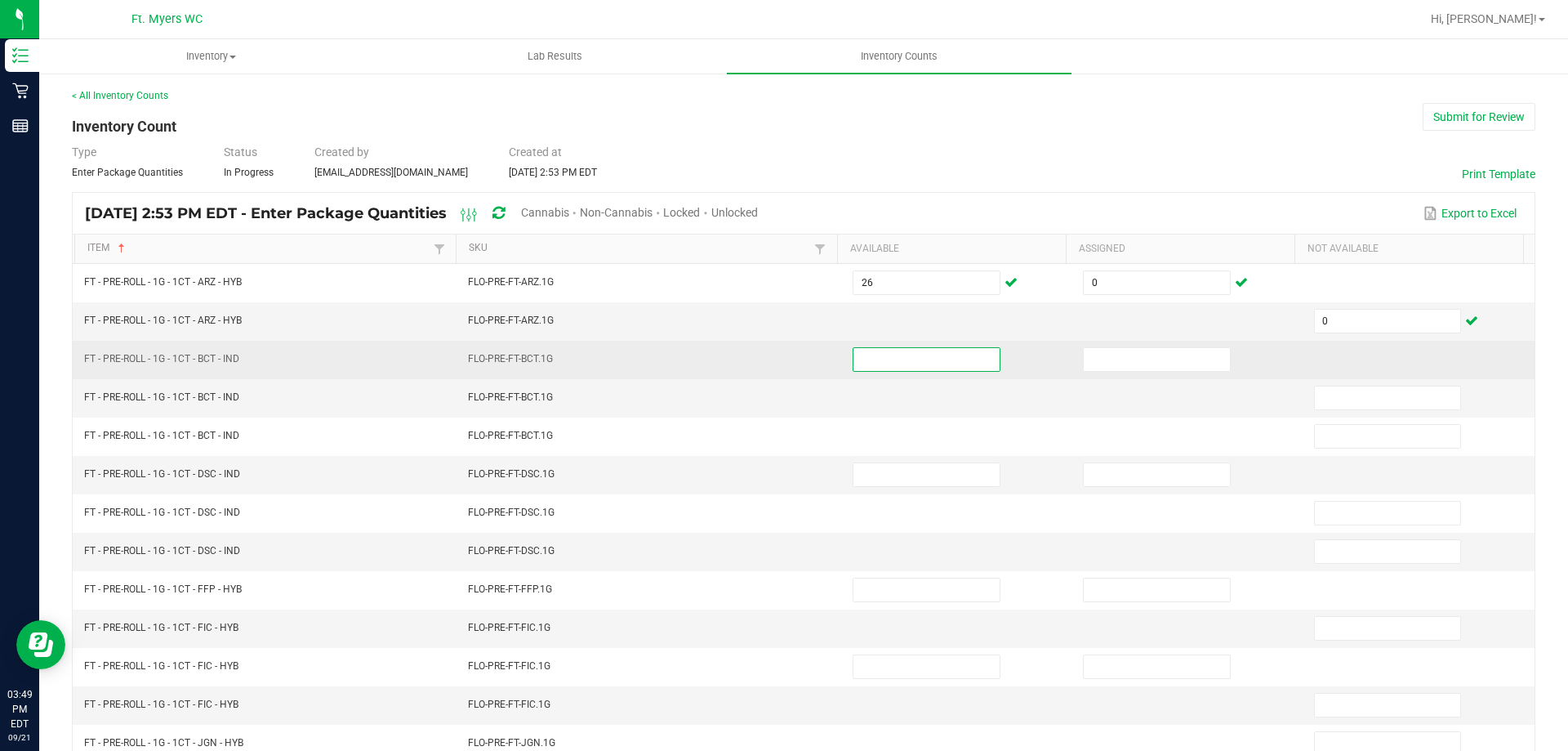
click at [951, 354] on input at bounding box center [927, 359] width 146 height 23
type input "0"
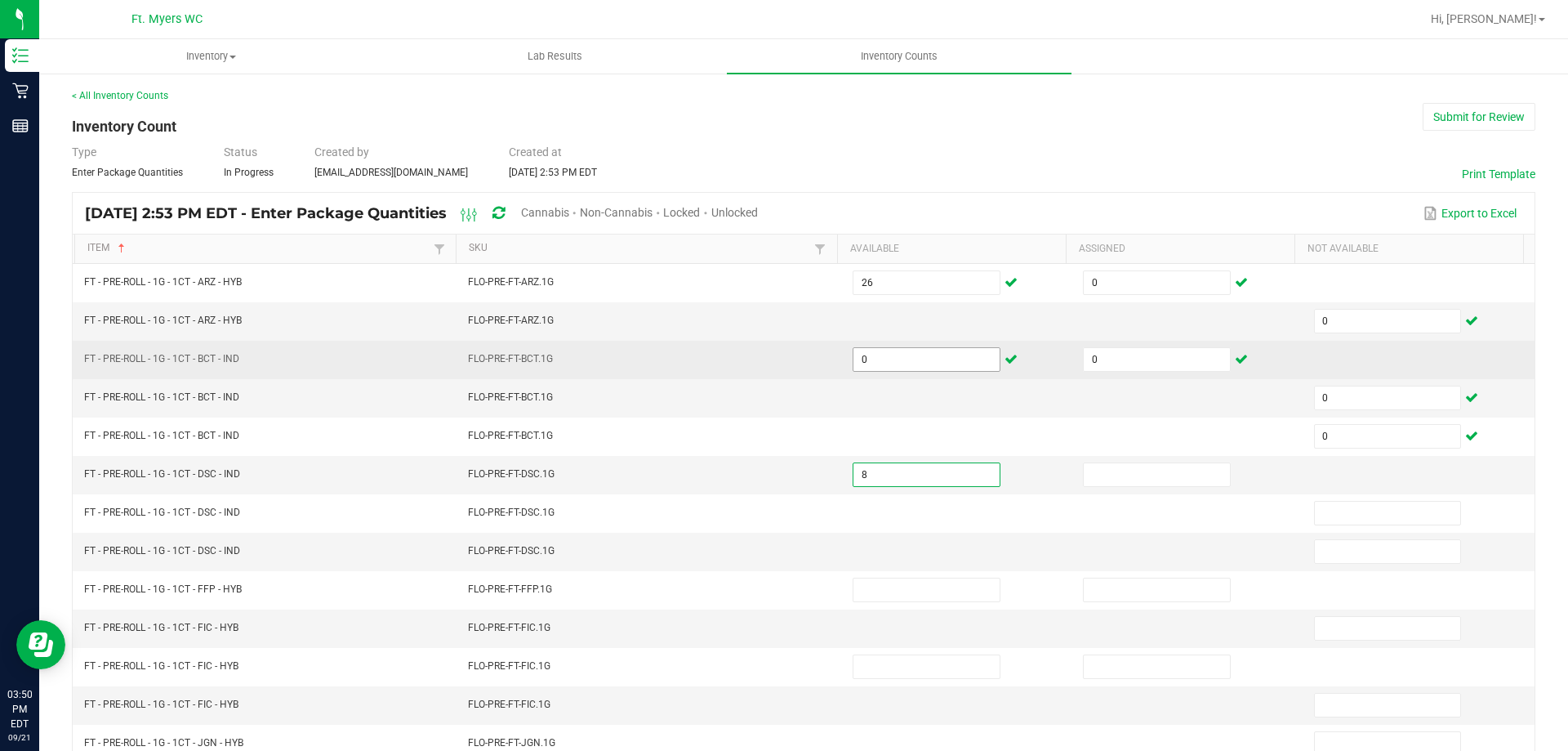
type input "8"
type input "0"
type input "20"
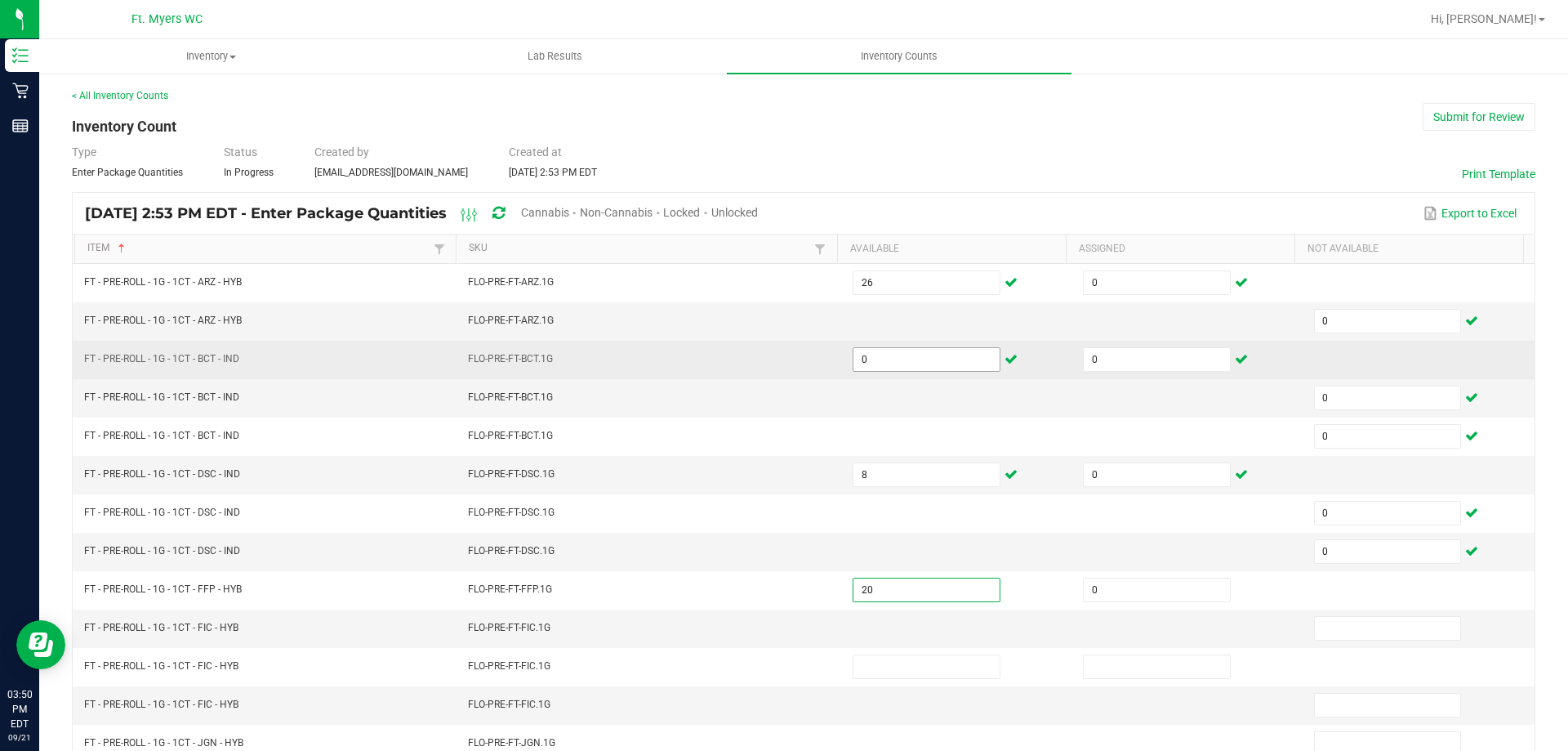
type input "0"
type input "23"
type input "0"
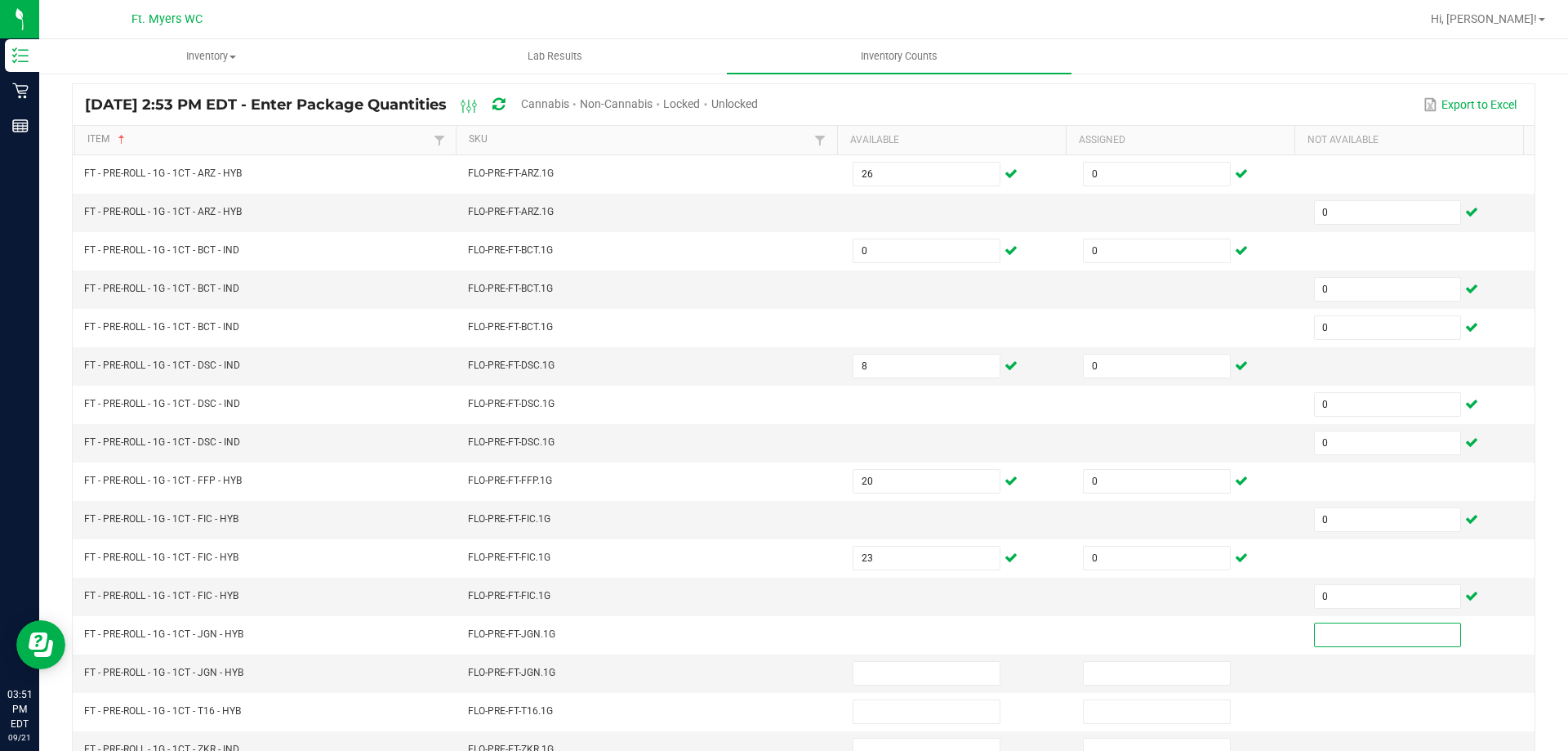
scroll to position [339, 0]
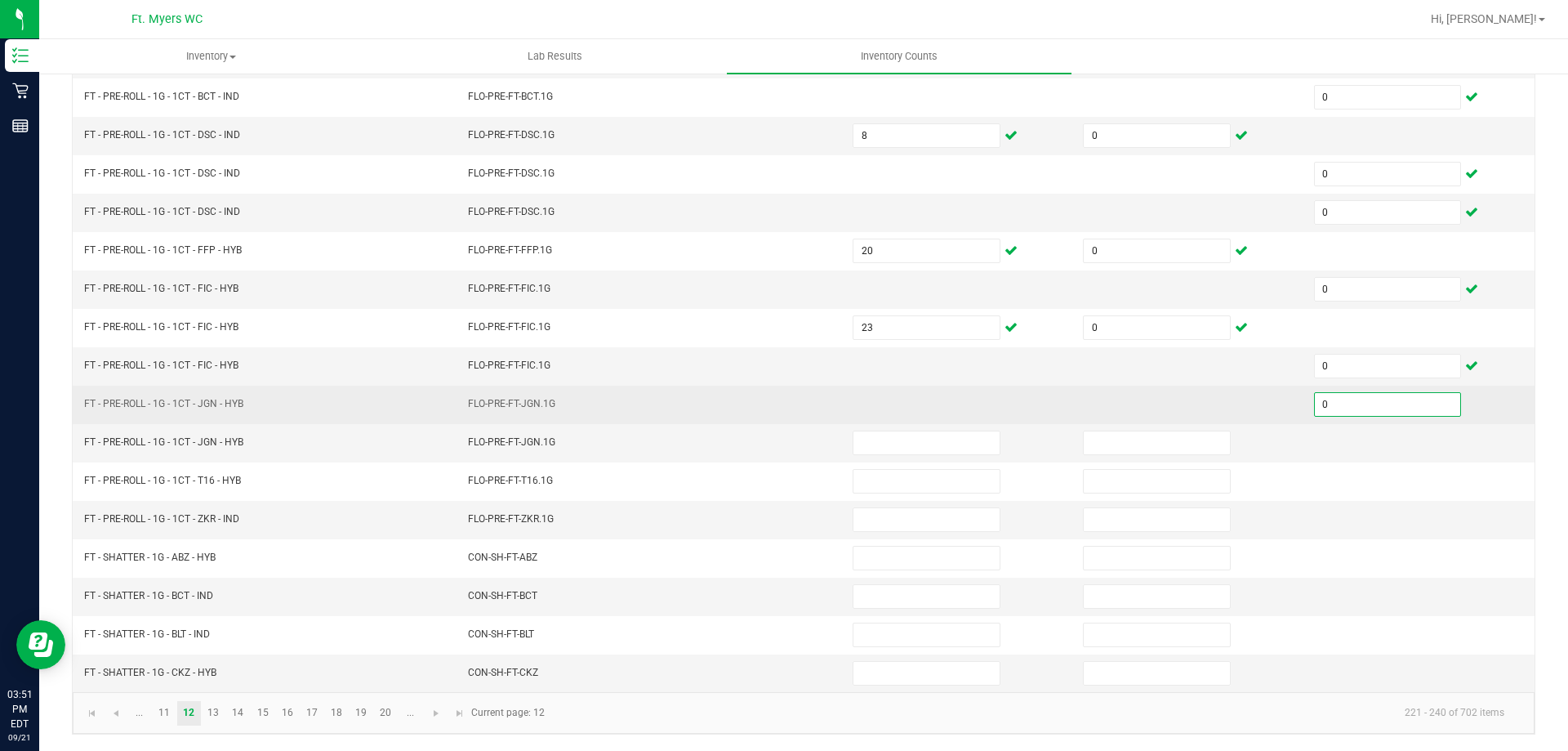
type input "0"
type input "13"
type input "0"
